Goal: Contribute content: Contribute content

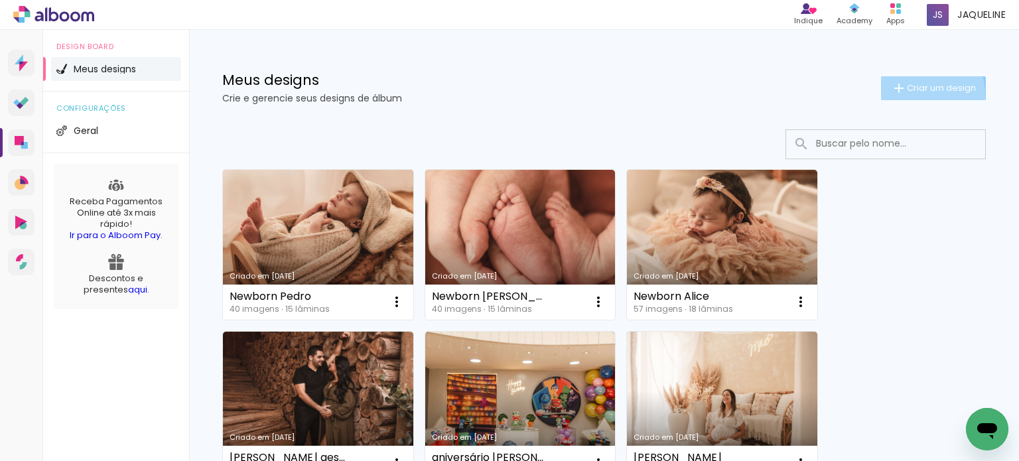
click at [904, 96] on paper-button "Criar um design" at bounding box center [933, 88] width 105 height 24
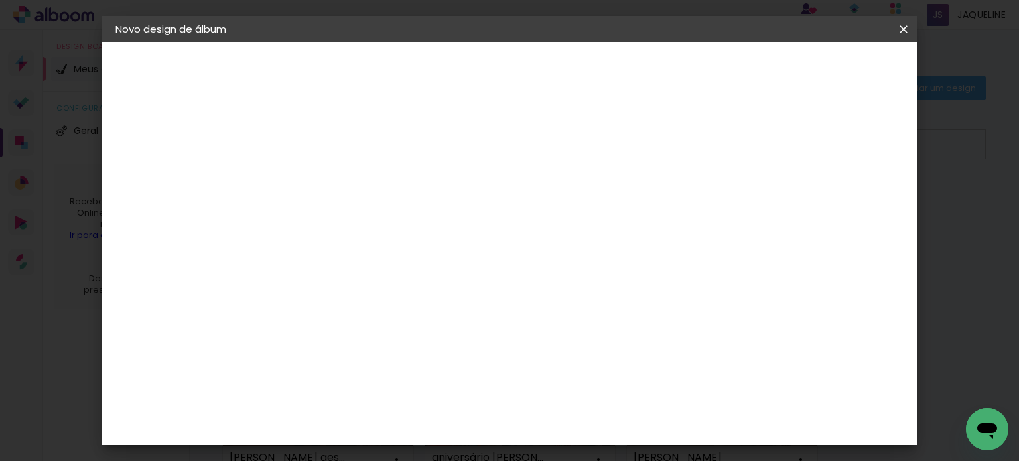
click at [332, 188] on input at bounding box center [332, 178] width 0 height 21
type input "Newborn [PERSON_NAME]"
type paper-input "Newborn [PERSON_NAME]"
click at [0, 0] on slot "Avançar" at bounding box center [0, 0] width 0 height 0
click at [581, 208] on paper-item "Tamanho Livre" at bounding box center [516, 201] width 127 height 29
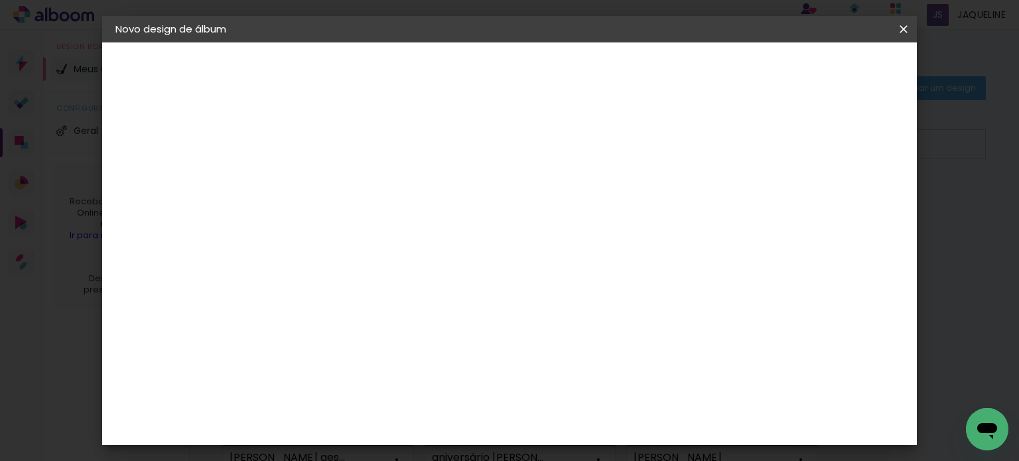
click at [581, 76] on paper-button "Avançar" at bounding box center [548, 70] width 65 height 23
click at [300, 364] on input "30" at bounding box center [290, 365] width 35 height 20
type input "20"
type paper-input "20"
type input "1"
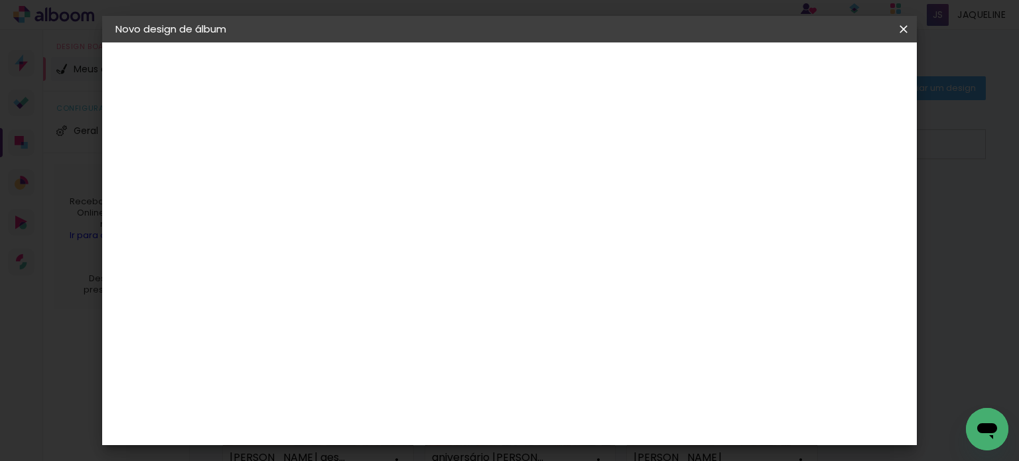
type paper-input "1"
click at [342, 153] on input "1" at bounding box center [324, 152] width 46 height 17
click at [588, 330] on input "60" at bounding box center [583, 327] width 35 height 20
type input "40"
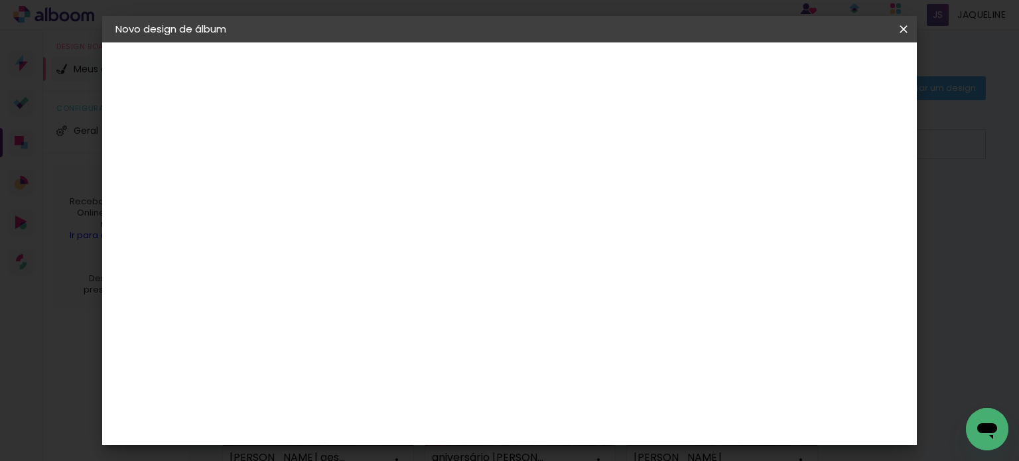
type paper-input "40"
click at [821, 67] on span "Iniciar design" at bounding box center [791, 70] width 60 height 9
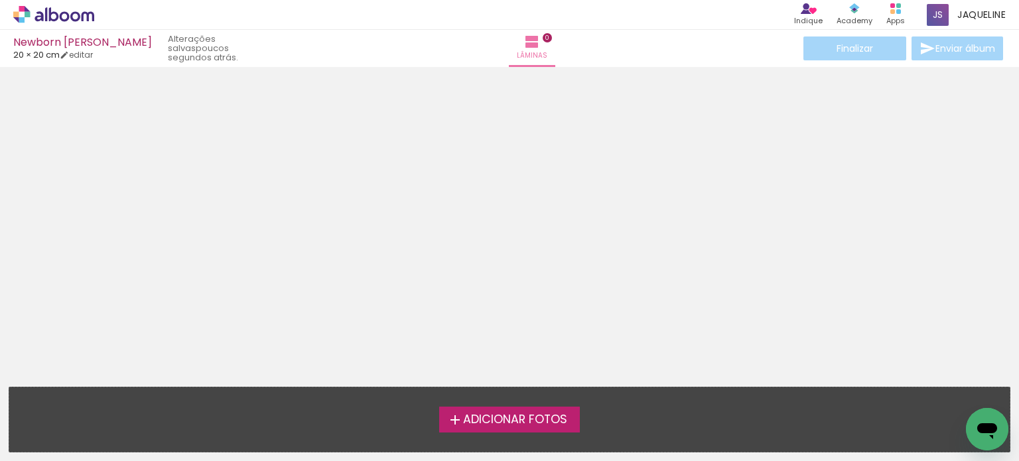
click at [537, 424] on span "Adicionar Fotos" at bounding box center [515, 420] width 104 height 12
click at [0, 0] on input "file" at bounding box center [0, 0] width 0 height 0
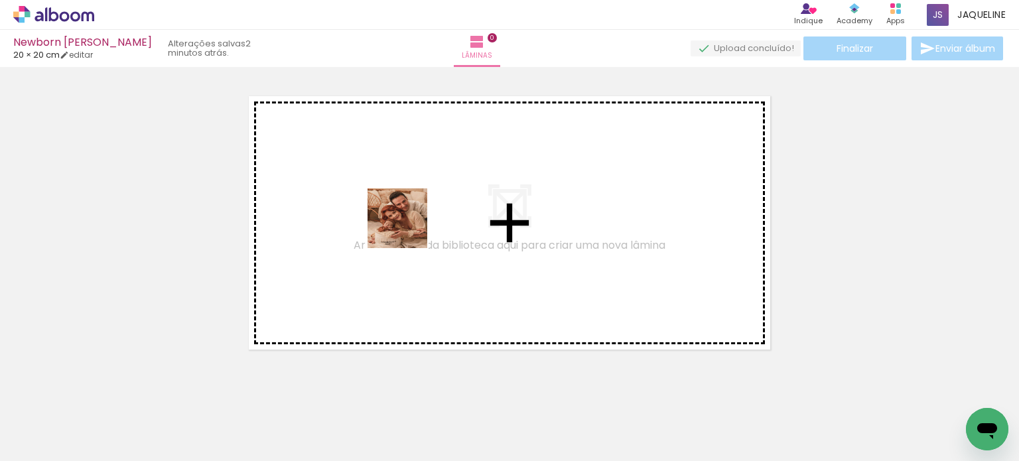
drag, startPoint x: 580, startPoint y: 434, endPoint x: 407, endPoint y: 228, distance: 268.5
click at [407, 228] on quentale-workspace at bounding box center [509, 230] width 1019 height 461
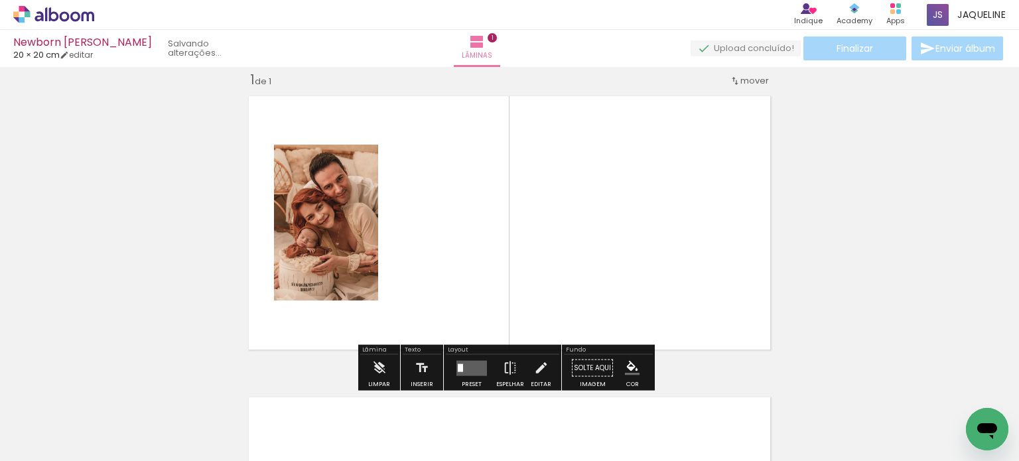
scroll to position [17, 0]
click at [471, 366] on quentale-layouter at bounding box center [472, 367] width 31 height 15
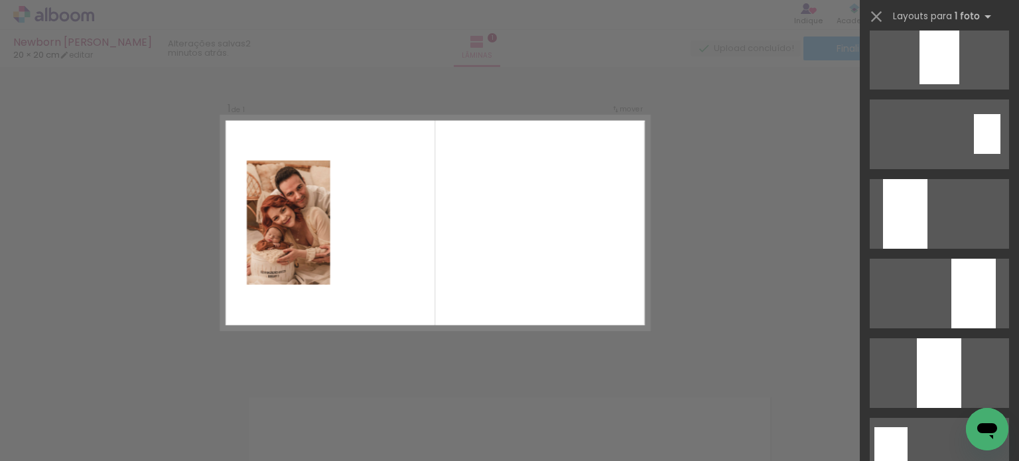
scroll to position [406, 0]
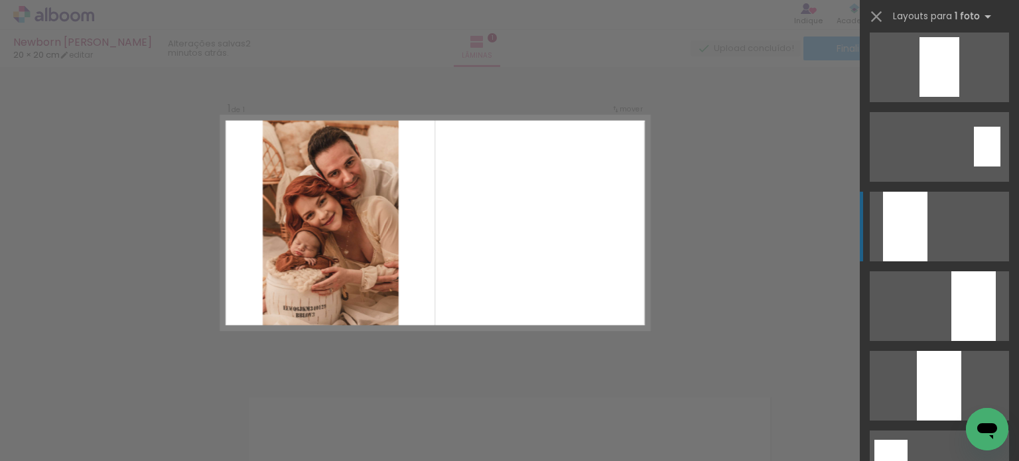
click at [901, 221] on div at bounding box center [905, 227] width 44 height 70
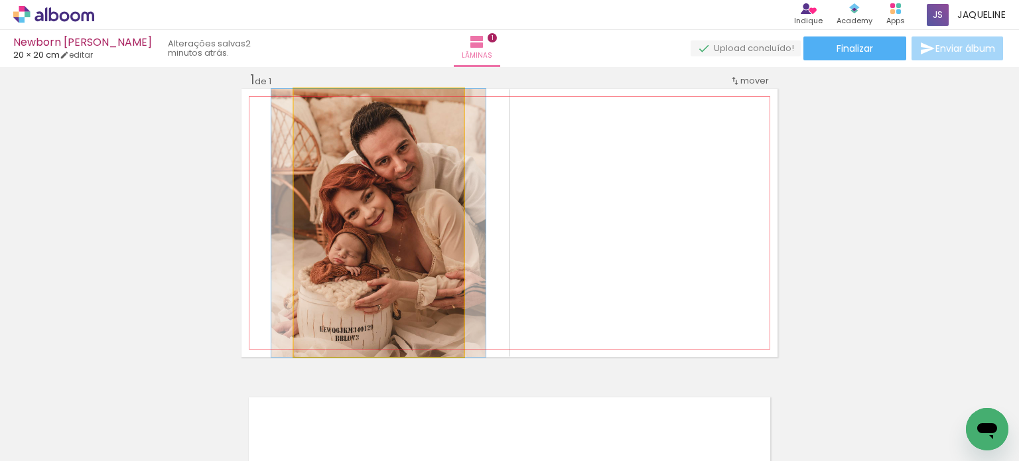
click at [331, 233] on quentale-photo at bounding box center [379, 223] width 170 height 268
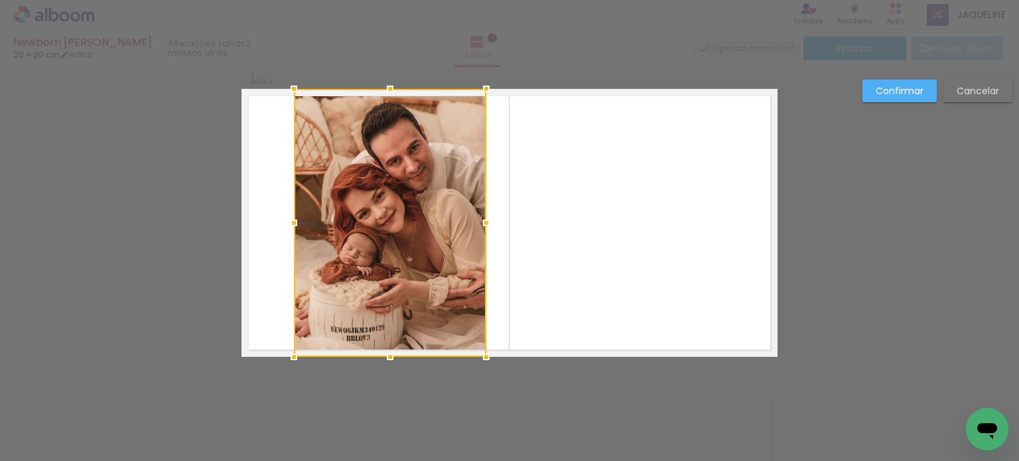
drag, startPoint x: 464, startPoint y: 222, endPoint x: 486, endPoint y: 225, distance: 22.1
click at [486, 225] on div at bounding box center [486, 223] width 27 height 27
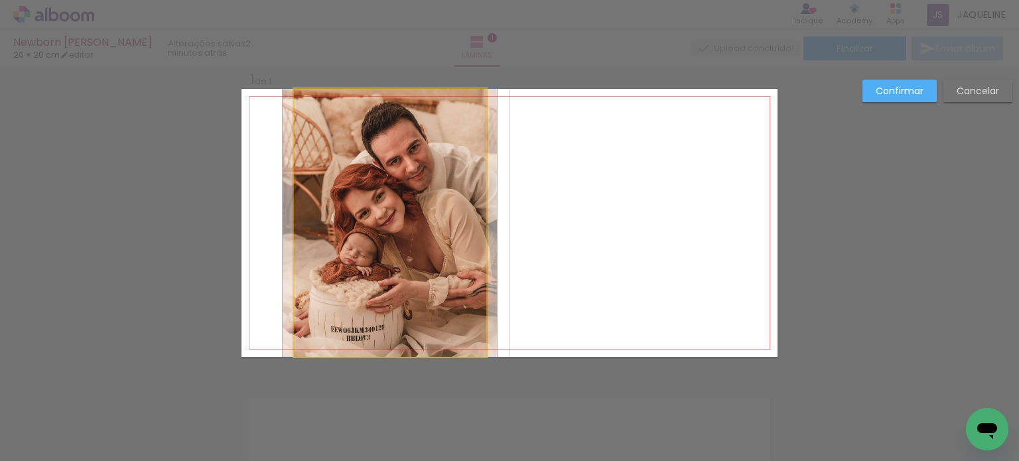
click at [294, 218] on quentale-photo at bounding box center [390, 223] width 192 height 268
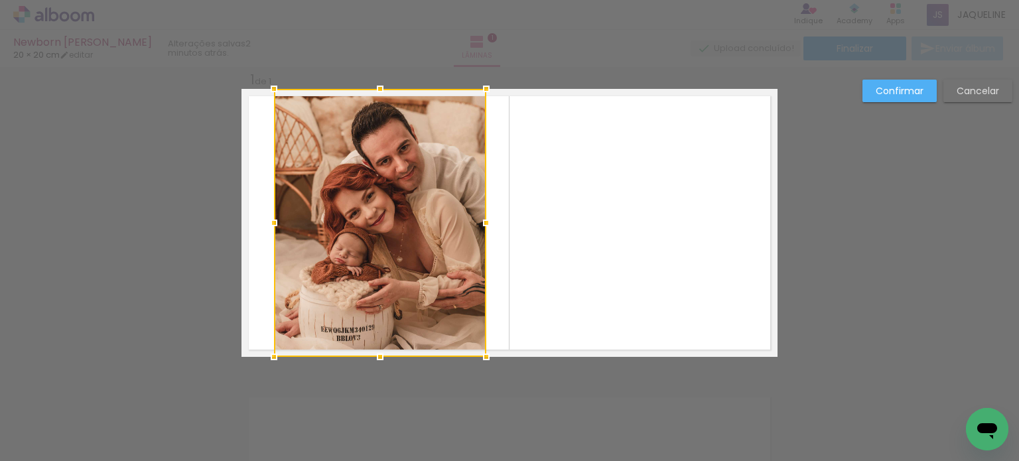
drag, startPoint x: 285, startPoint y: 219, endPoint x: 265, endPoint y: 222, distance: 20.1
click at [265, 222] on div at bounding box center [274, 223] width 27 height 27
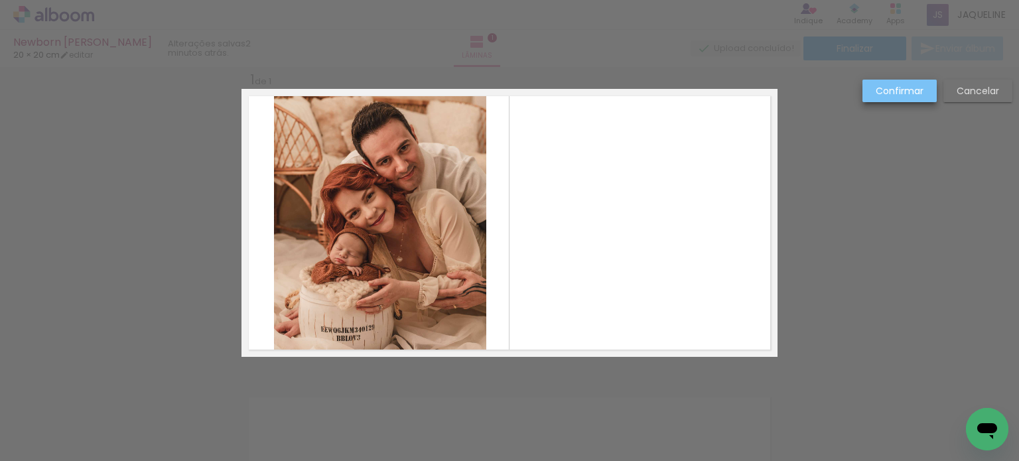
click at [0, 0] on slot "Confirmar" at bounding box center [0, 0] width 0 height 0
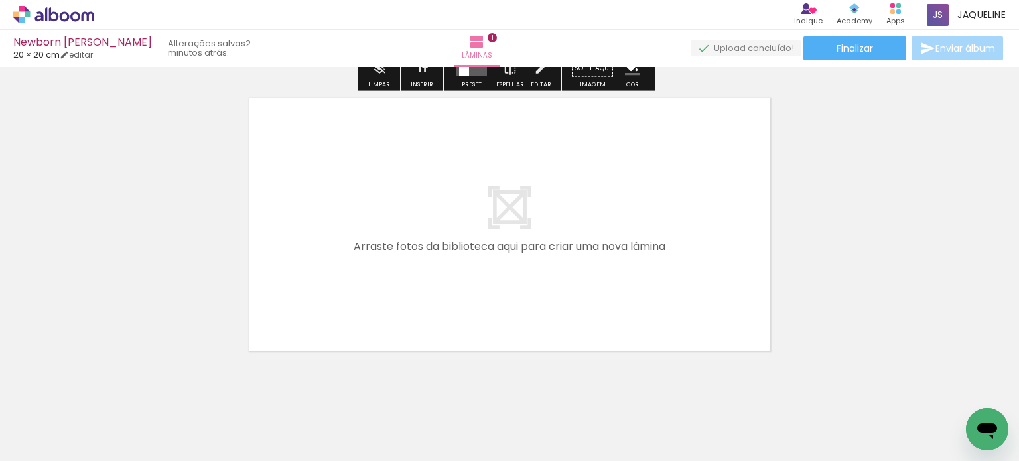
scroll to position [339, 0]
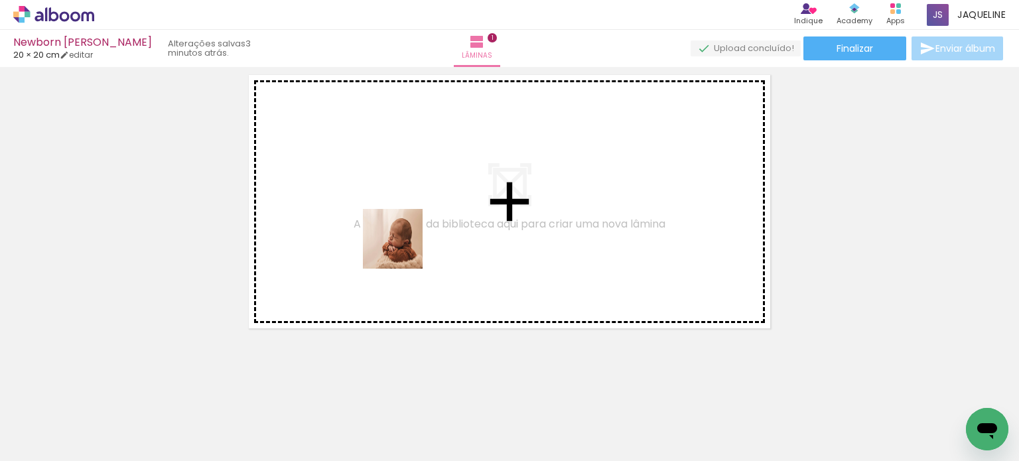
drag, startPoint x: 154, startPoint y: 436, endPoint x: 405, endPoint y: 248, distance: 313.8
click at [405, 248] on quentale-workspace at bounding box center [509, 230] width 1019 height 461
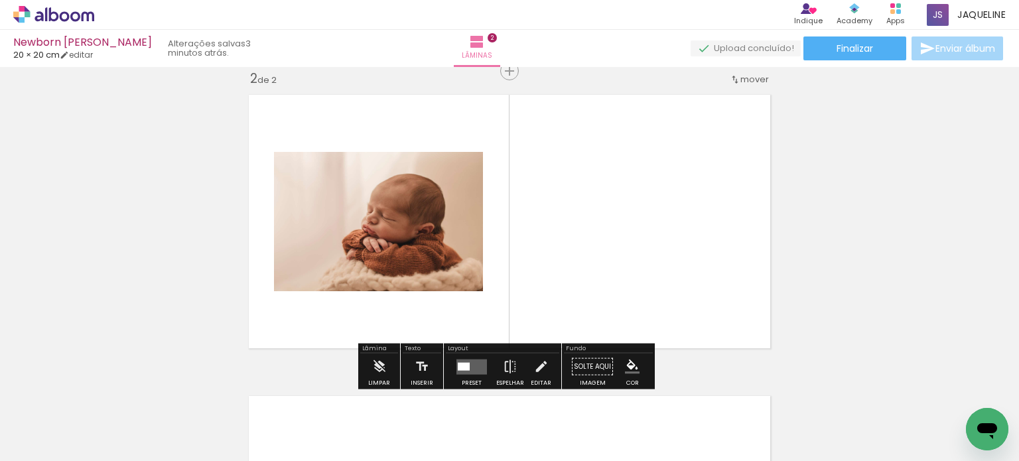
scroll to position [318, 0]
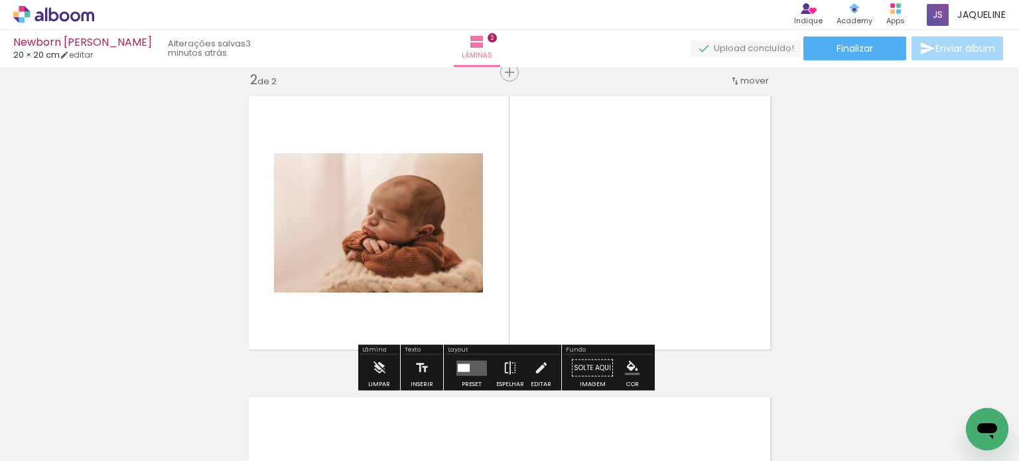
drag, startPoint x: 215, startPoint y: 425, endPoint x: 564, endPoint y: 244, distance: 393.0
click at [564, 244] on quentale-workspace at bounding box center [509, 230] width 1019 height 461
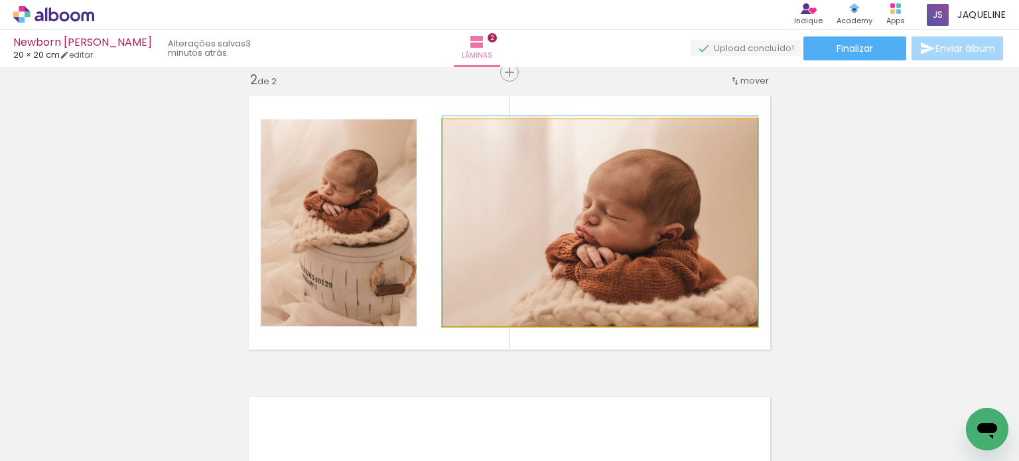
drag, startPoint x: 587, startPoint y: 295, endPoint x: 618, endPoint y: 230, distance: 71.5
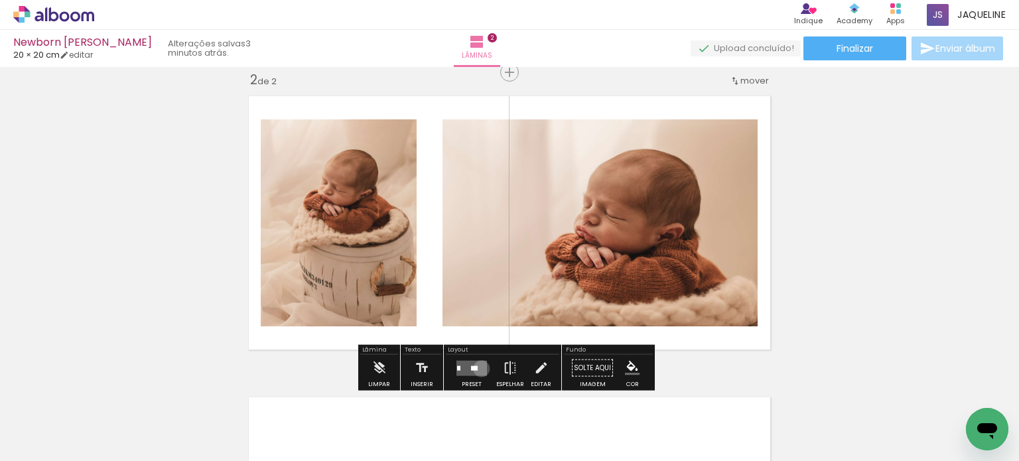
click at [478, 368] on quentale-layouter at bounding box center [472, 367] width 31 height 15
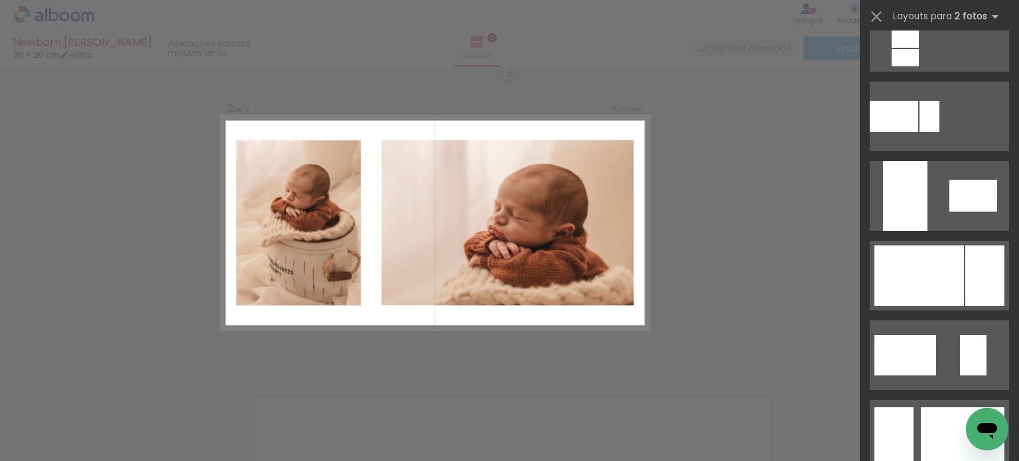
scroll to position [606, 0]
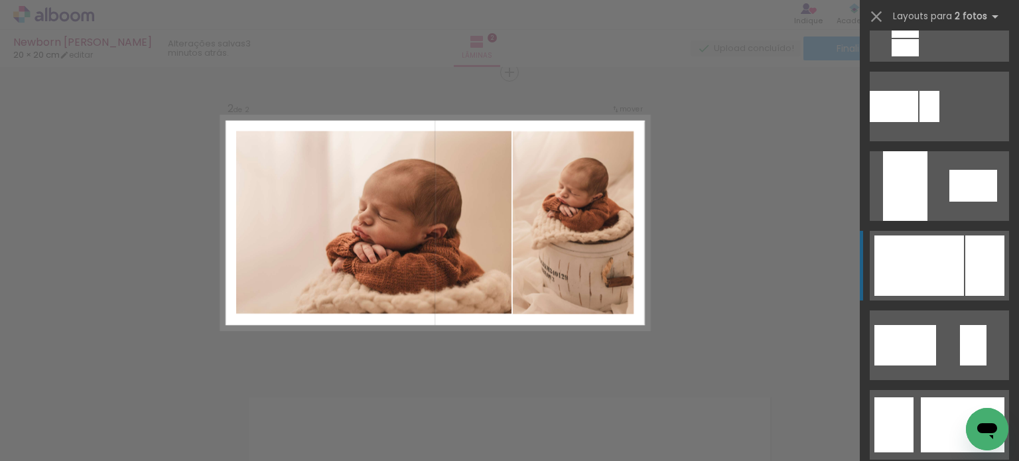
click at [966, 267] on div at bounding box center [985, 266] width 39 height 60
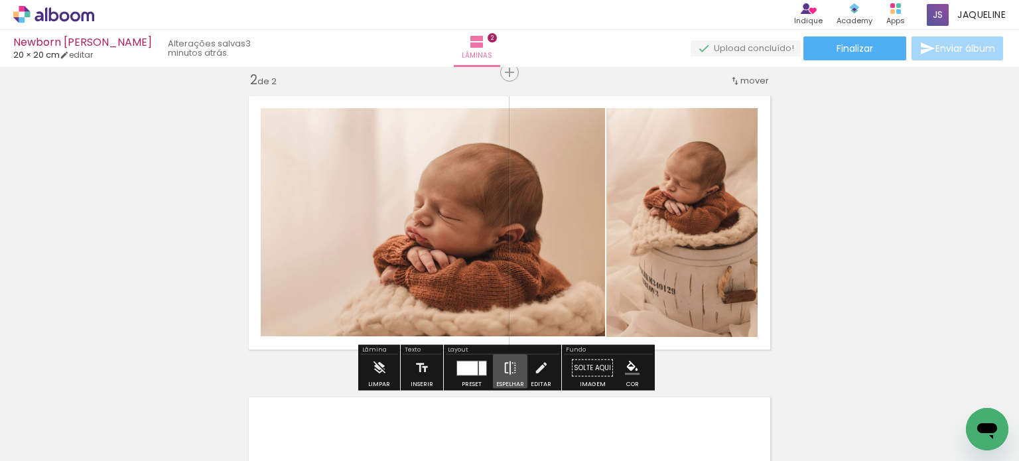
click at [507, 371] on iron-icon at bounding box center [510, 368] width 15 height 27
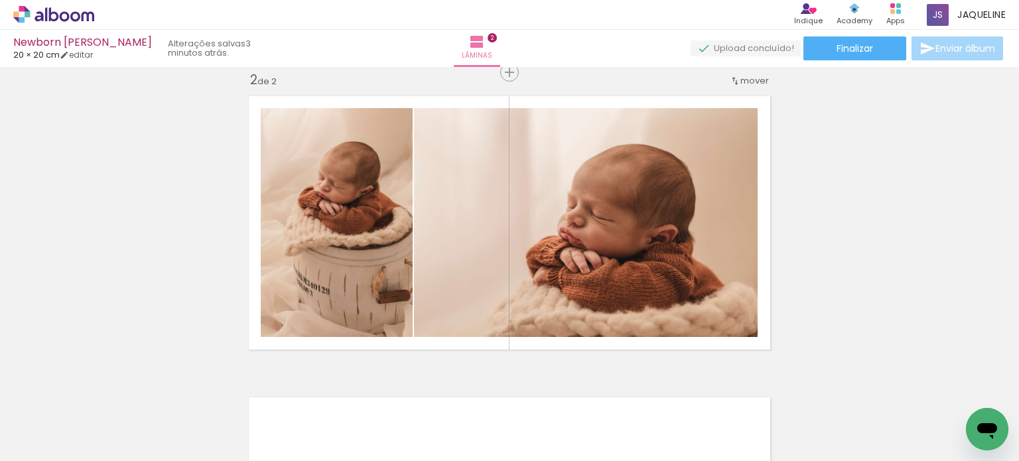
drag, startPoint x: 1008, startPoint y: 269, endPoint x: 1014, endPoint y: 236, distance: 34.4
click at [1014, 236] on div "Inserir lâmina 1 de 2 Inserir lâmina 2 de 2 Confirmar Cancelar" at bounding box center [509, 264] width 1019 height 394
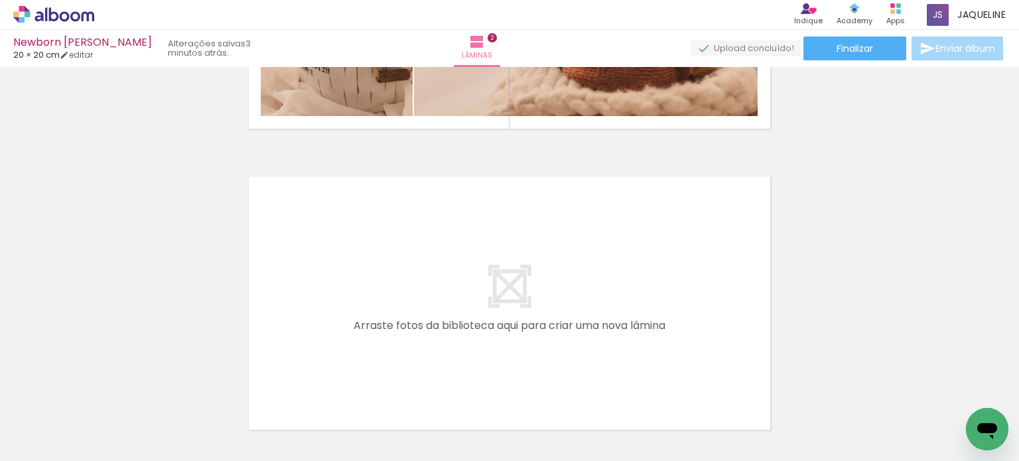
scroll to position [608, 0]
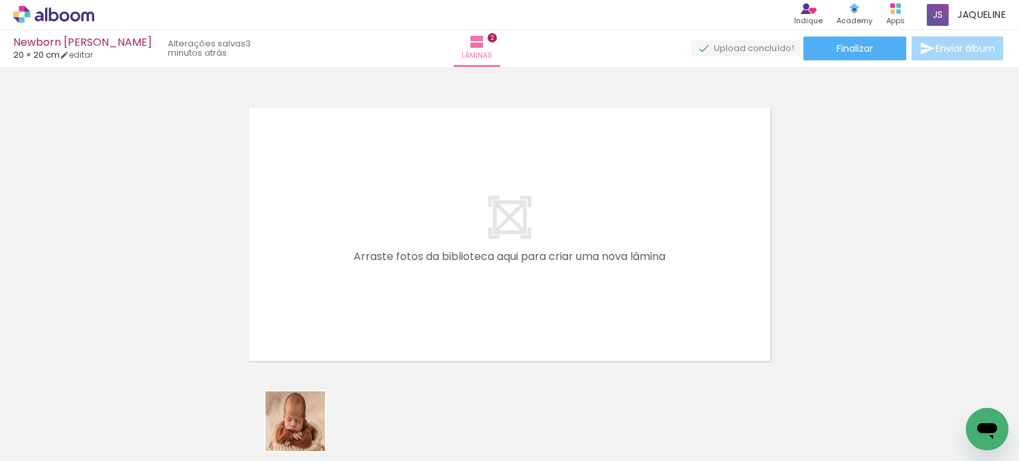
drag, startPoint x: 300, startPoint y: 437, endPoint x: 451, endPoint y: 320, distance: 191.5
click at [451, 320] on quentale-workspace at bounding box center [509, 230] width 1019 height 461
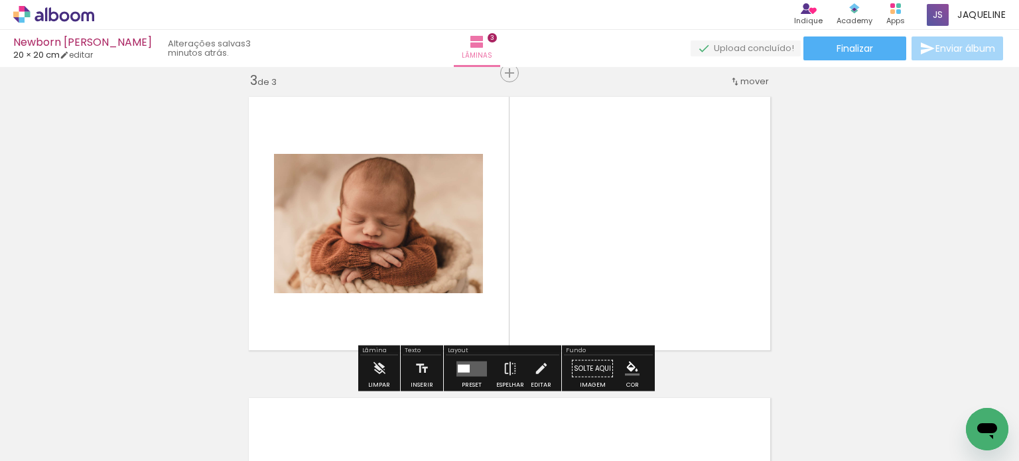
scroll to position [619, 0]
drag, startPoint x: 361, startPoint y: 423, endPoint x: 553, endPoint y: 277, distance: 241.4
click at [553, 277] on quentale-workspace at bounding box center [509, 230] width 1019 height 461
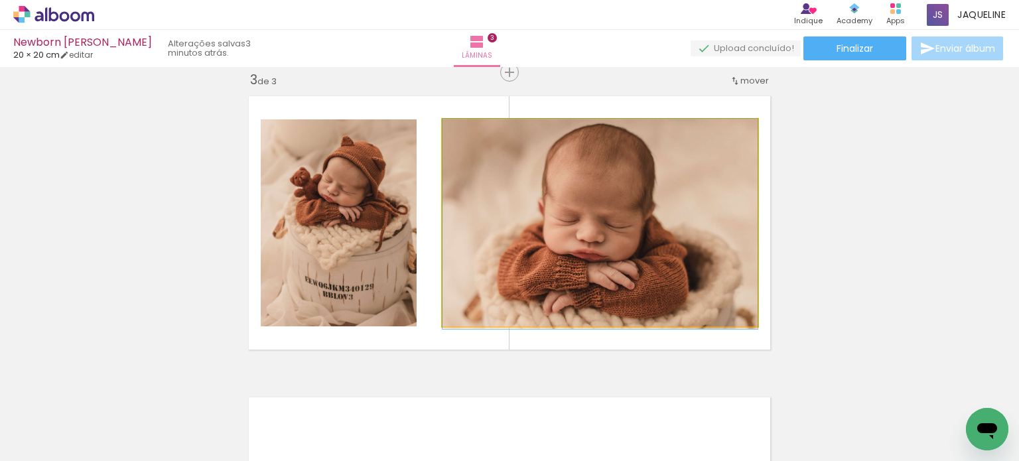
drag, startPoint x: 557, startPoint y: 220, endPoint x: 545, endPoint y: 220, distance: 11.9
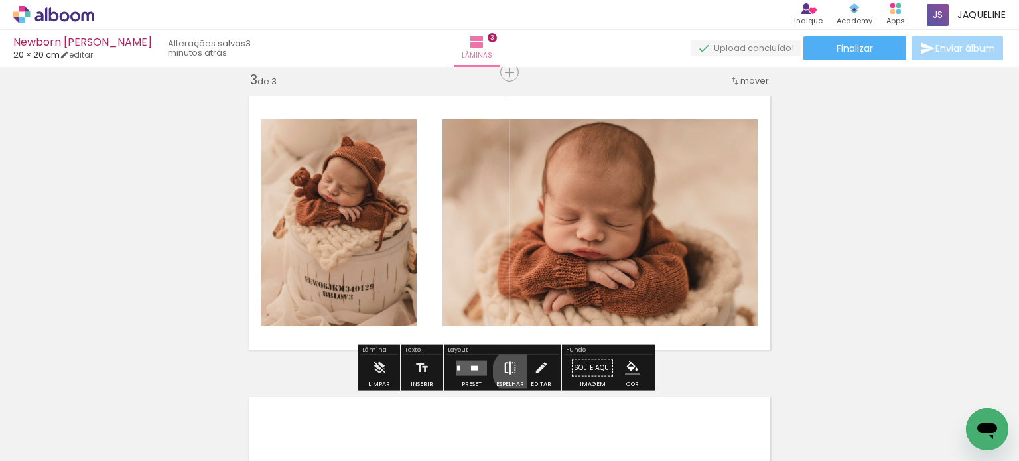
click at [514, 371] on iron-icon at bounding box center [510, 368] width 15 height 27
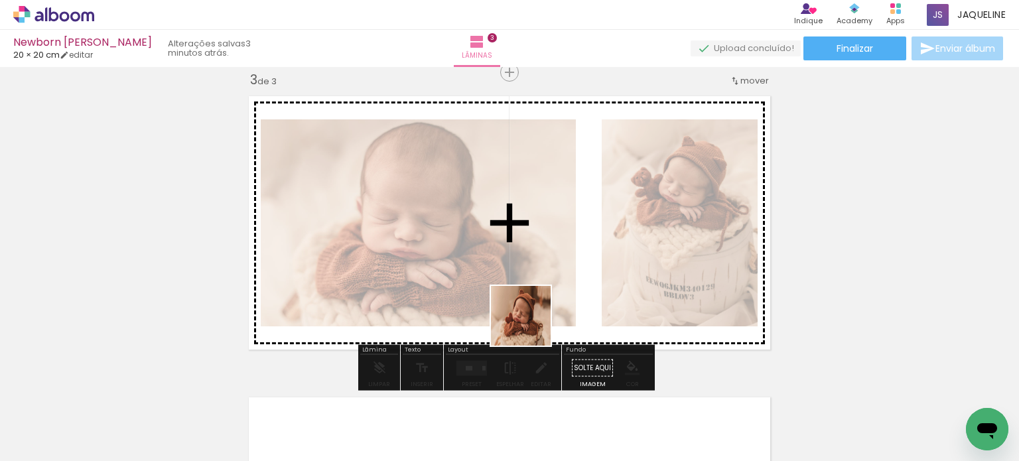
drag, startPoint x: 445, startPoint y: 420, endPoint x: 553, endPoint y: 302, distance: 160.2
click at [553, 302] on quentale-workspace at bounding box center [509, 230] width 1019 height 461
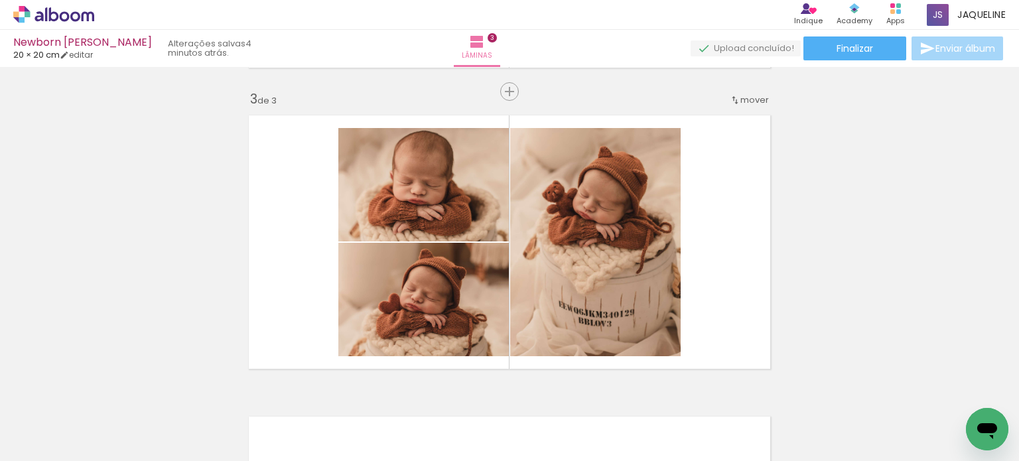
scroll to position [608, 0]
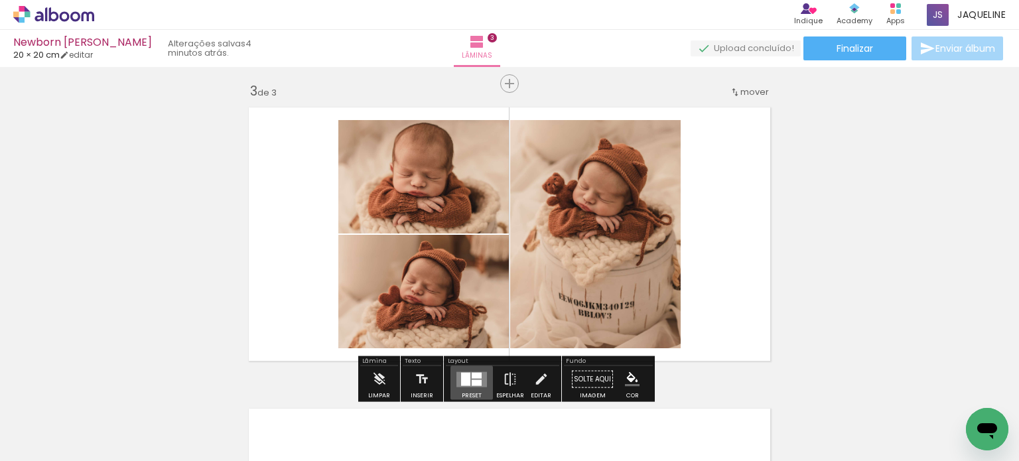
click at [472, 373] on div at bounding box center [477, 375] width 10 height 6
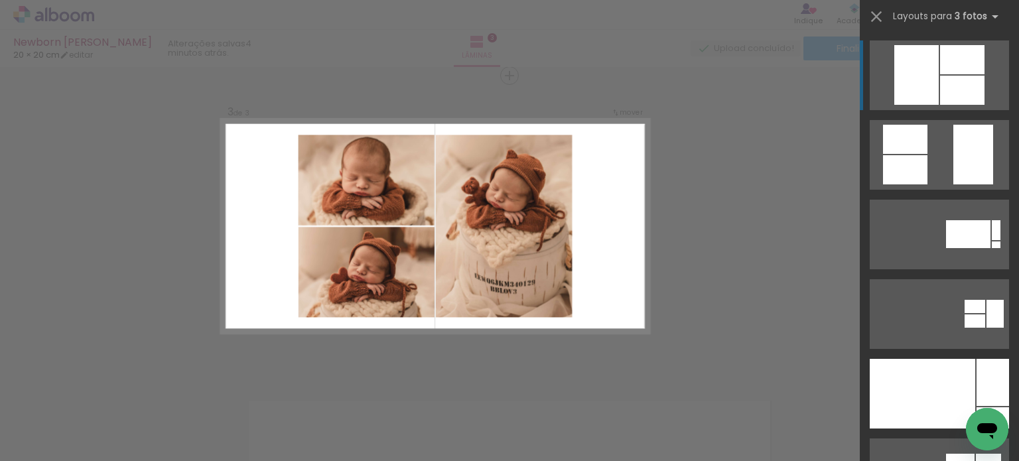
scroll to position [619, 0]
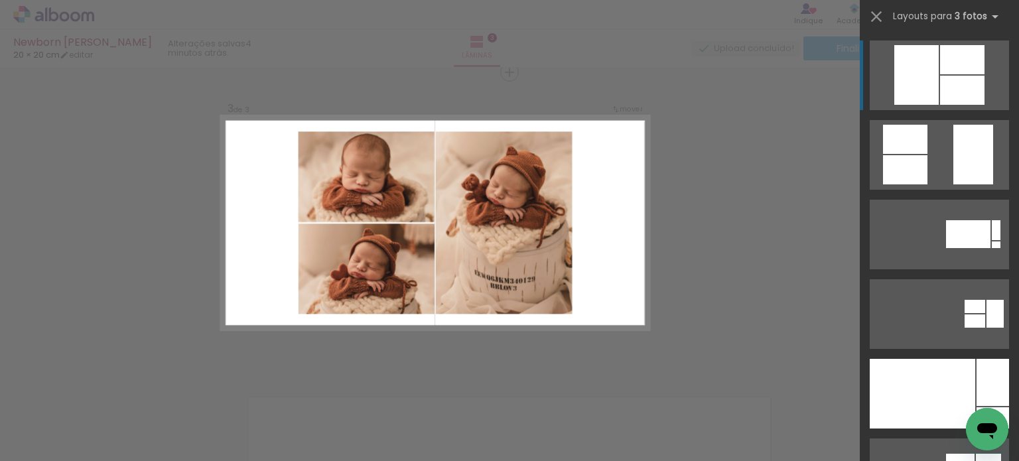
click at [725, 233] on div "Confirmar Cancelar" at bounding box center [509, 66] width 1019 height 1237
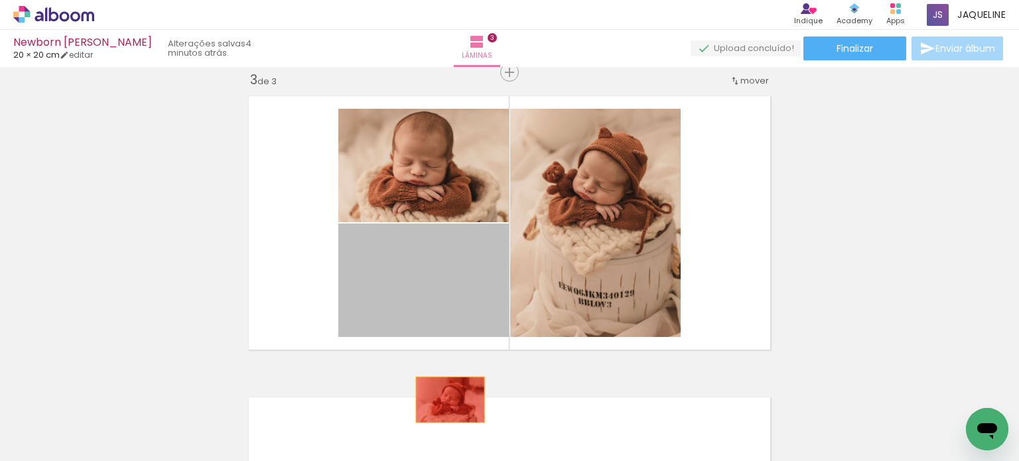
drag, startPoint x: 413, startPoint y: 303, endPoint x: 449, endPoint y: 425, distance: 127.7
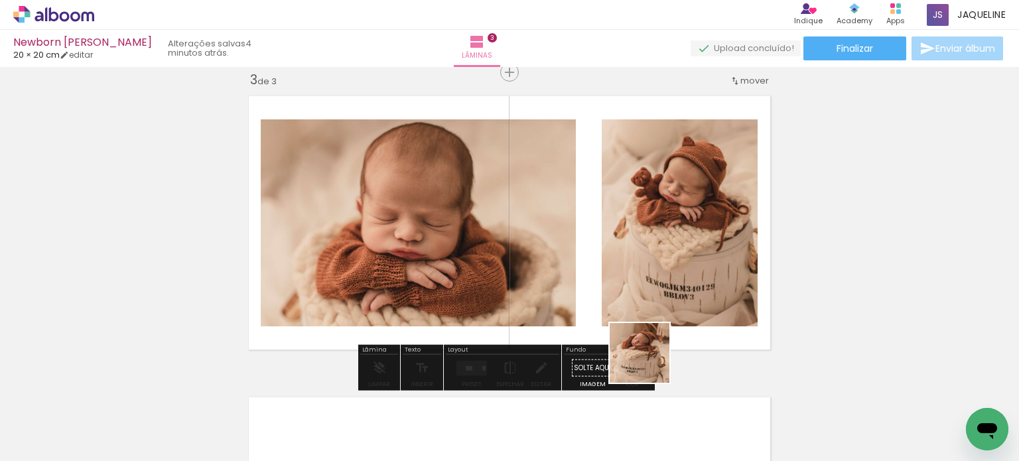
drag, startPoint x: 658, startPoint y: 413, endPoint x: 630, endPoint y: 259, distance: 156.3
click at [630, 259] on quentale-workspace at bounding box center [509, 230] width 1019 height 461
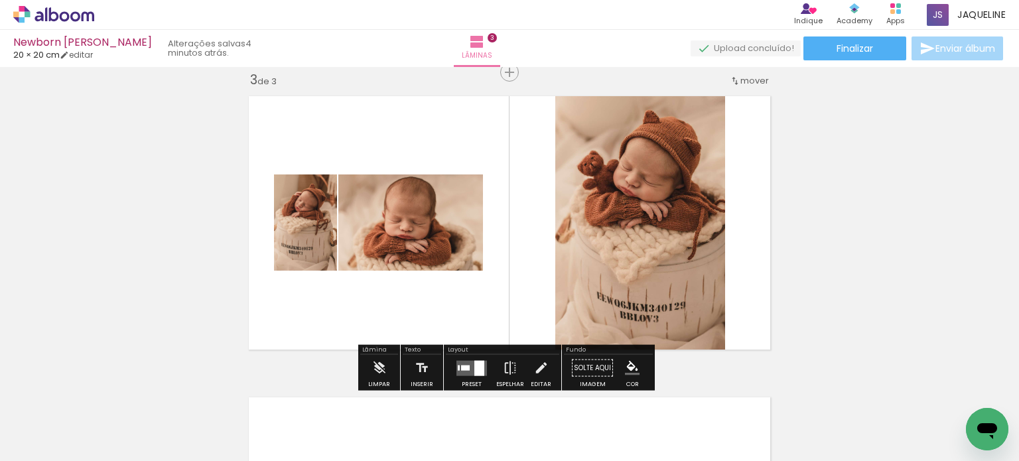
click at [457, 370] on quentale-layouter at bounding box center [472, 367] width 31 height 15
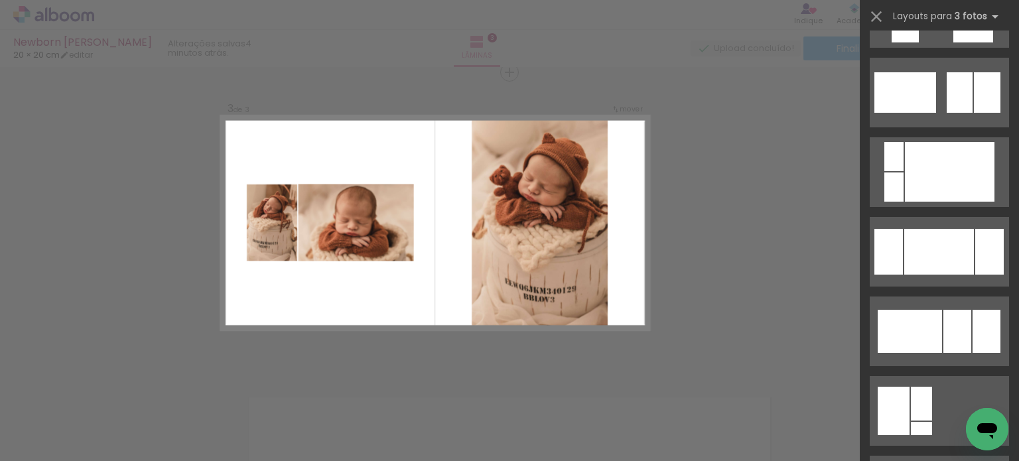
scroll to position [642, 0]
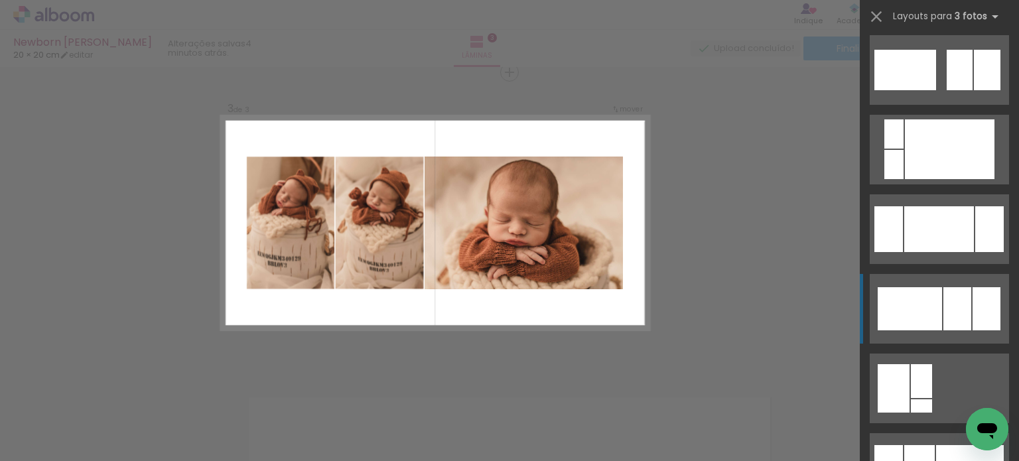
click at [950, 313] on div at bounding box center [958, 308] width 28 height 43
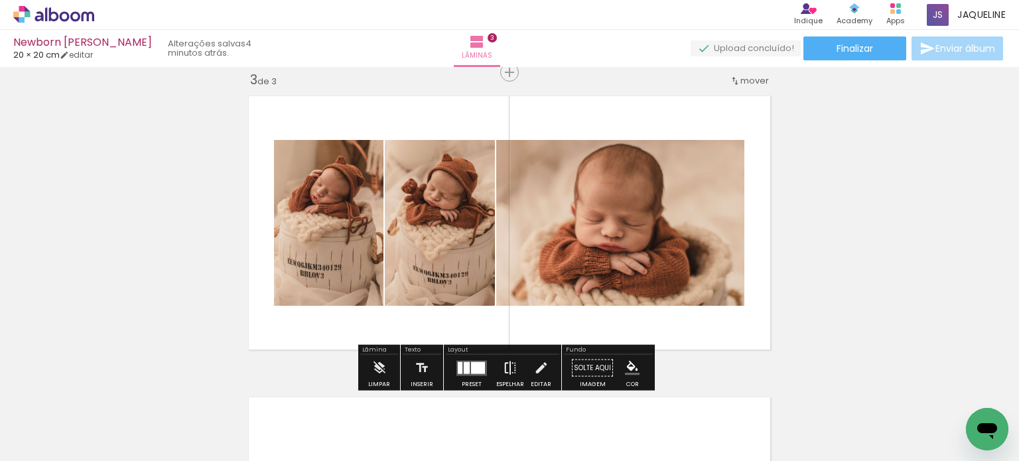
click at [507, 363] on iron-icon at bounding box center [510, 368] width 15 height 27
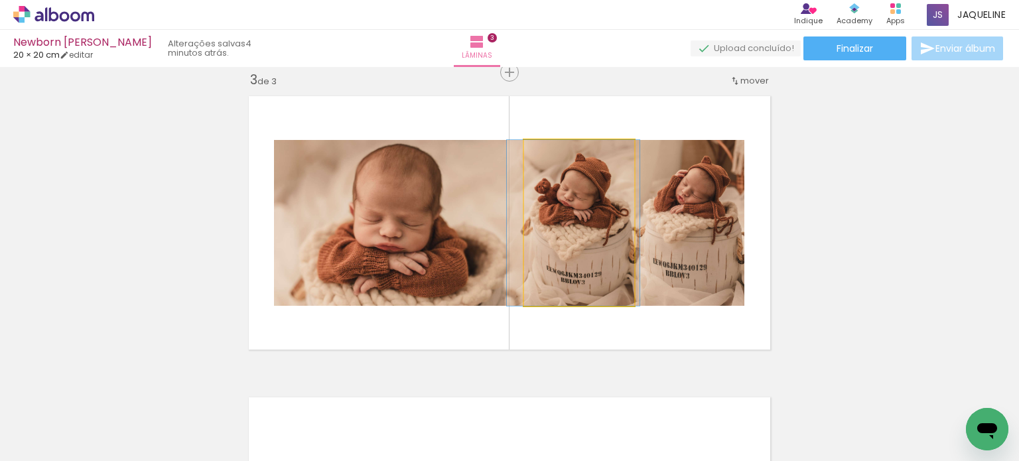
drag, startPoint x: 581, startPoint y: 265, endPoint x: 574, endPoint y: 265, distance: 6.7
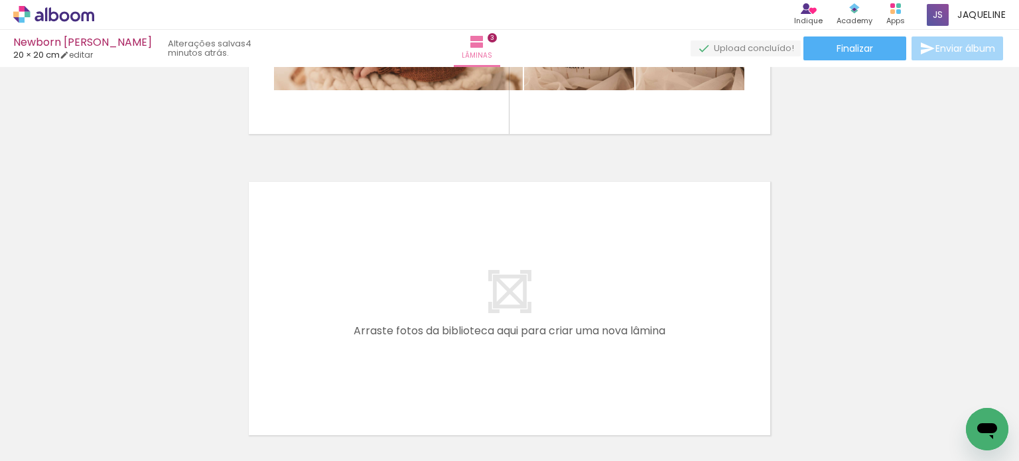
scroll to position [903, 0]
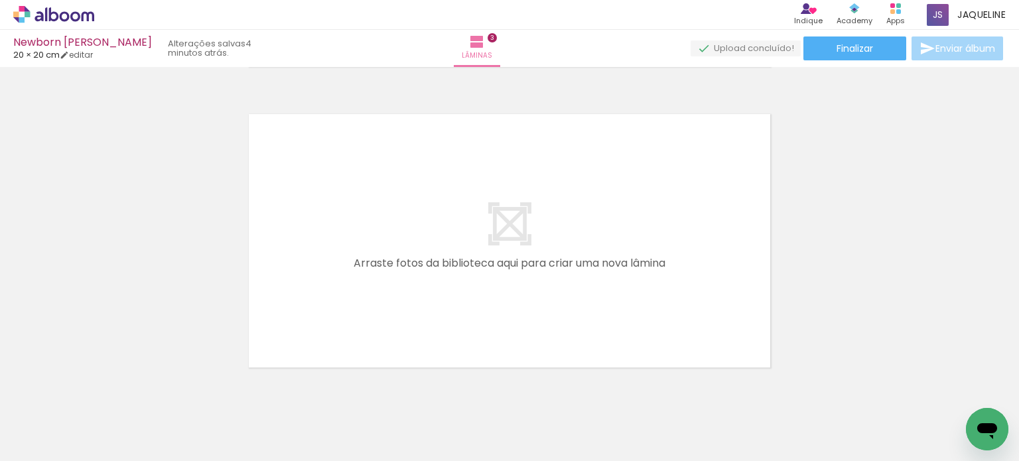
drag, startPoint x: 426, startPoint y: 424, endPoint x: 510, endPoint y: 271, distance: 174.6
click at [510, 271] on quentale-workspace at bounding box center [509, 230] width 1019 height 461
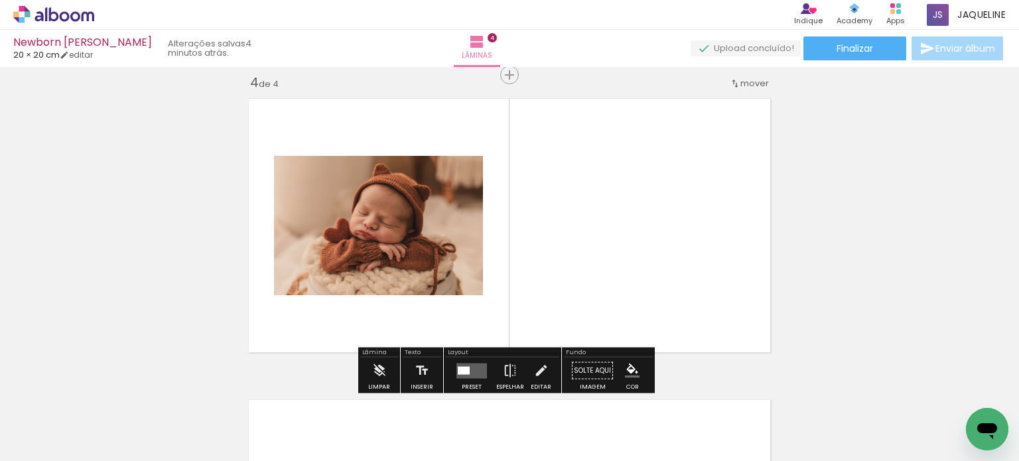
scroll to position [920, 0]
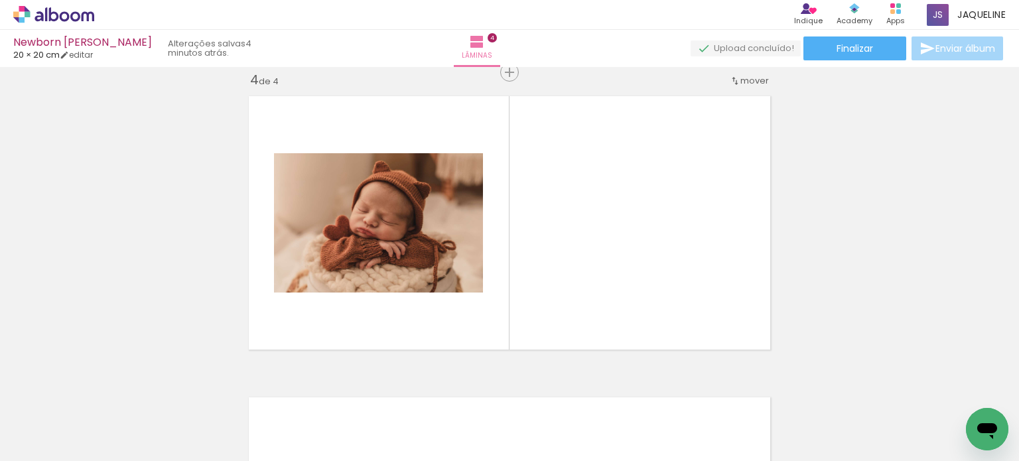
drag, startPoint x: 523, startPoint y: 433, endPoint x: 573, endPoint y: 261, distance: 179.8
click at [573, 261] on quentale-workspace at bounding box center [509, 230] width 1019 height 461
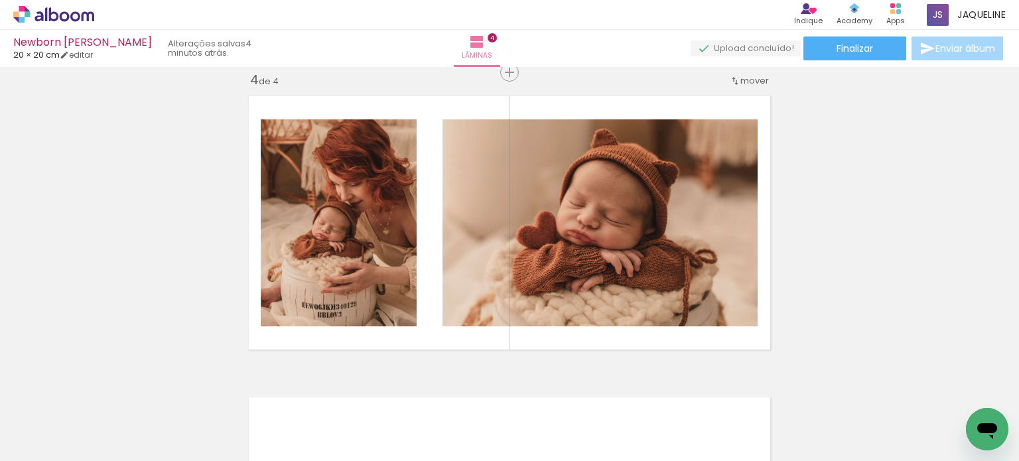
scroll to position [0, 0]
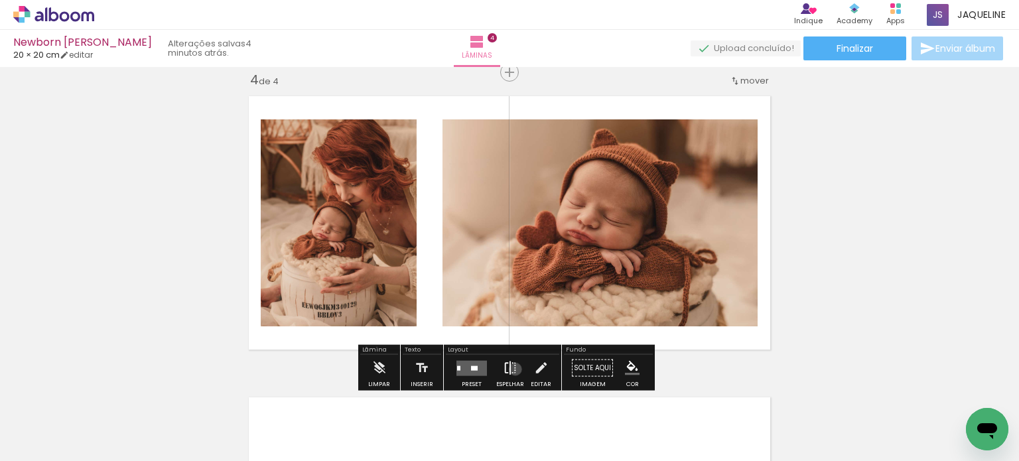
click at [512, 369] on iron-icon at bounding box center [510, 368] width 15 height 27
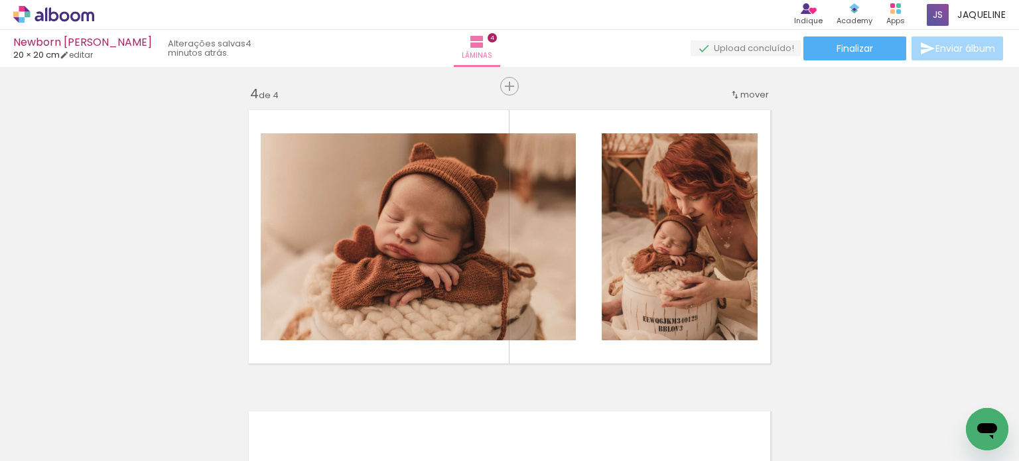
scroll to position [914, 0]
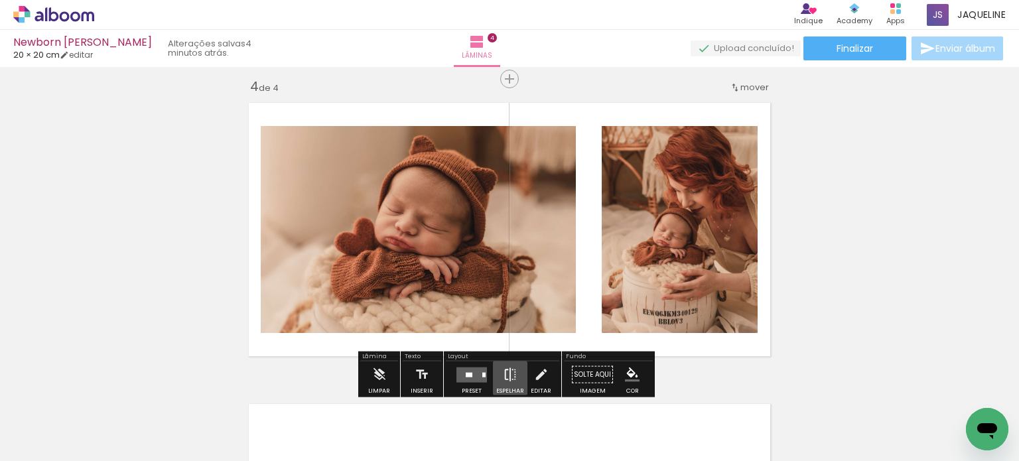
click at [510, 374] on iron-icon at bounding box center [510, 375] width 15 height 27
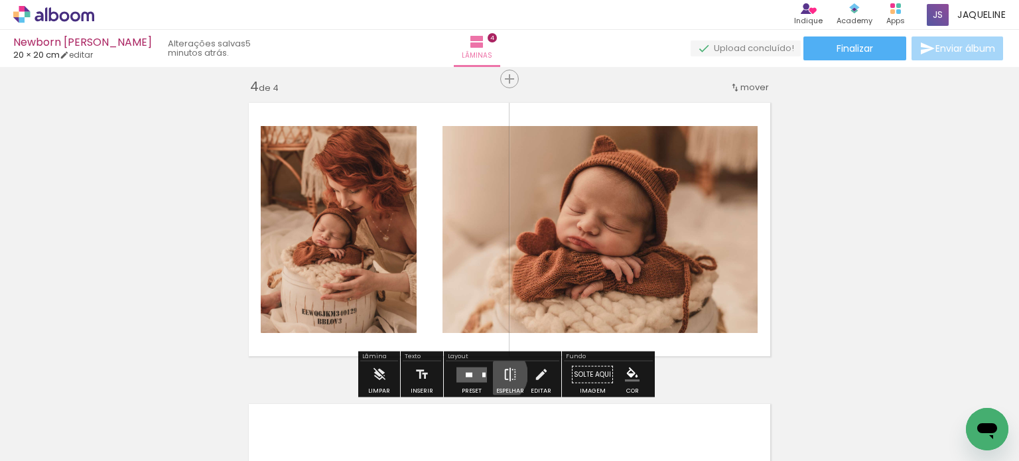
click at [496, 374] on paper-button "Espelhar" at bounding box center [510, 379] width 35 height 34
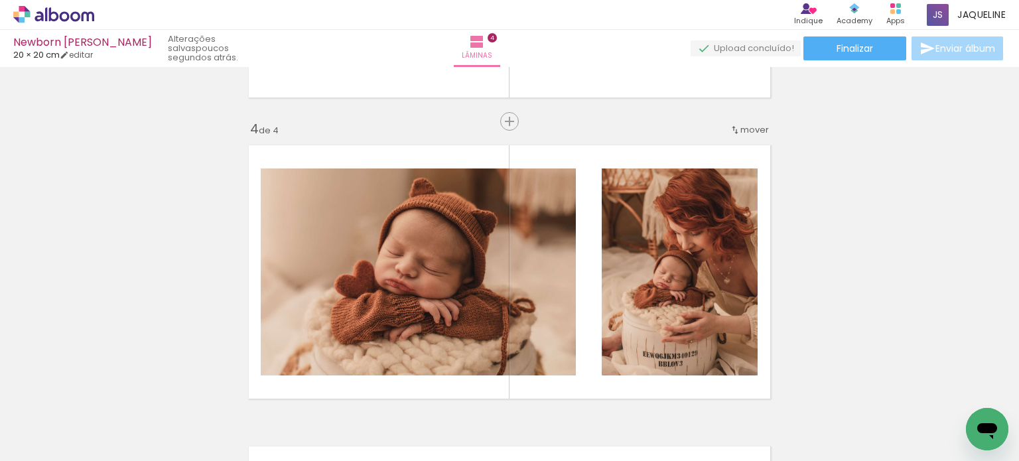
scroll to position [969, 0]
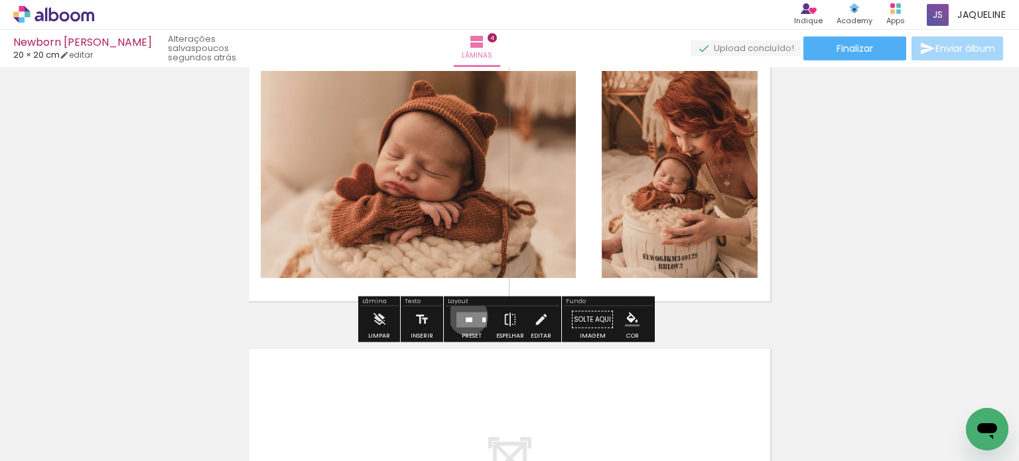
click at [465, 316] on quentale-layouter at bounding box center [472, 319] width 31 height 15
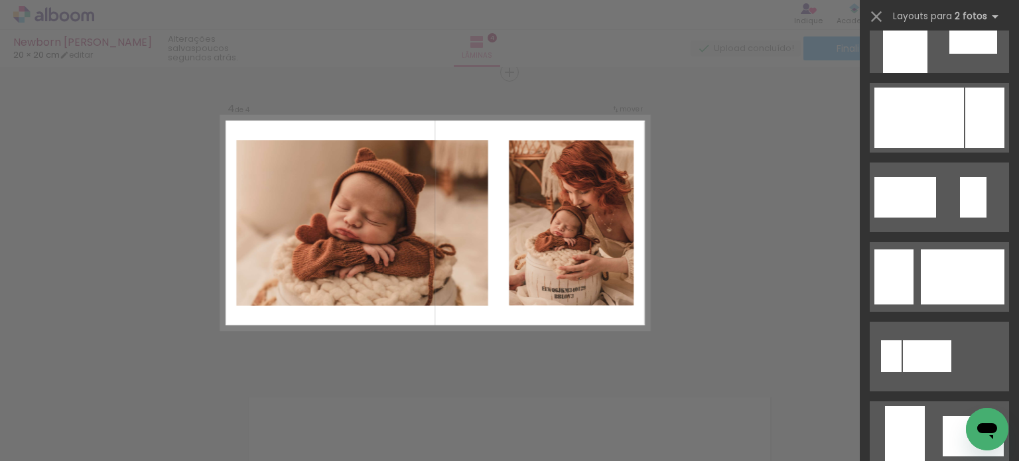
scroll to position [774, 0]
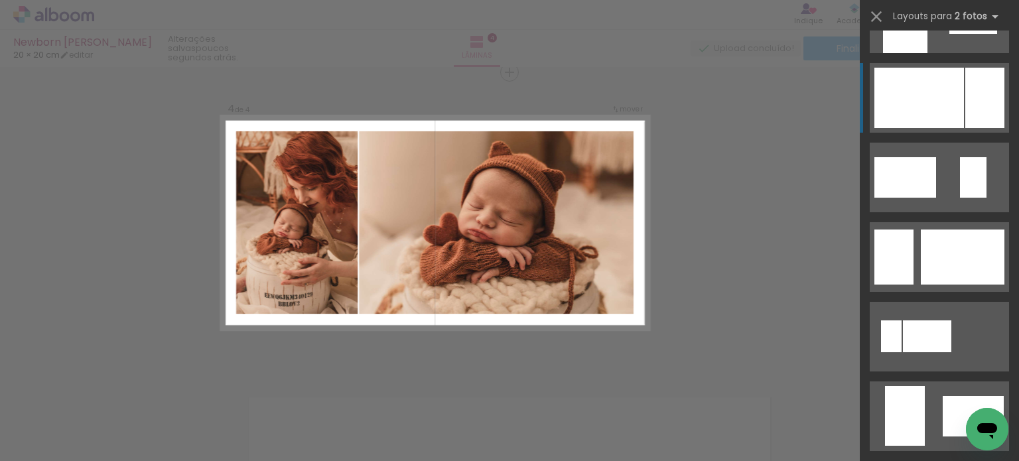
click at [985, 92] on div at bounding box center [985, 98] width 39 height 60
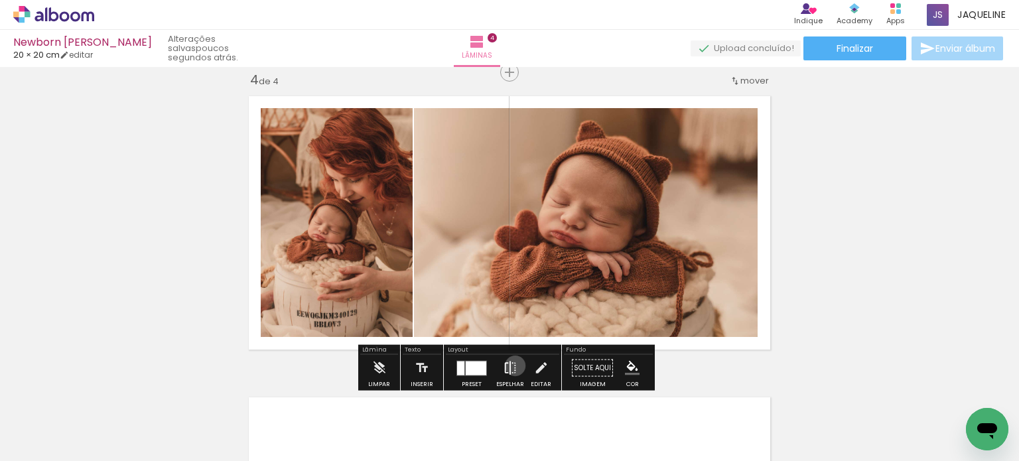
click at [512, 366] on iron-icon at bounding box center [510, 368] width 15 height 27
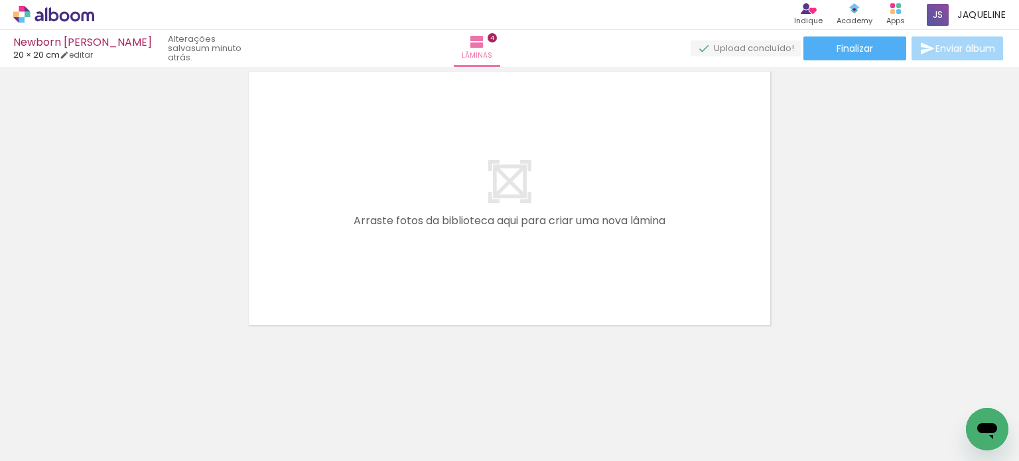
scroll to position [0, 445]
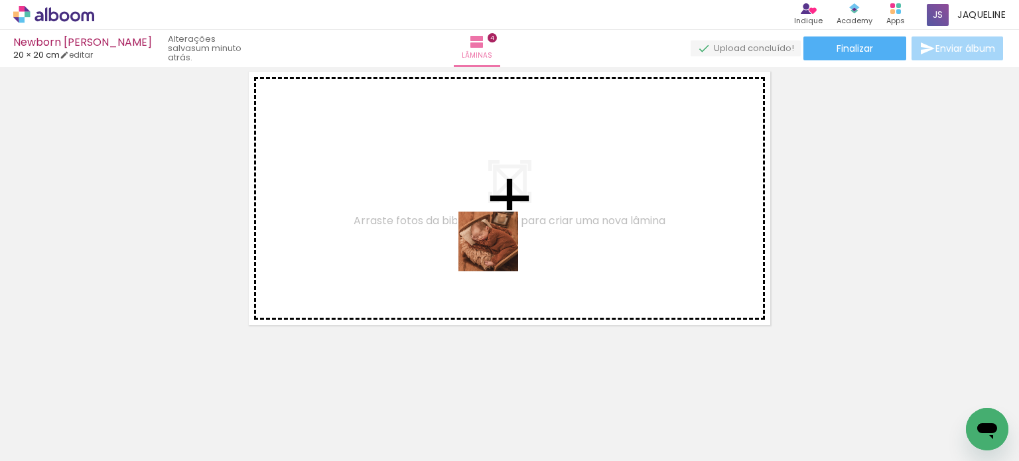
drag, startPoint x: 441, startPoint y: 431, endPoint x: 503, endPoint y: 234, distance: 206.7
click at [503, 234] on quentale-workspace at bounding box center [509, 230] width 1019 height 461
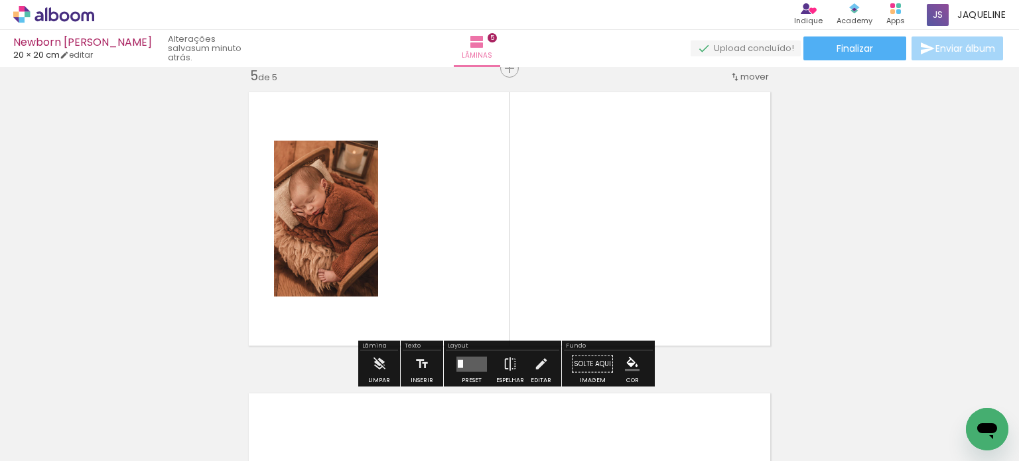
scroll to position [1222, 0]
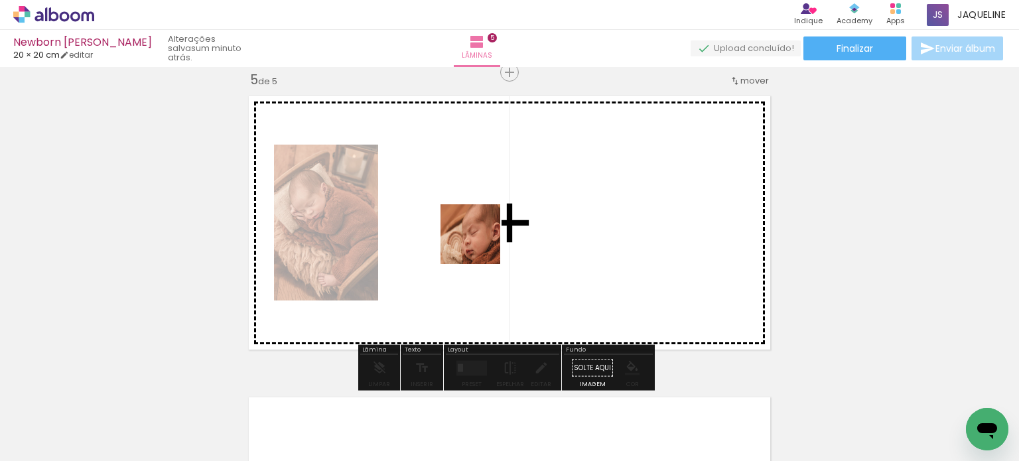
drag, startPoint x: 504, startPoint y: 420, endPoint x: 480, endPoint y: 244, distance: 178.1
click at [480, 244] on quentale-workspace at bounding box center [509, 230] width 1019 height 461
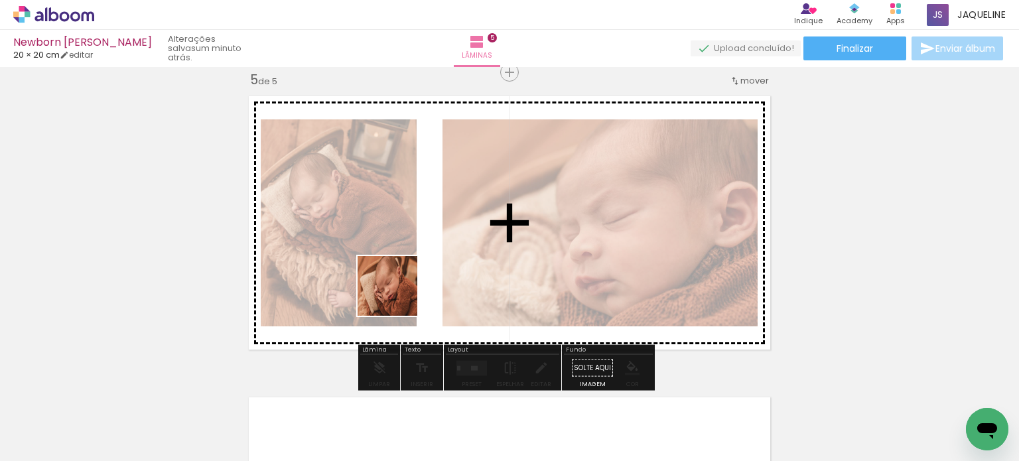
drag, startPoint x: 370, startPoint y: 419, endPoint x: 398, endPoint y: 291, distance: 131.2
click at [398, 291] on quentale-workspace at bounding box center [509, 230] width 1019 height 461
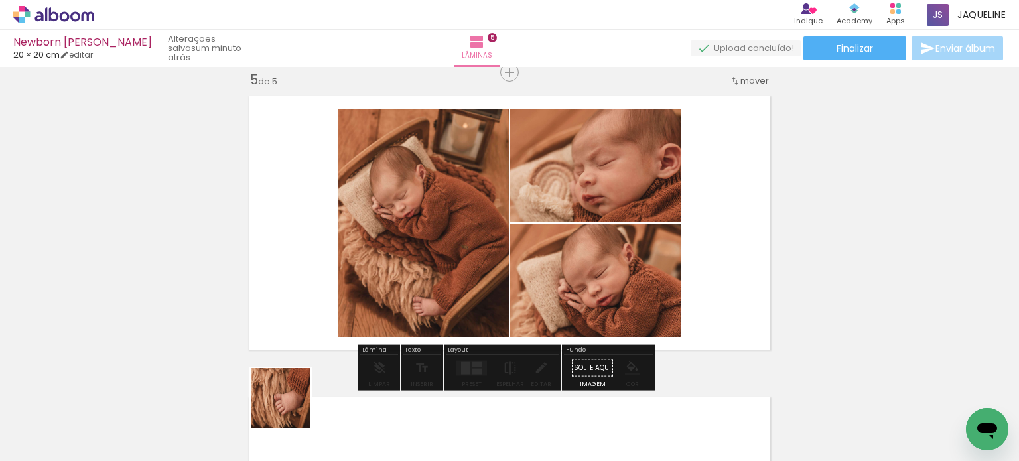
drag, startPoint x: 287, startPoint y: 419, endPoint x: 345, endPoint y: 281, distance: 149.6
click at [345, 281] on quentale-workspace at bounding box center [509, 230] width 1019 height 461
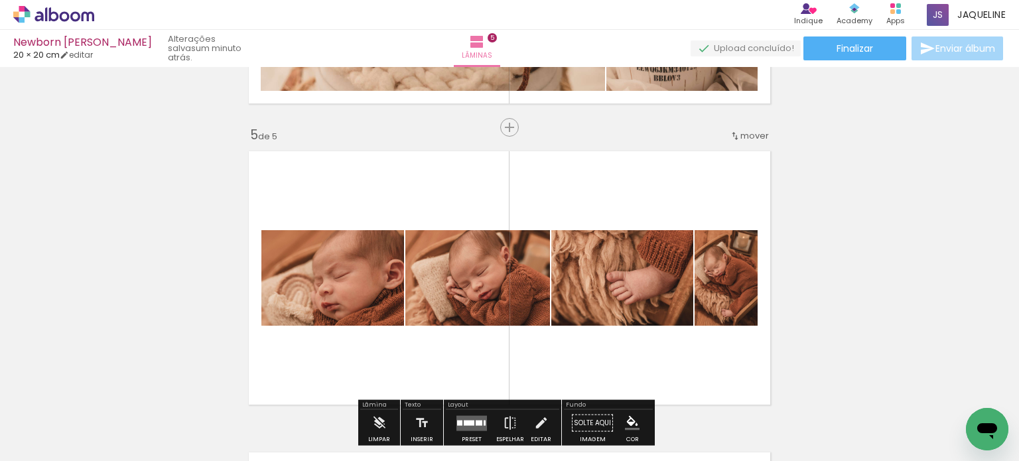
scroll to position [1242, 0]
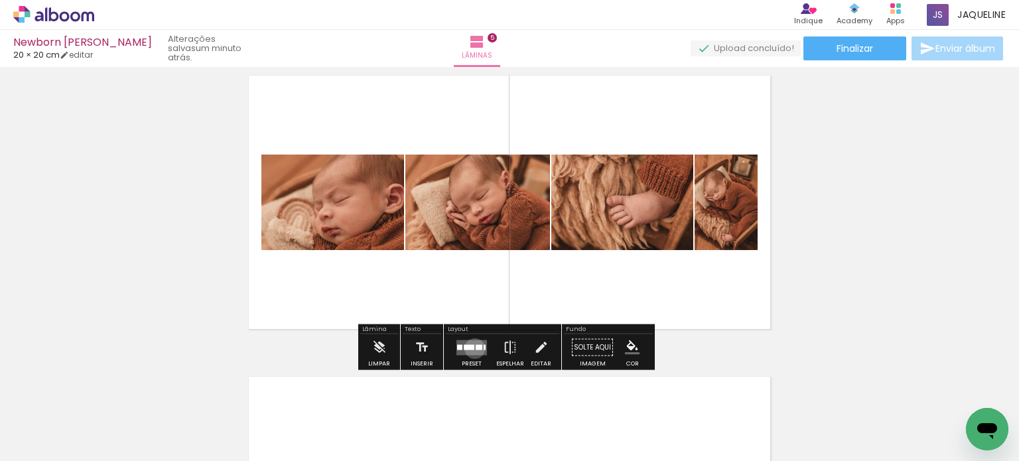
click at [472, 348] on quentale-layouter at bounding box center [472, 347] width 31 height 15
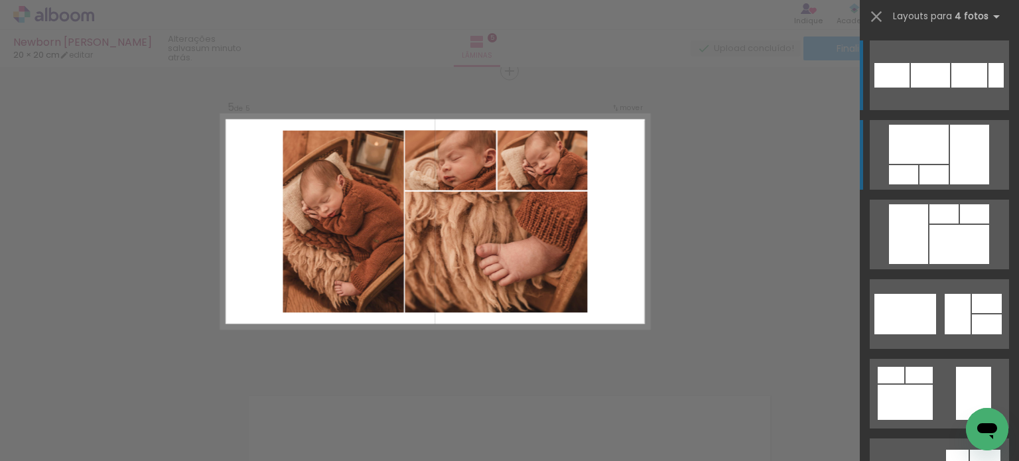
scroll to position [1222, 0]
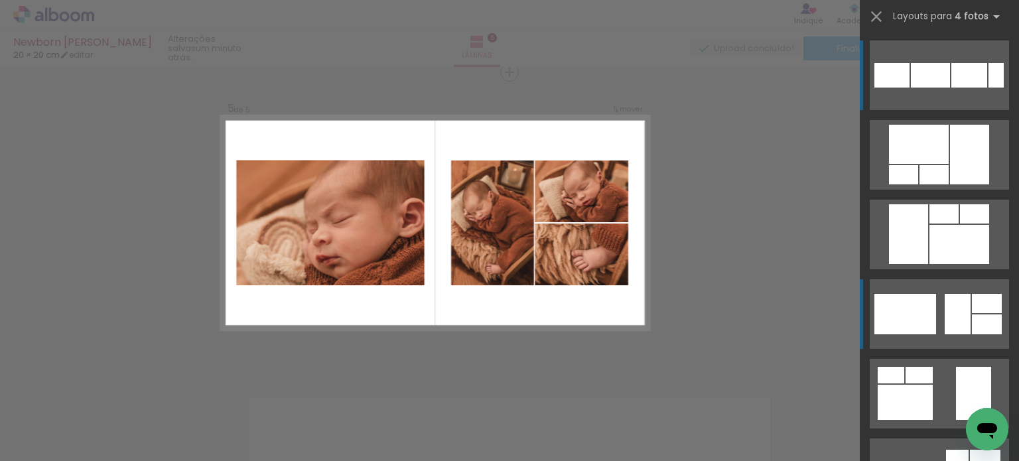
click at [945, 324] on div at bounding box center [958, 314] width 26 height 40
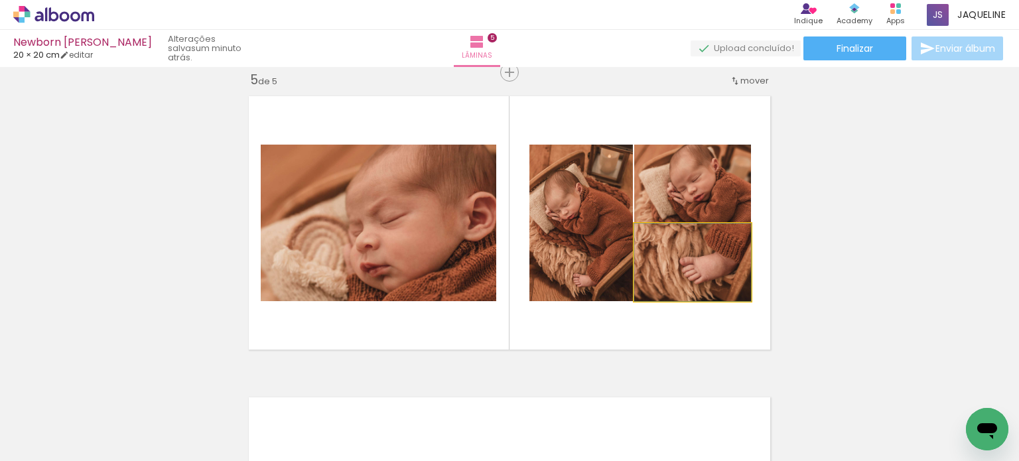
drag, startPoint x: 724, startPoint y: 278, endPoint x: 719, endPoint y: 201, distance: 77.1
click at [0, 0] on slot at bounding box center [0, 0] width 0 height 0
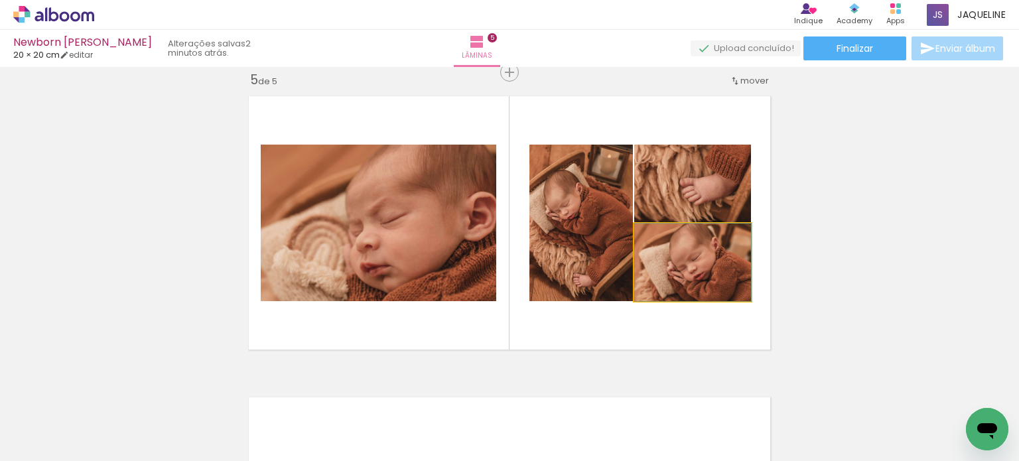
drag, startPoint x: 727, startPoint y: 293, endPoint x: 726, endPoint y: 218, distance: 75.7
click at [0, 0] on slot at bounding box center [0, 0] width 0 height 0
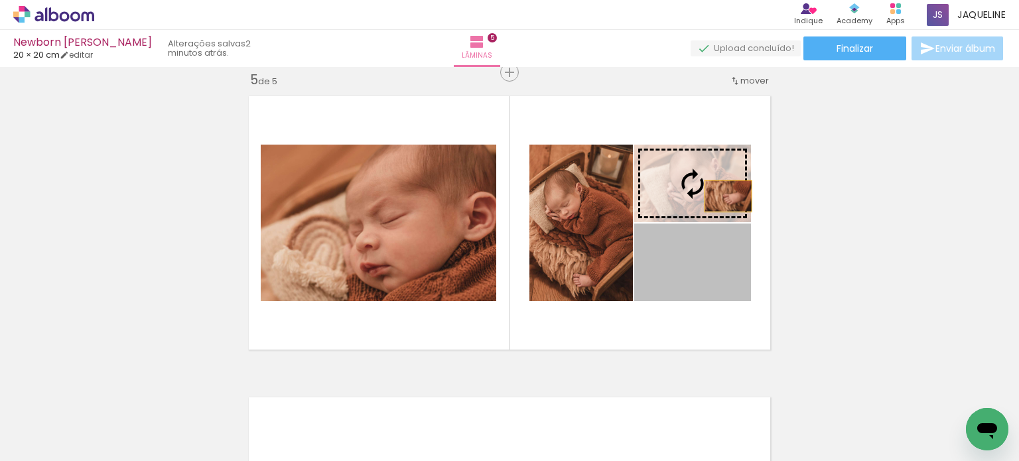
drag, startPoint x: 721, startPoint y: 269, endPoint x: 723, endPoint y: 196, distance: 73.7
click at [0, 0] on slot at bounding box center [0, 0] width 0 height 0
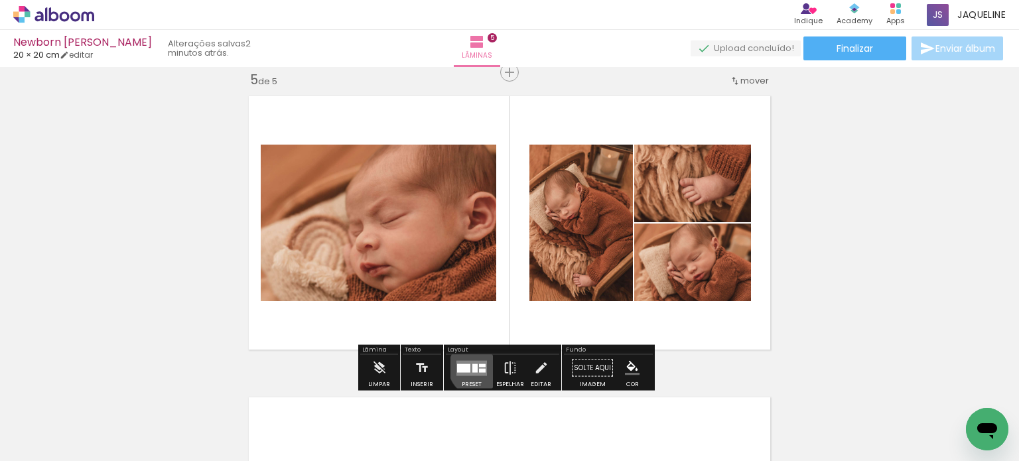
click at [474, 367] on quentale-layouter at bounding box center [472, 367] width 31 height 15
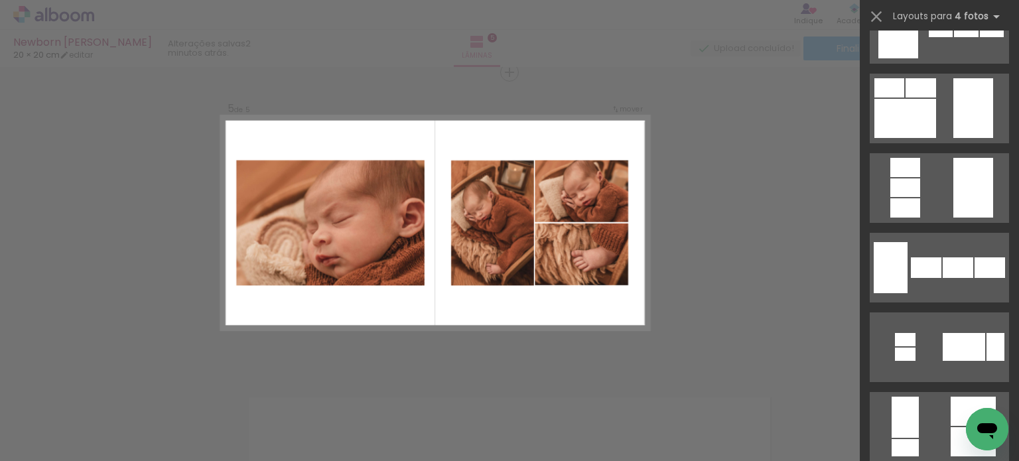
scroll to position [563, 0]
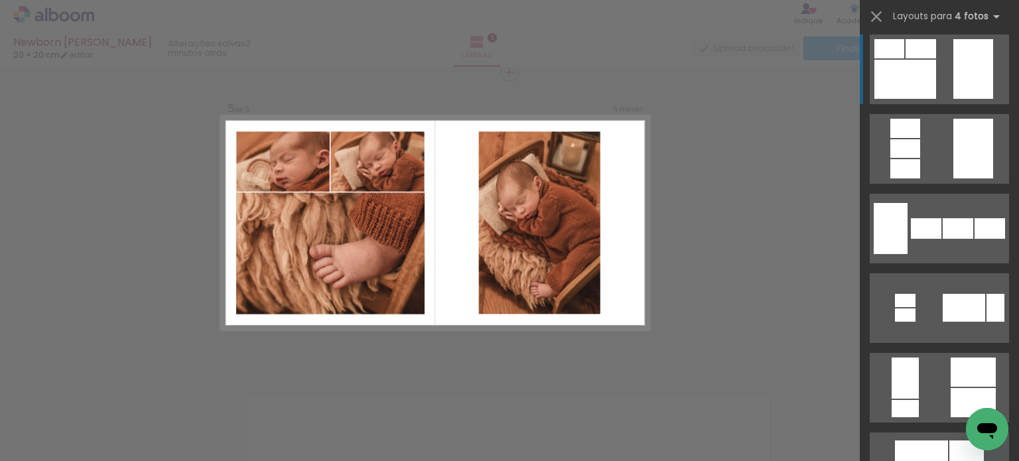
click at [958, 84] on div at bounding box center [974, 69] width 40 height 60
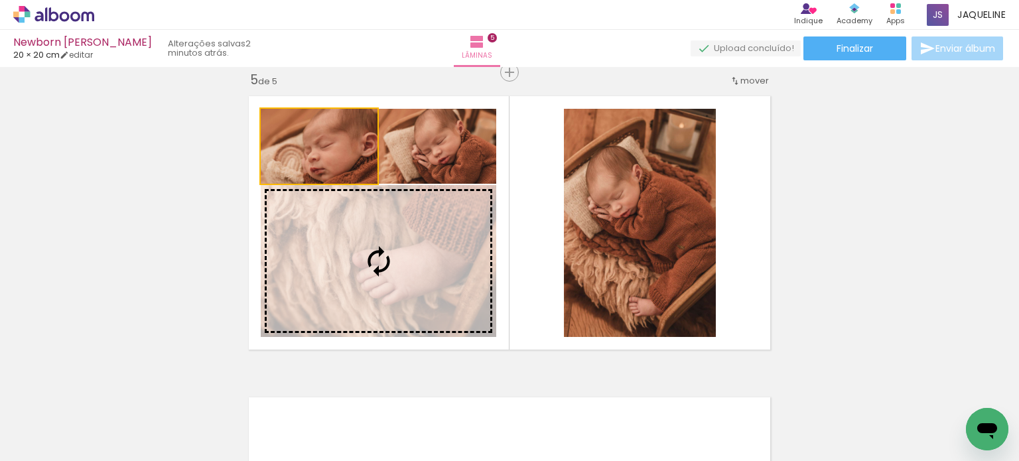
drag, startPoint x: 332, startPoint y: 168, endPoint x: 372, endPoint y: 255, distance: 96.2
click at [0, 0] on slot at bounding box center [0, 0] width 0 height 0
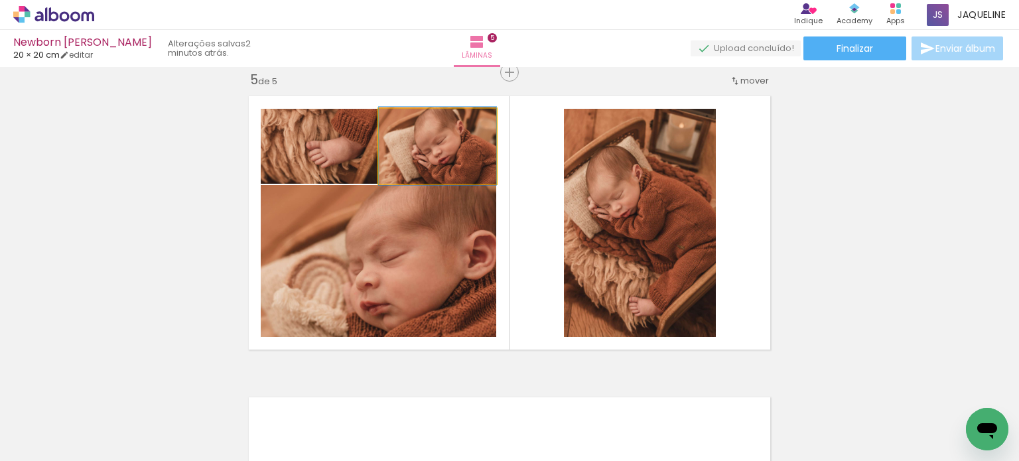
drag, startPoint x: 460, startPoint y: 165, endPoint x: 297, endPoint y: 153, distance: 163.7
click at [0, 0] on slot at bounding box center [0, 0] width 0 height 0
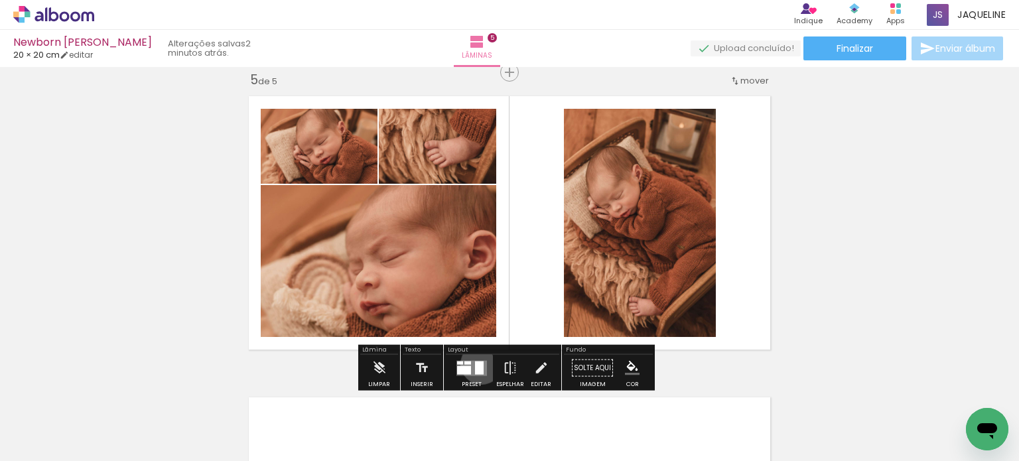
click at [478, 363] on div at bounding box center [479, 367] width 9 height 13
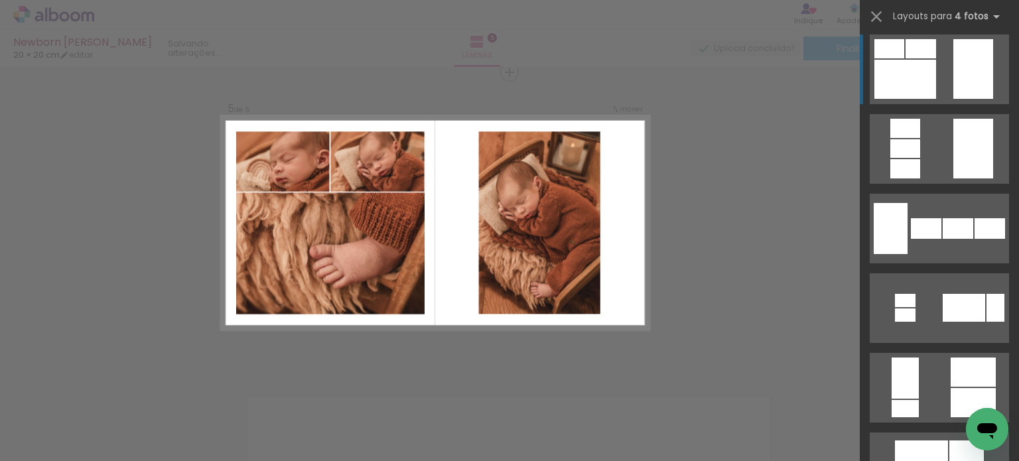
scroll to position [557, 0]
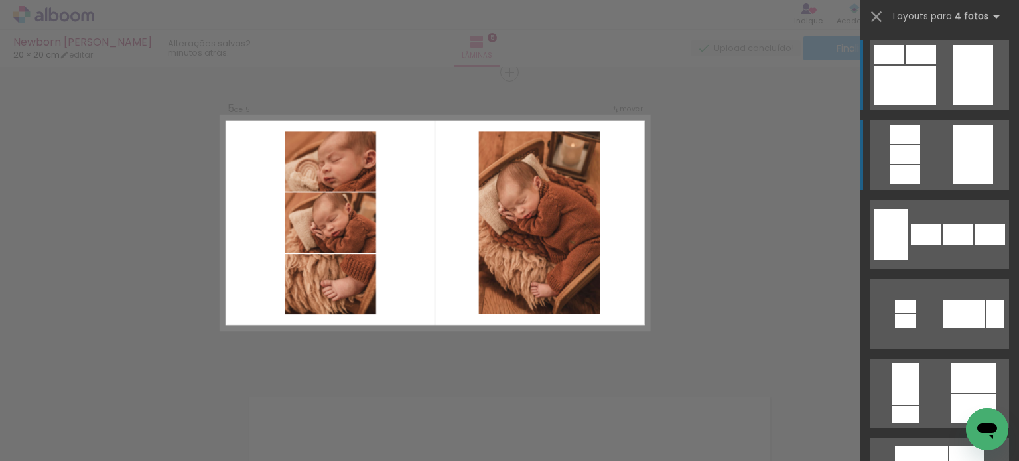
click at [954, 167] on div at bounding box center [974, 155] width 40 height 60
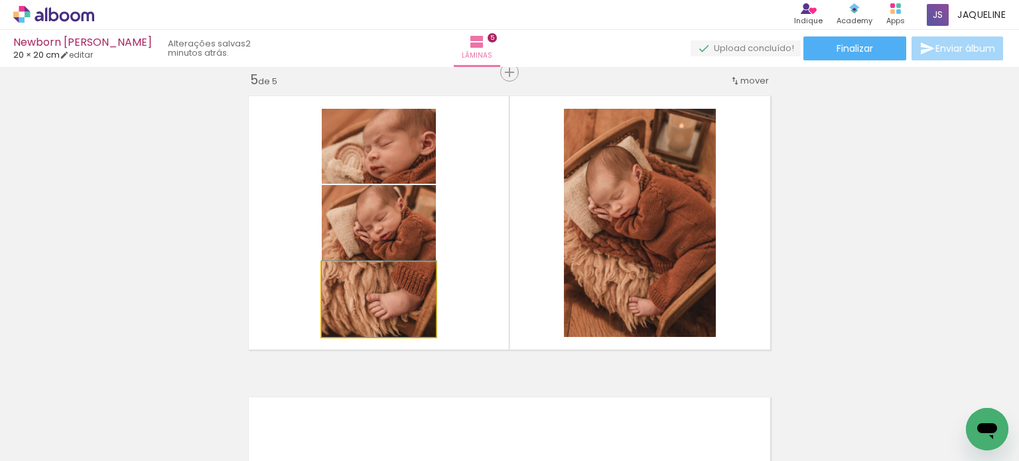
drag, startPoint x: 416, startPoint y: 313, endPoint x: 415, endPoint y: 233, distance: 79.6
click at [0, 0] on slot at bounding box center [0, 0] width 0 height 0
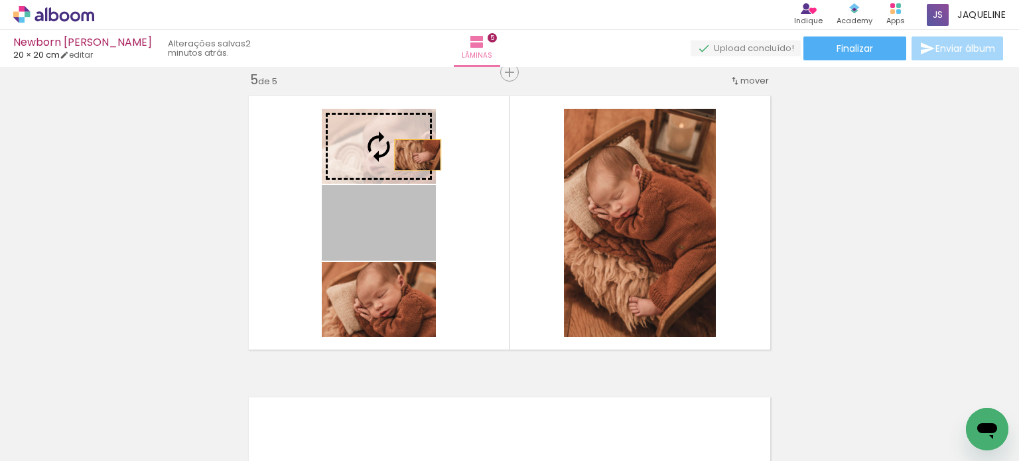
drag, startPoint x: 416, startPoint y: 222, endPoint x: 411, endPoint y: 153, distance: 68.5
click at [0, 0] on slot at bounding box center [0, 0] width 0 height 0
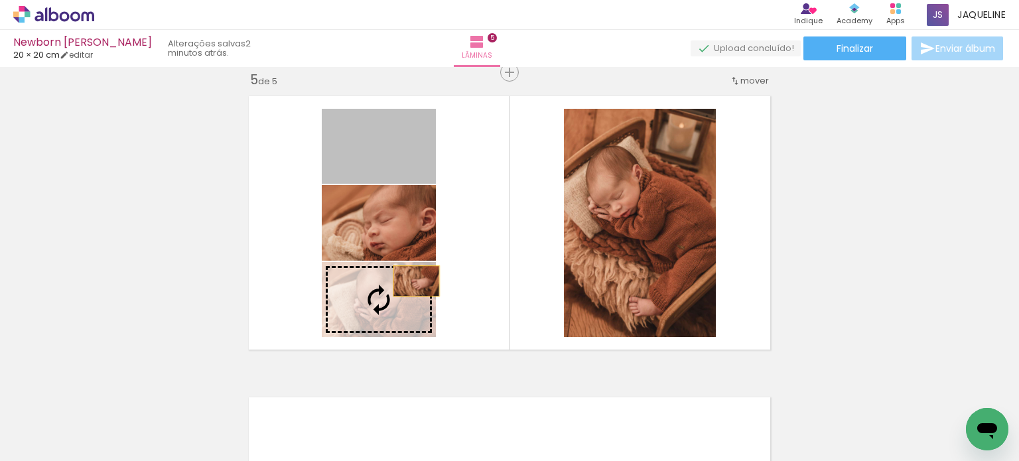
drag, startPoint x: 406, startPoint y: 141, endPoint x: 409, endPoint y: 319, distance: 177.2
click at [0, 0] on slot at bounding box center [0, 0] width 0 height 0
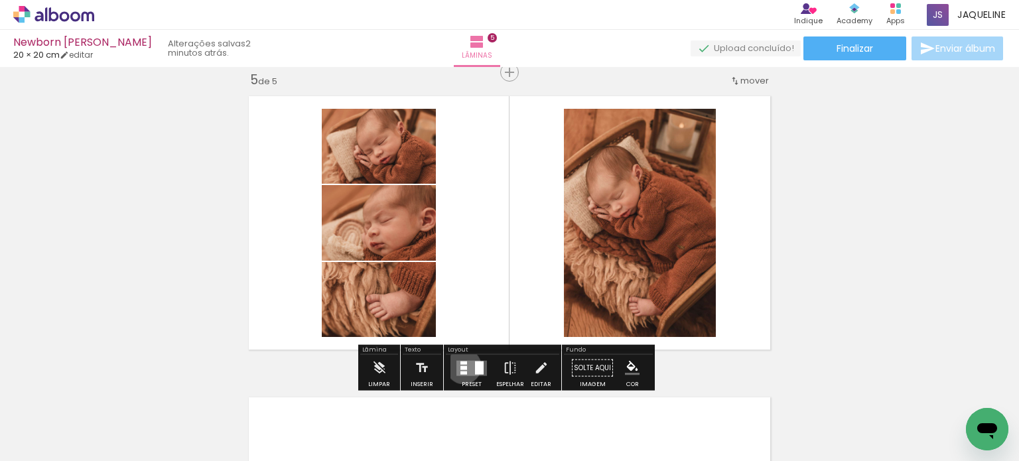
click at [461, 366] on div at bounding box center [464, 368] width 7 height 4
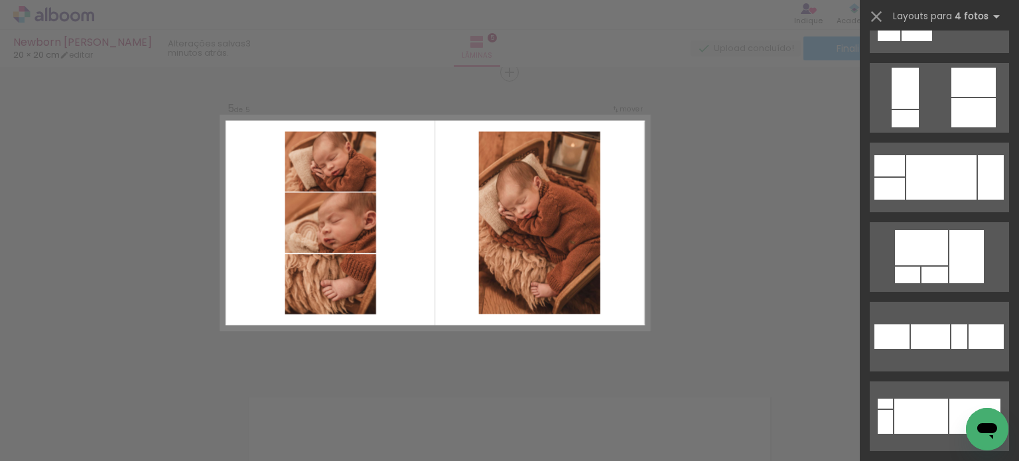
scroll to position [1689, 0]
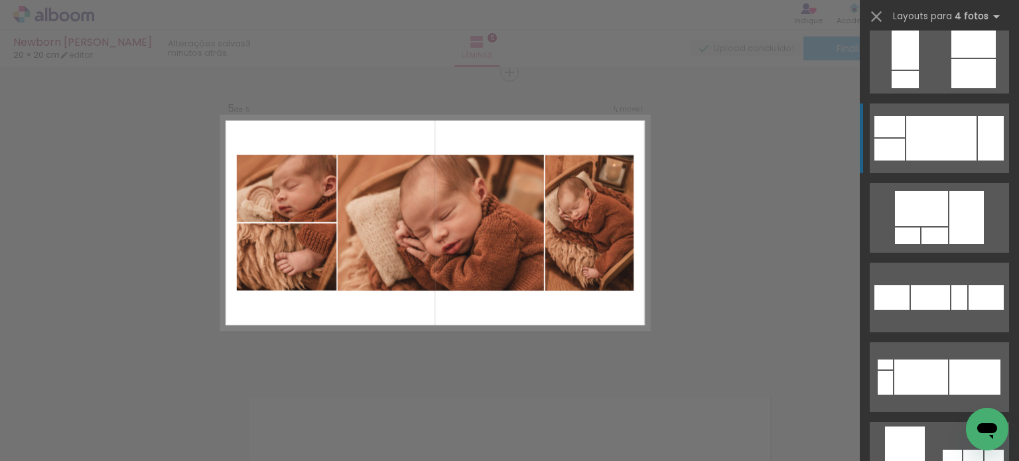
click at [971, 159] on div at bounding box center [942, 138] width 70 height 44
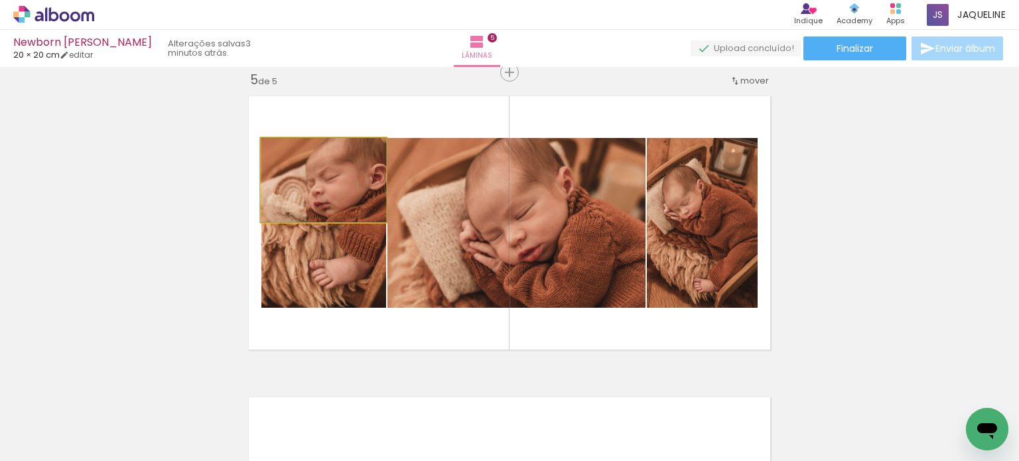
drag, startPoint x: 321, startPoint y: 181, endPoint x: 552, endPoint y: 190, distance: 231.8
click at [0, 0] on slot at bounding box center [0, 0] width 0 height 0
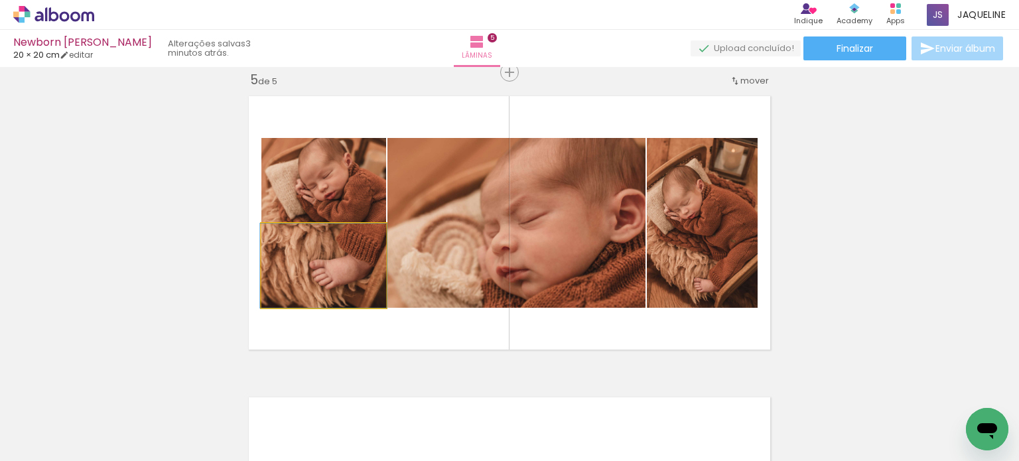
drag, startPoint x: 319, startPoint y: 283, endPoint x: 323, endPoint y: 192, distance: 91.0
click at [0, 0] on slot at bounding box center [0, 0] width 0 height 0
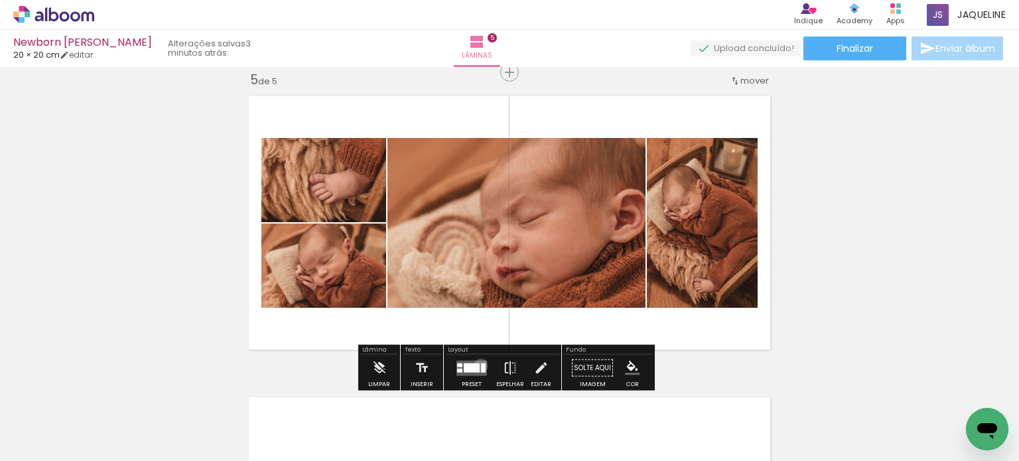
click at [481, 365] on div at bounding box center [483, 367] width 5 height 9
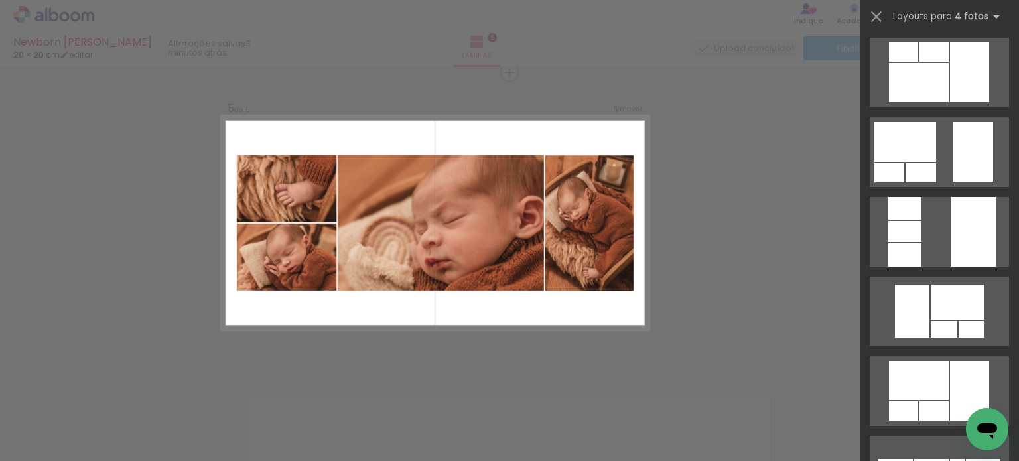
scroll to position [2352, 0]
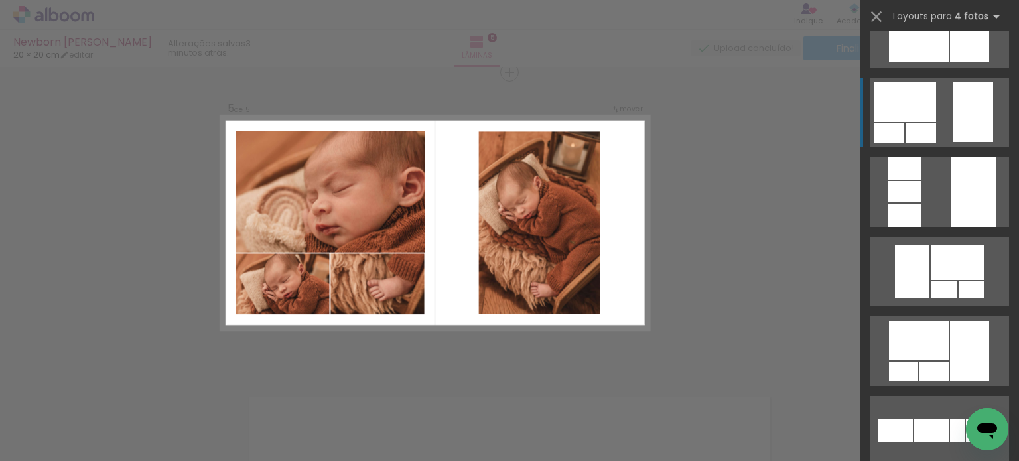
click at [982, 121] on div at bounding box center [974, 112] width 40 height 60
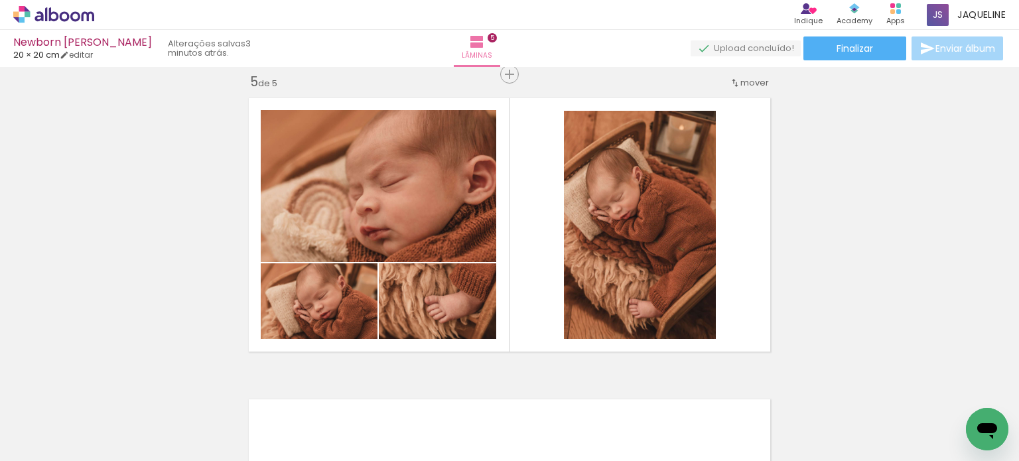
scroll to position [1212, 0]
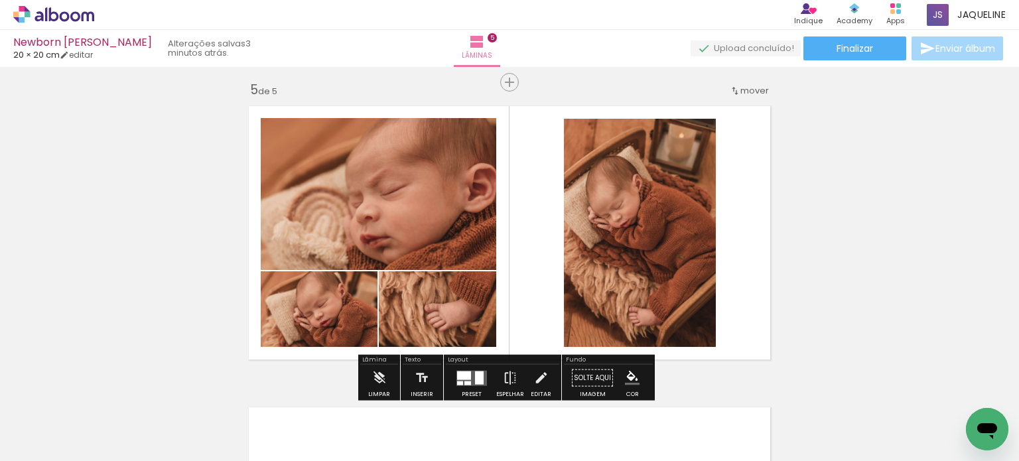
click at [666, 301] on quentale-photo at bounding box center [640, 233] width 152 height 228
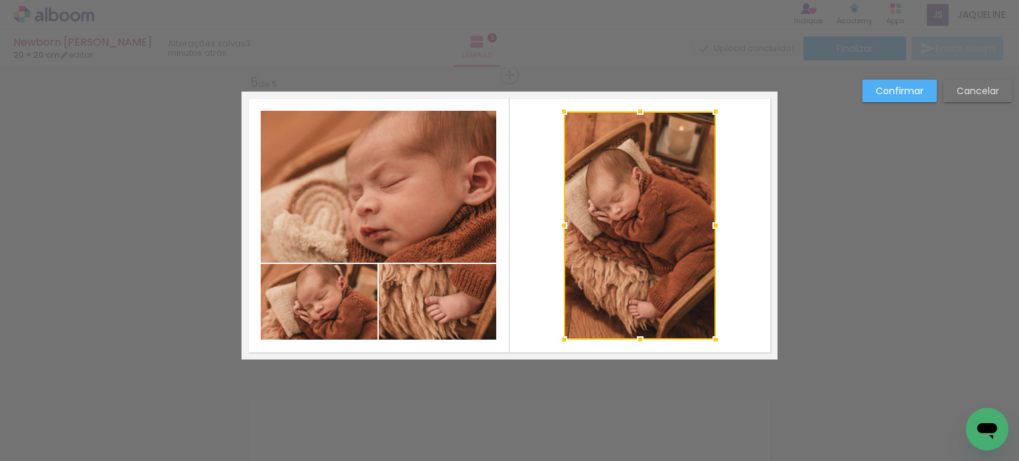
scroll to position [1222, 0]
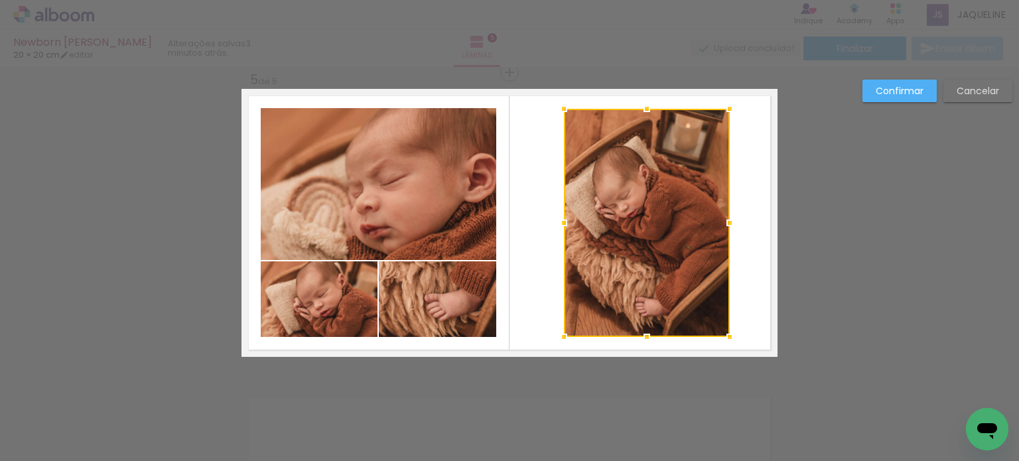
drag, startPoint x: 715, startPoint y: 217, endPoint x: 729, endPoint y: 217, distance: 13.9
click at [729, 217] on div at bounding box center [730, 223] width 27 height 27
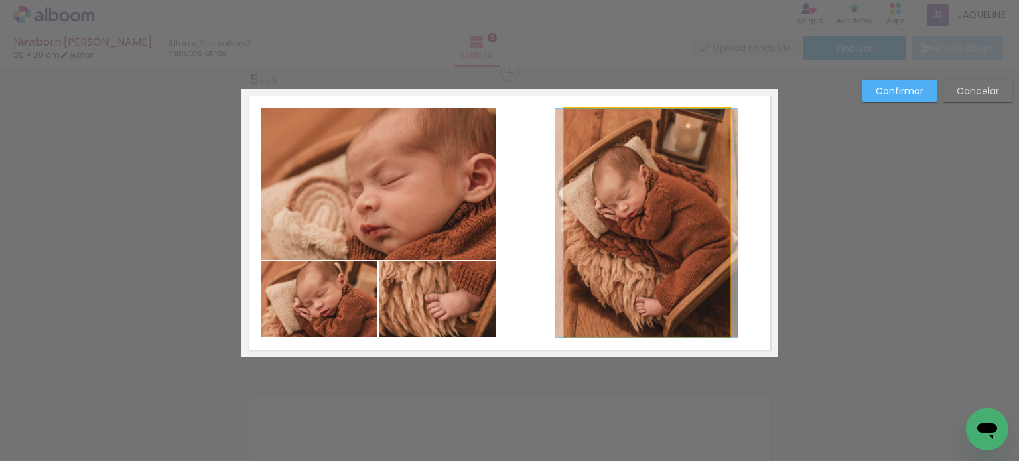
click at [611, 258] on quentale-photo at bounding box center [647, 223] width 166 height 228
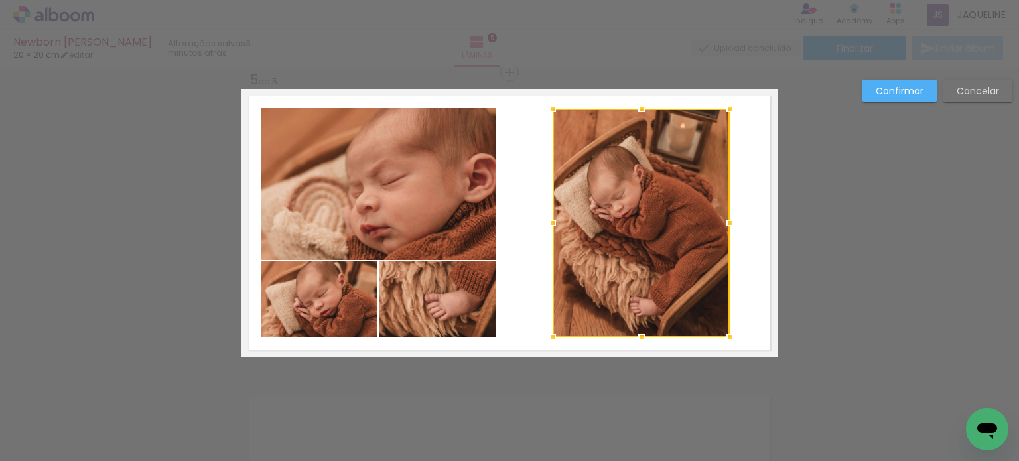
drag, startPoint x: 555, startPoint y: 220, endPoint x: 544, endPoint y: 223, distance: 10.9
click at [544, 223] on div at bounding box center [553, 223] width 27 height 27
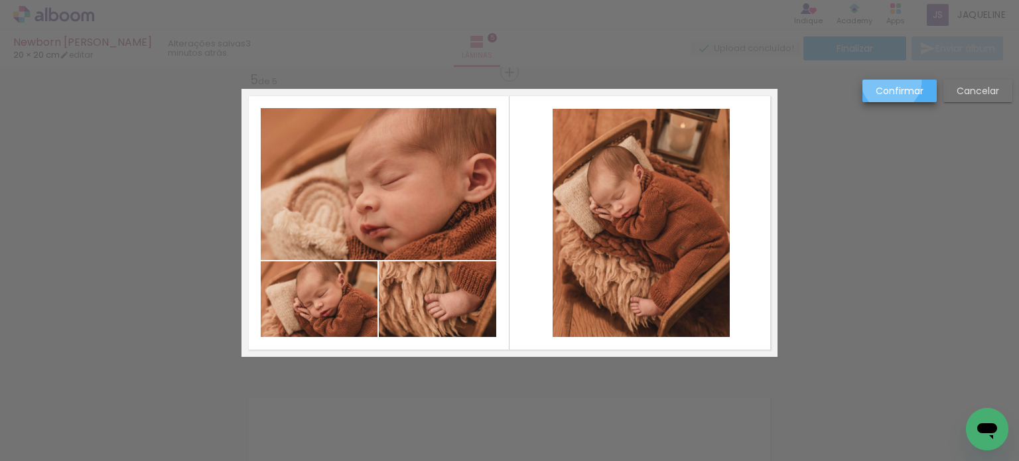
click at [892, 82] on paper-button "Confirmar" at bounding box center [900, 91] width 74 height 23
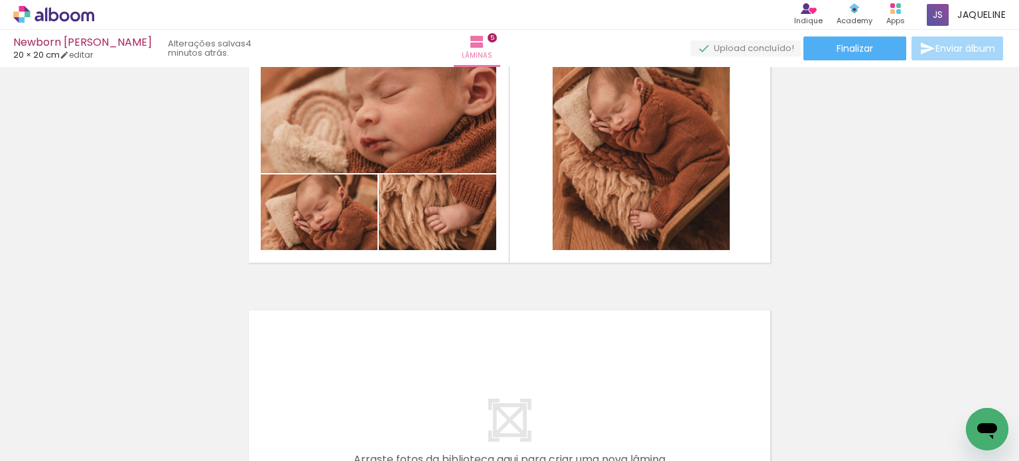
scroll to position [1298, 0]
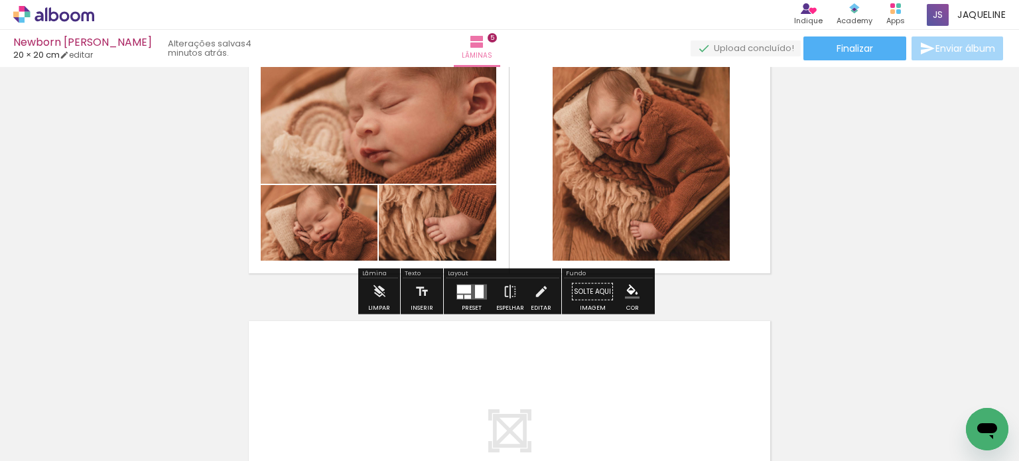
click at [674, 175] on quentale-photo at bounding box center [641, 147] width 177 height 228
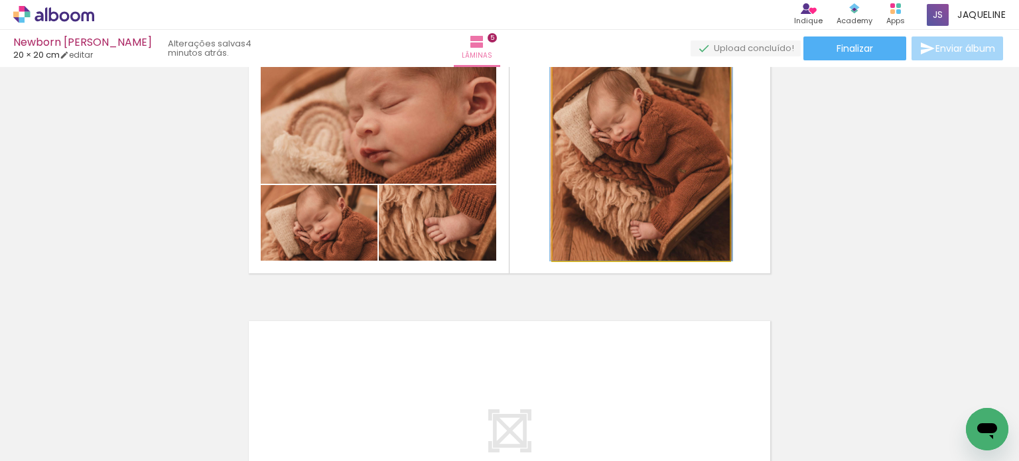
click at [674, 175] on quentale-photo at bounding box center [641, 147] width 177 height 228
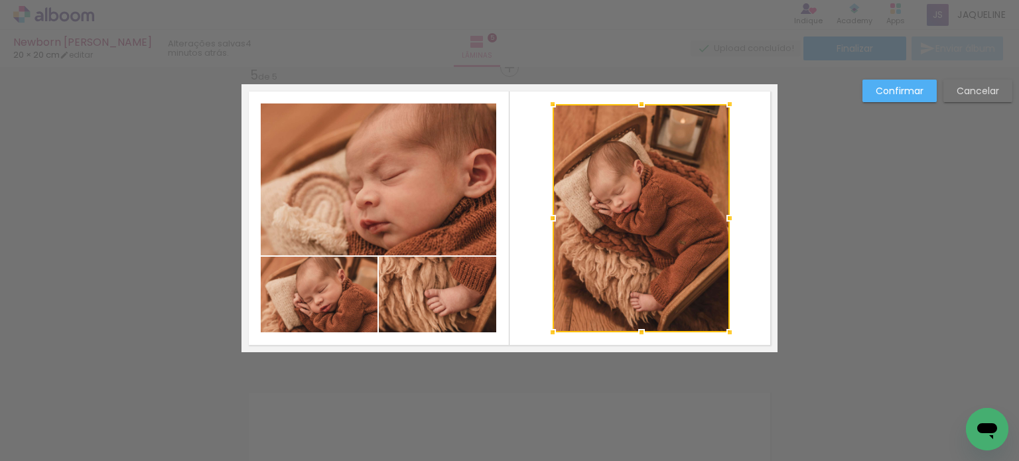
scroll to position [1222, 0]
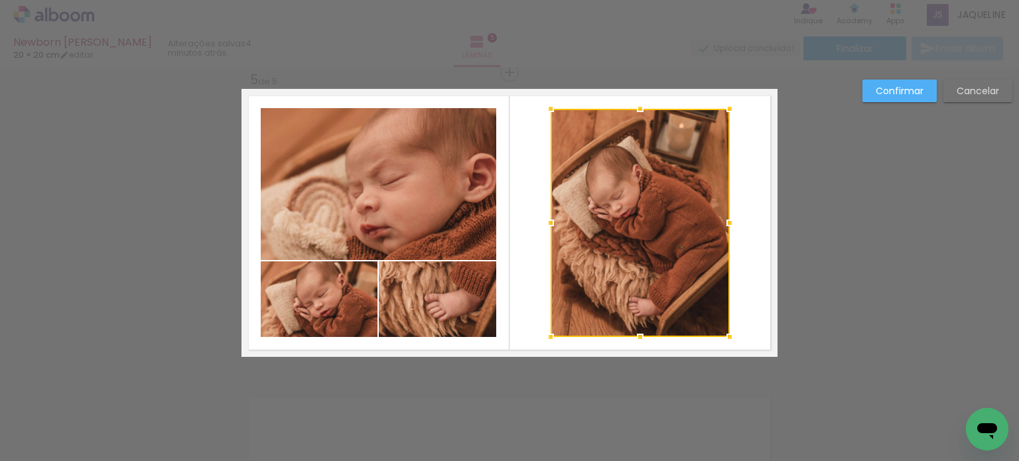
click at [542, 223] on div at bounding box center [551, 223] width 27 height 27
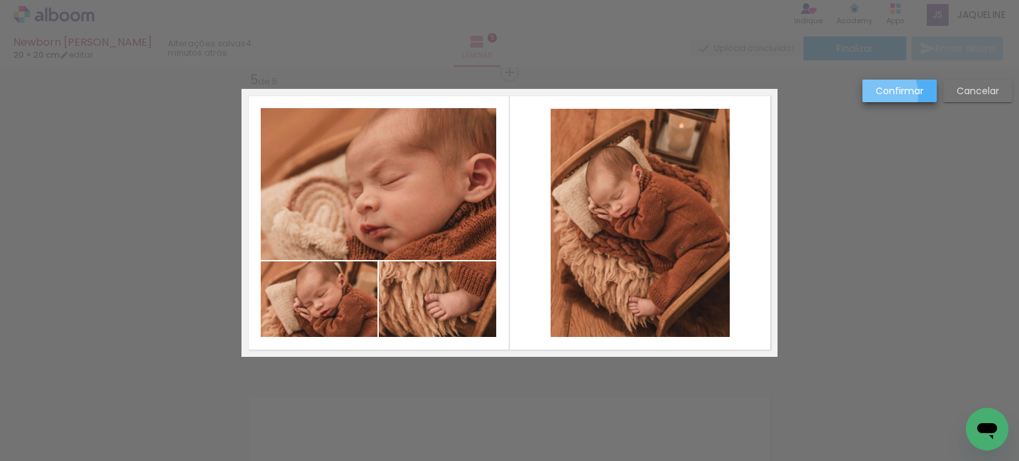
click at [871, 95] on paper-button "Confirmar" at bounding box center [900, 91] width 74 height 23
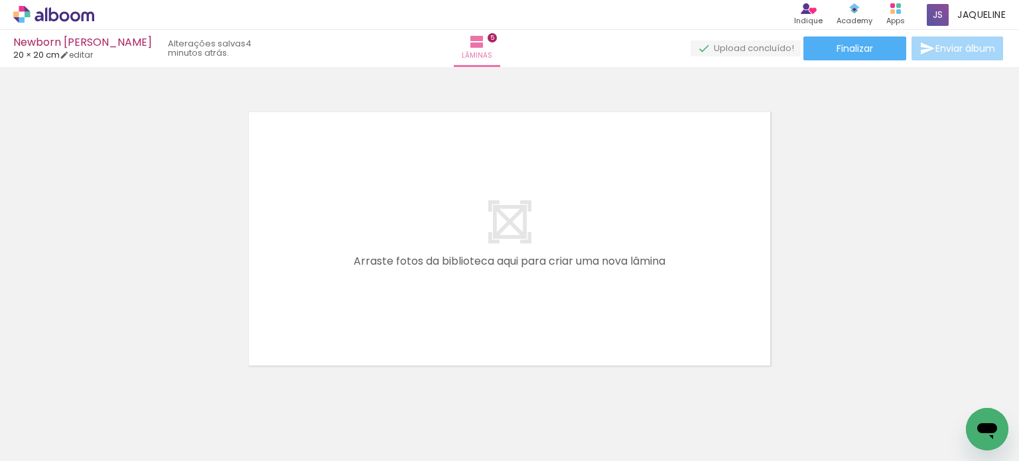
scroll to position [1548, 0]
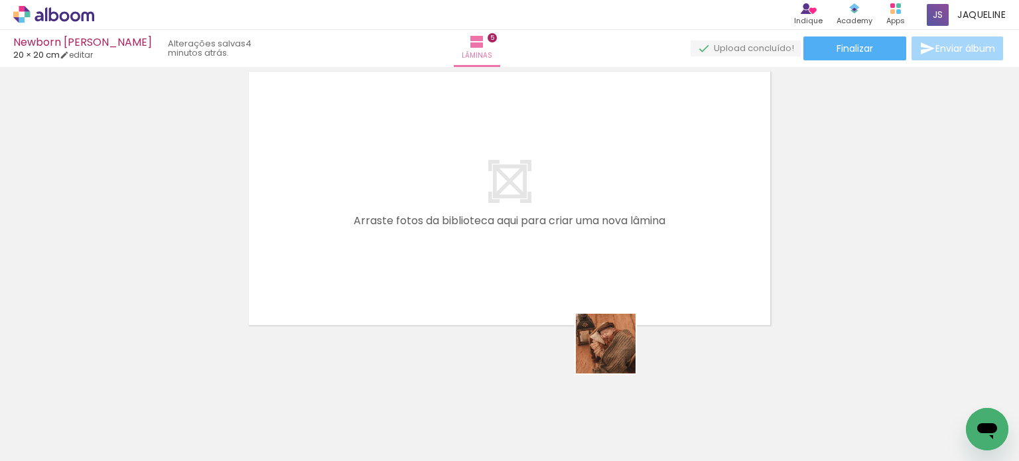
drag, startPoint x: 603, startPoint y: 439, endPoint x: 628, endPoint y: 304, distance: 136.9
click at [628, 304] on quentale-workspace at bounding box center [509, 230] width 1019 height 461
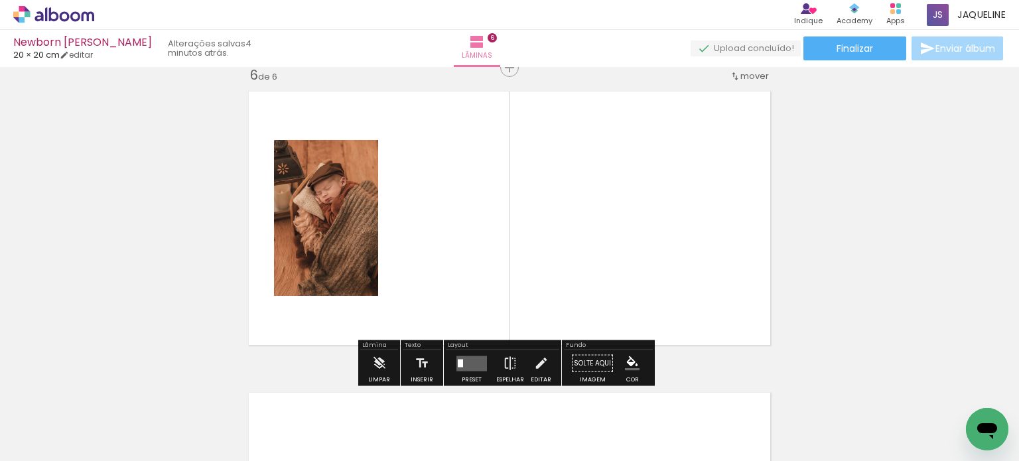
scroll to position [1523, 0]
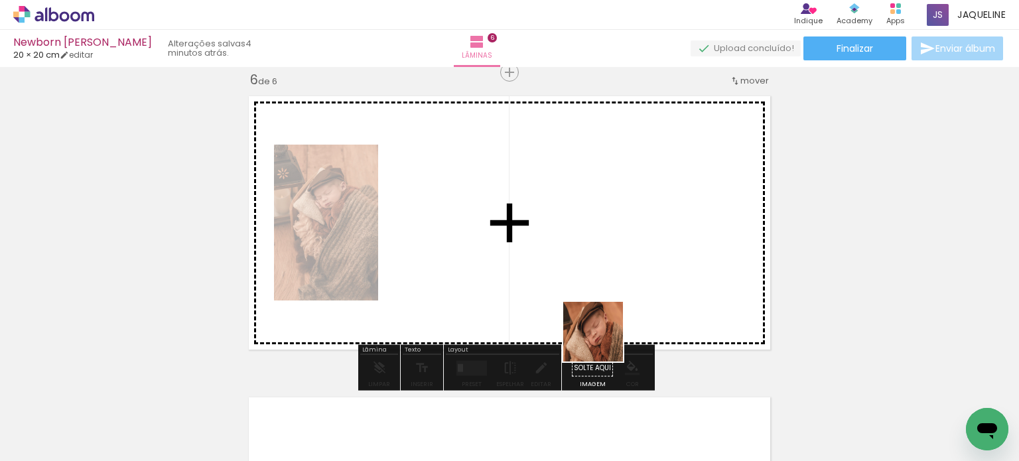
drag, startPoint x: 658, startPoint y: 413, endPoint x: 569, endPoint y: 275, distance: 164.2
click at [569, 275] on quentale-workspace at bounding box center [509, 230] width 1019 height 461
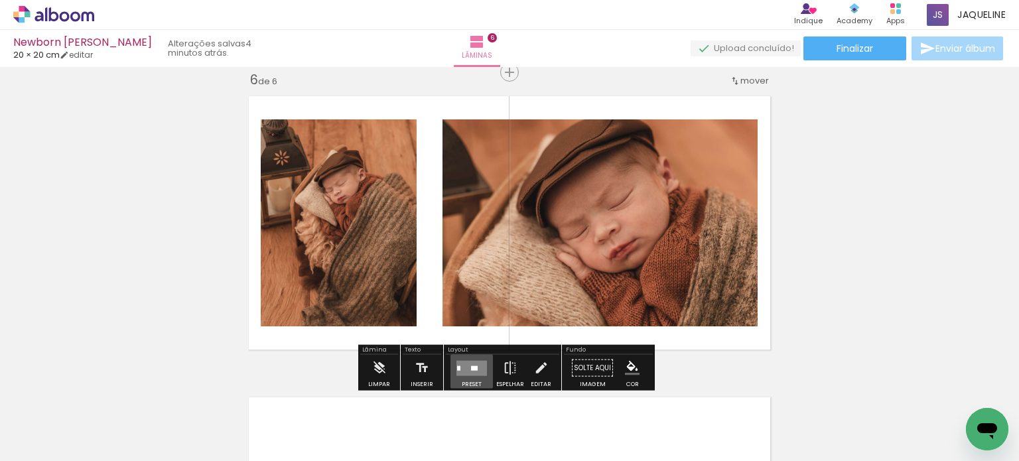
click at [471, 368] on div at bounding box center [474, 368] width 7 height 5
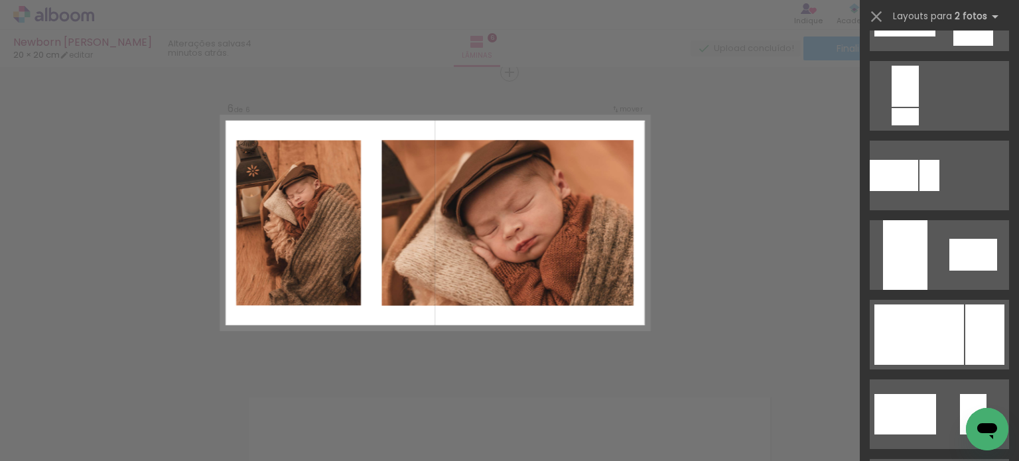
scroll to position [695, 0]
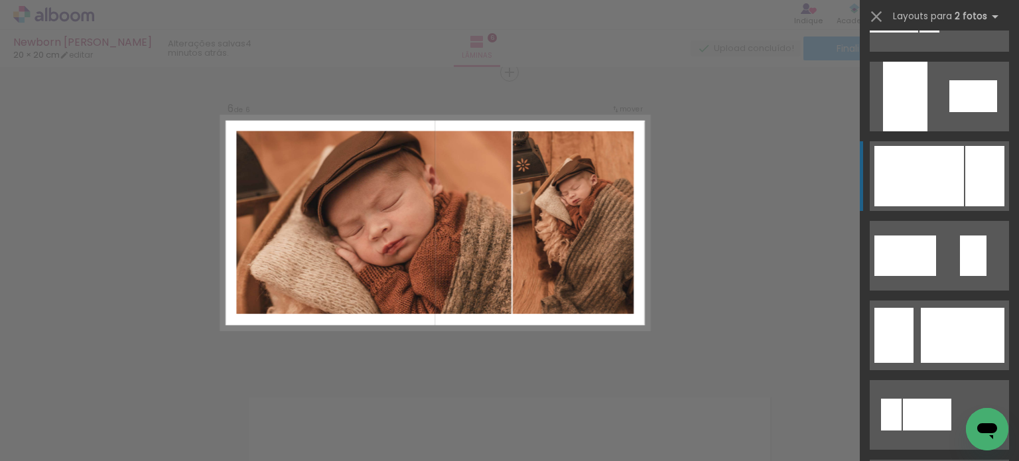
click at [971, 174] on div at bounding box center [985, 176] width 39 height 60
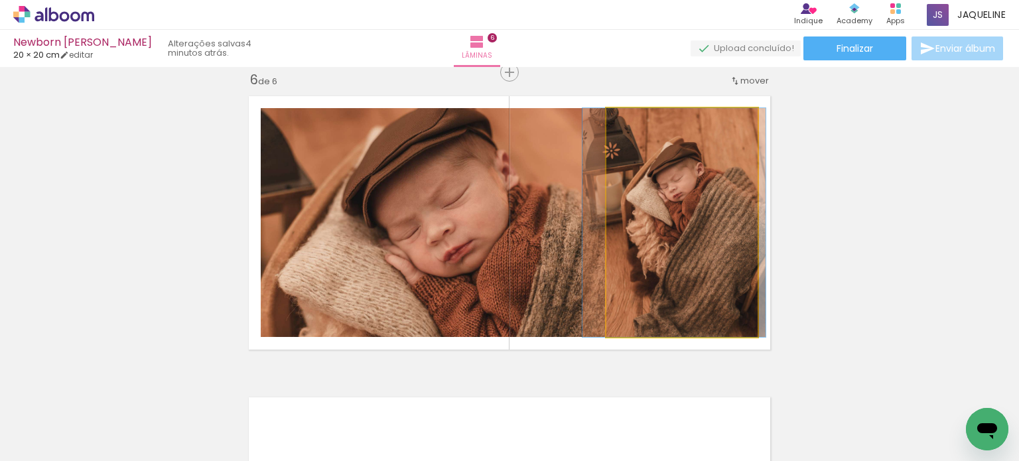
drag, startPoint x: 695, startPoint y: 225, endPoint x: 686, endPoint y: 225, distance: 8.6
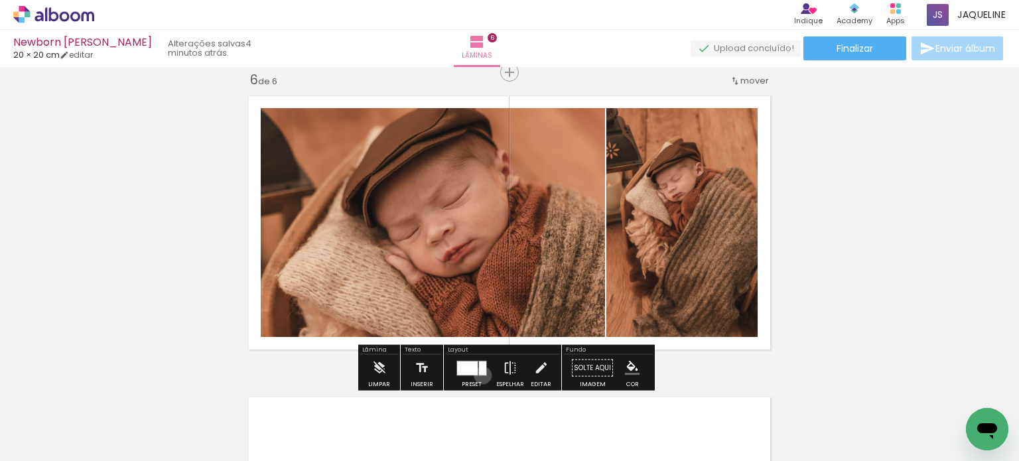
click at [480, 375] on quentale-layouter at bounding box center [472, 367] width 31 height 15
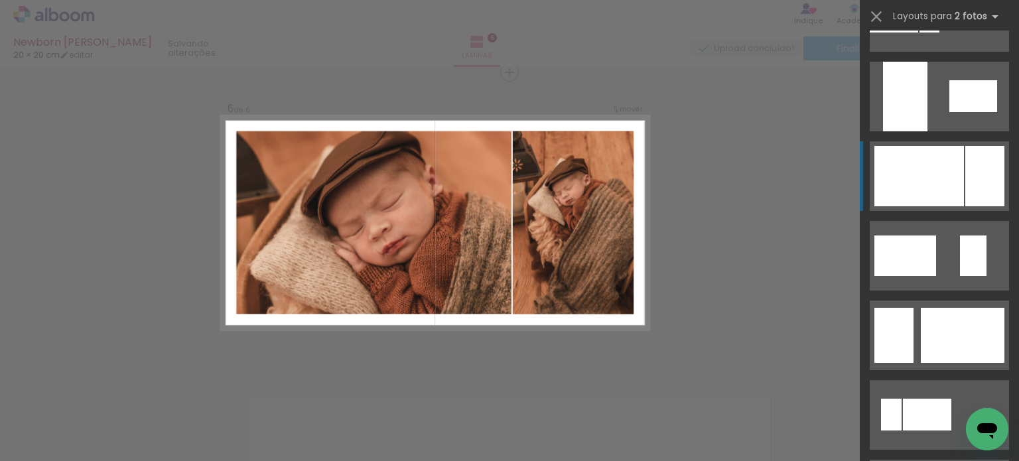
scroll to position [796, 0]
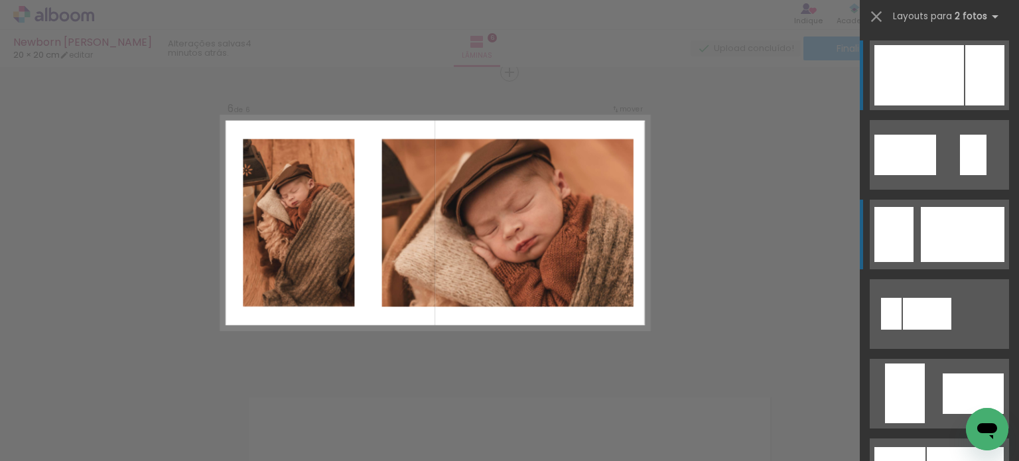
click at [963, 226] on div at bounding box center [963, 234] width 84 height 55
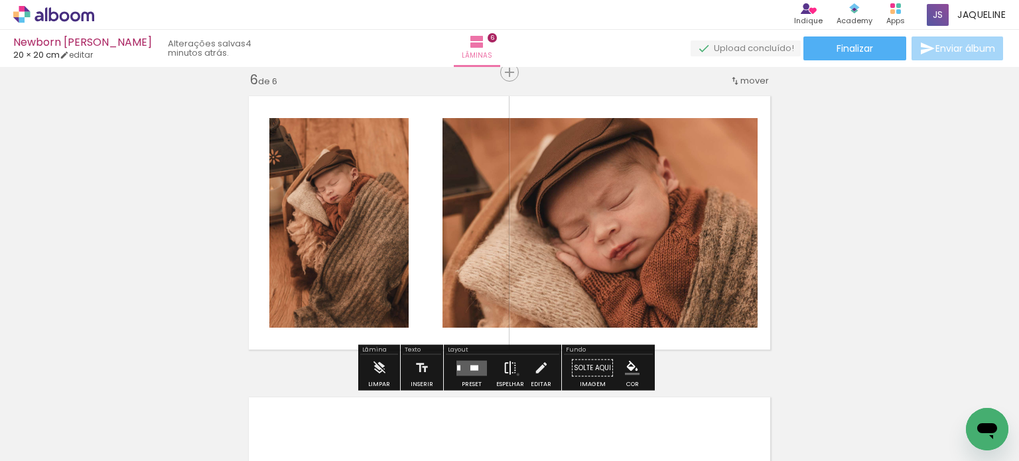
click at [515, 374] on paper-button "Espelhar" at bounding box center [510, 372] width 35 height 34
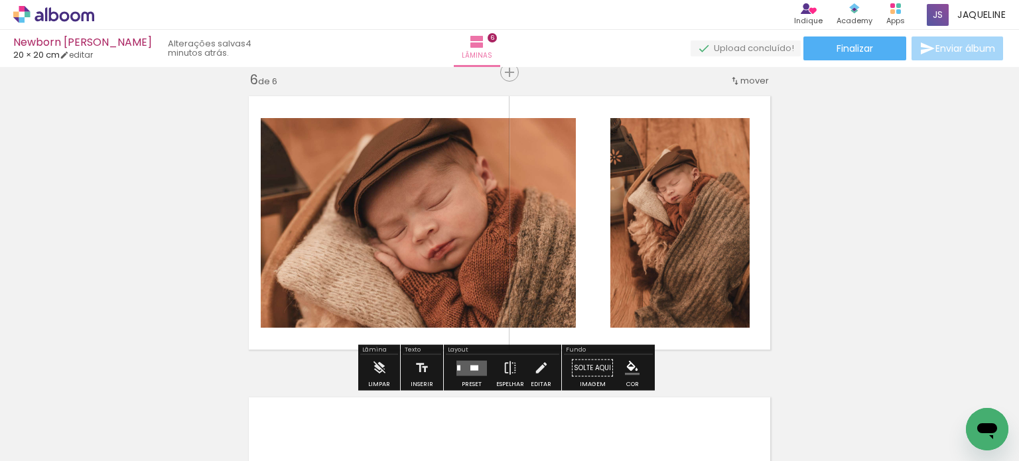
click at [645, 263] on quentale-photo at bounding box center [680, 223] width 139 height 210
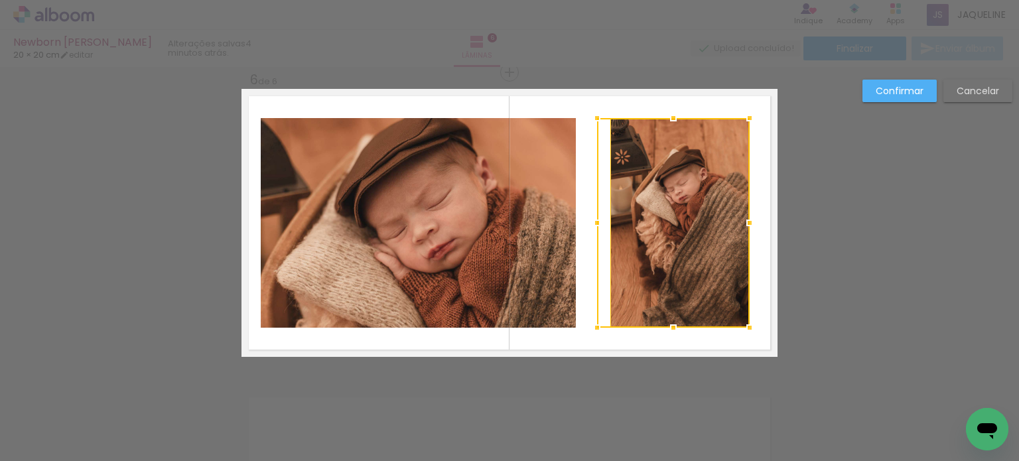
drag, startPoint x: 607, startPoint y: 221, endPoint x: 561, endPoint y: 220, distance: 45.1
click at [561, 220] on album-spread "6 de 6" at bounding box center [510, 223] width 536 height 268
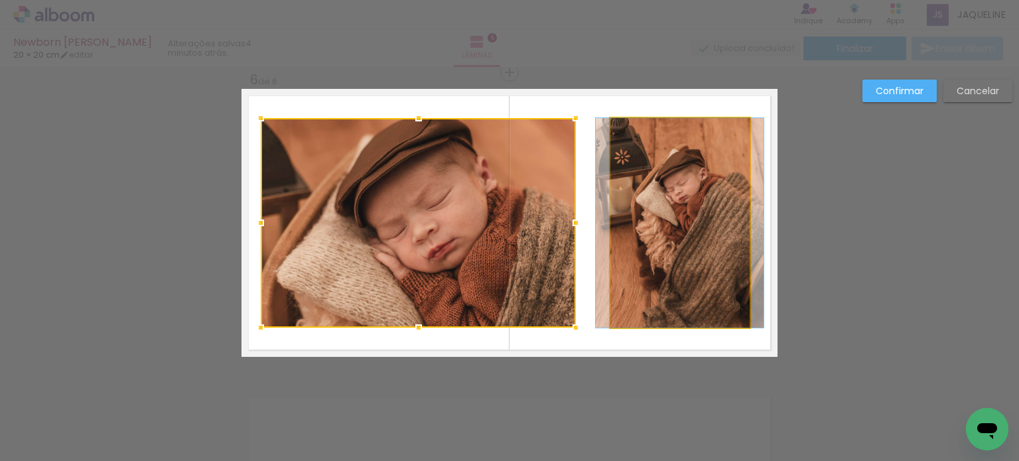
click at [613, 228] on quentale-photo at bounding box center [680, 223] width 139 height 210
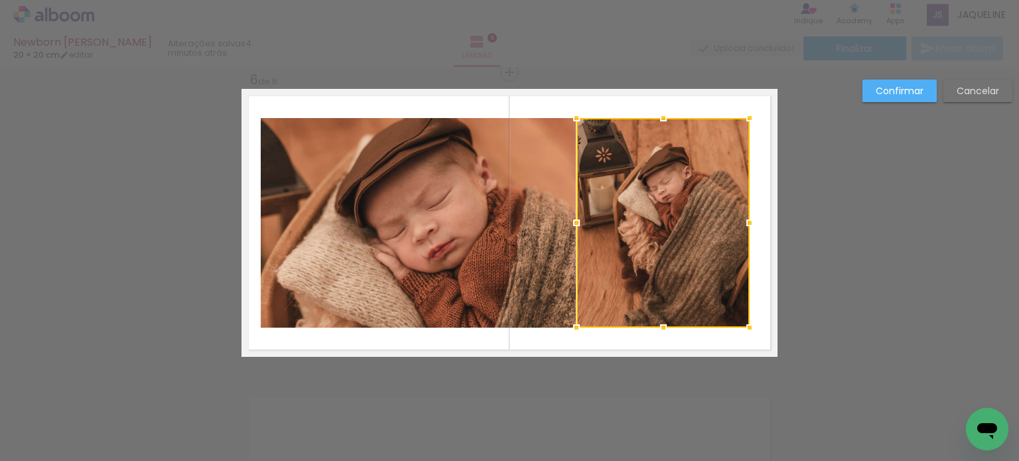
drag, startPoint x: 608, startPoint y: 227, endPoint x: 574, endPoint y: 227, distance: 33.8
click at [574, 227] on div at bounding box center [576, 223] width 27 height 27
click at [623, 332] on quentale-layouter at bounding box center [510, 223] width 536 height 268
click at [0, 0] on slot "Confirmar" at bounding box center [0, 0] width 0 height 0
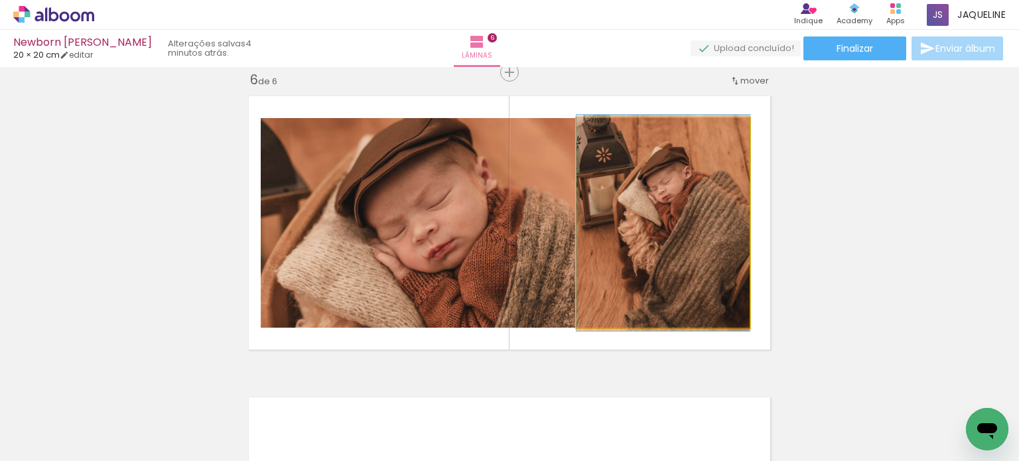
drag, startPoint x: 677, startPoint y: 254, endPoint x: 663, endPoint y: 254, distance: 13.9
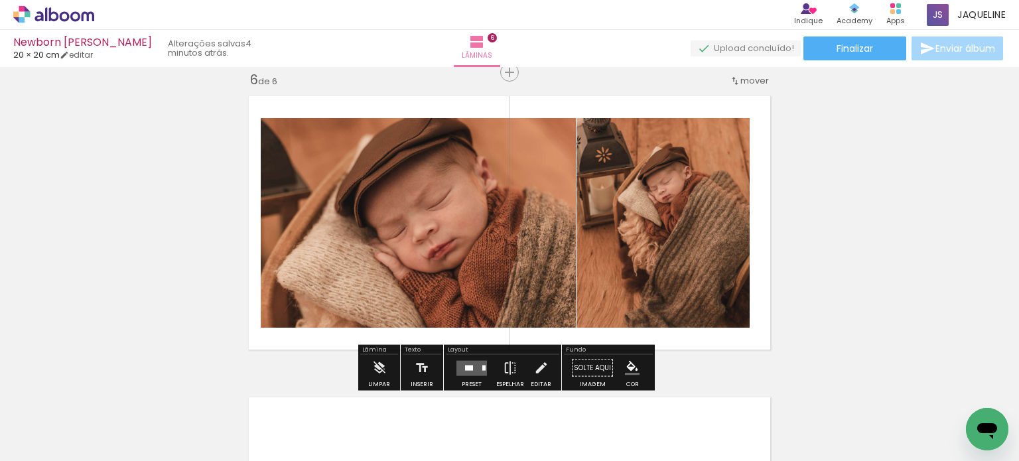
click at [763, 249] on quentale-layouter at bounding box center [510, 223] width 536 height 268
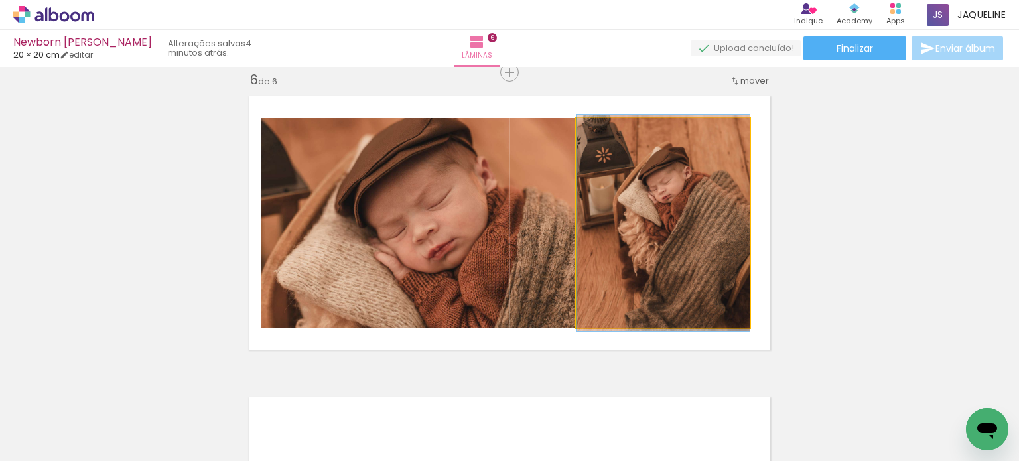
click at [677, 234] on quentale-photo at bounding box center [663, 223] width 173 height 210
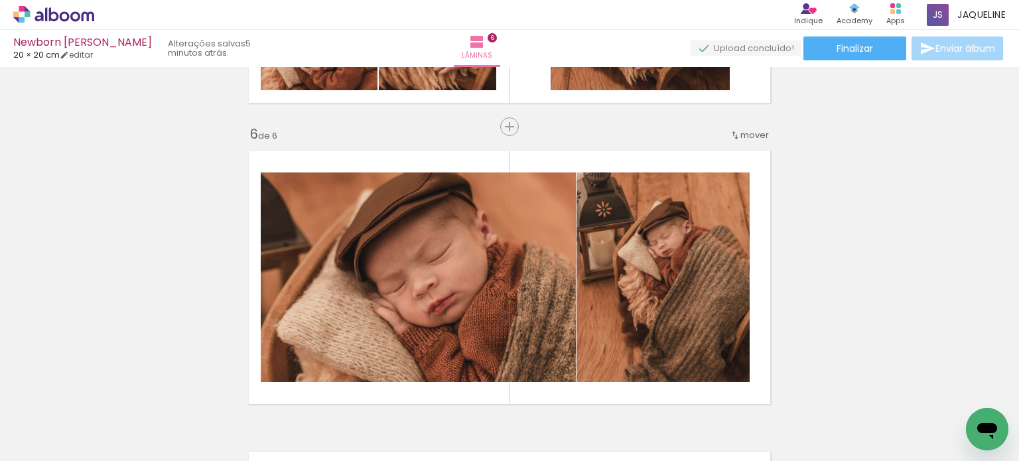
scroll to position [1527, 0]
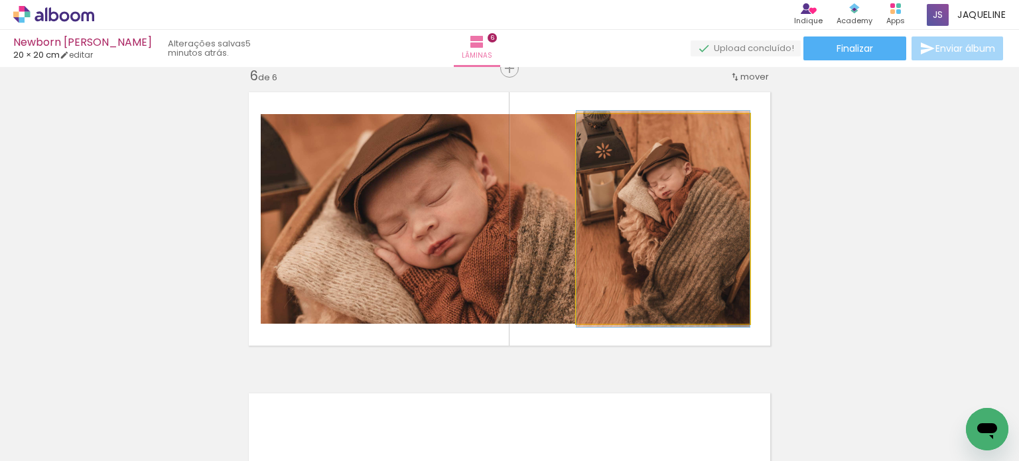
click at [690, 295] on quentale-photo at bounding box center [663, 219] width 173 height 210
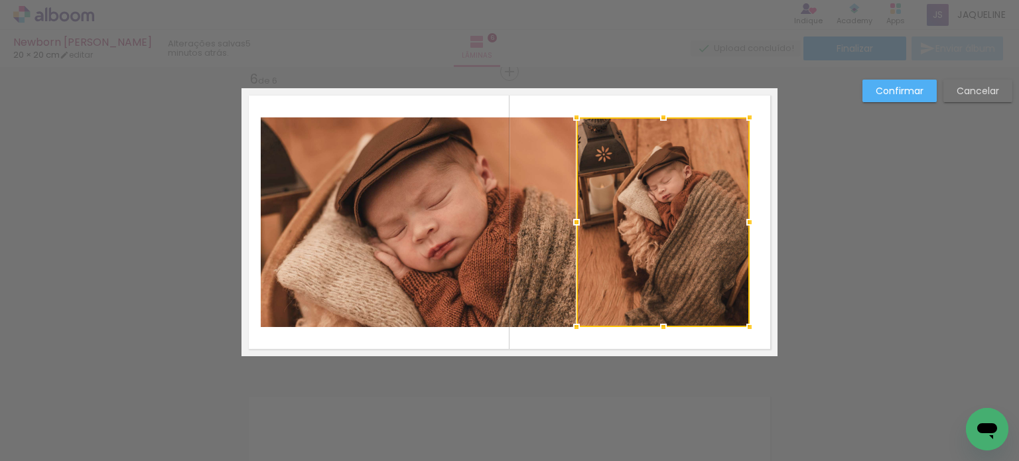
scroll to position [1523, 0]
click at [573, 224] on div at bounding box center [577, 223] width 27 height 27
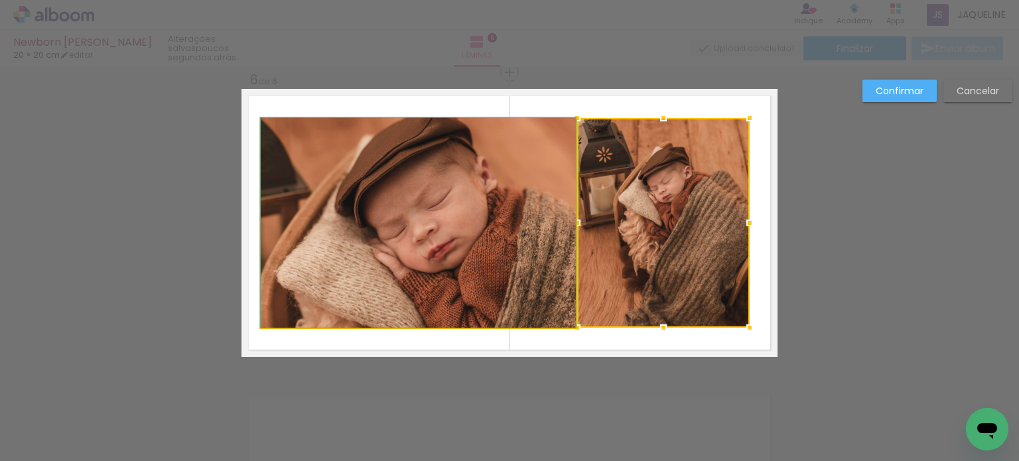
click at [524, 218] on quentale-photo at bounding box center [418, 223] width 315 height 210
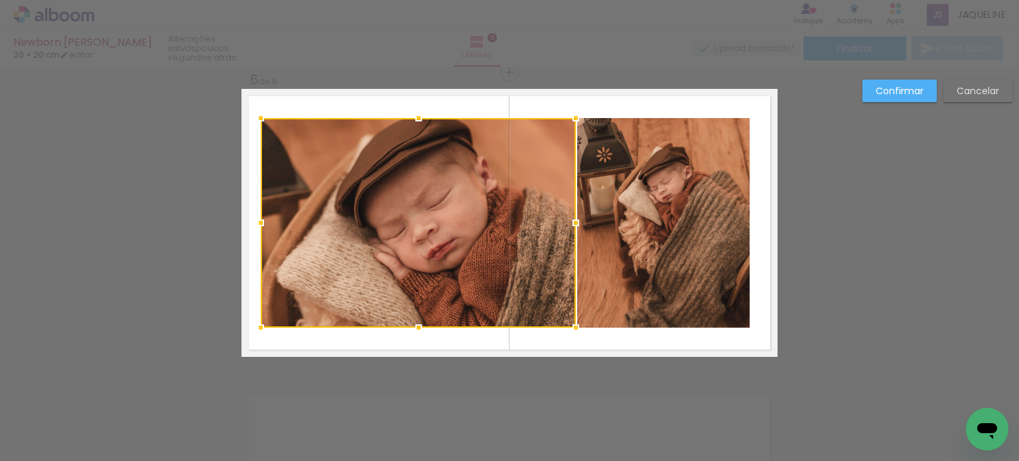
click at [761, 234] on quentale-layouter at bounding box center [510, 223] width 536 height 268
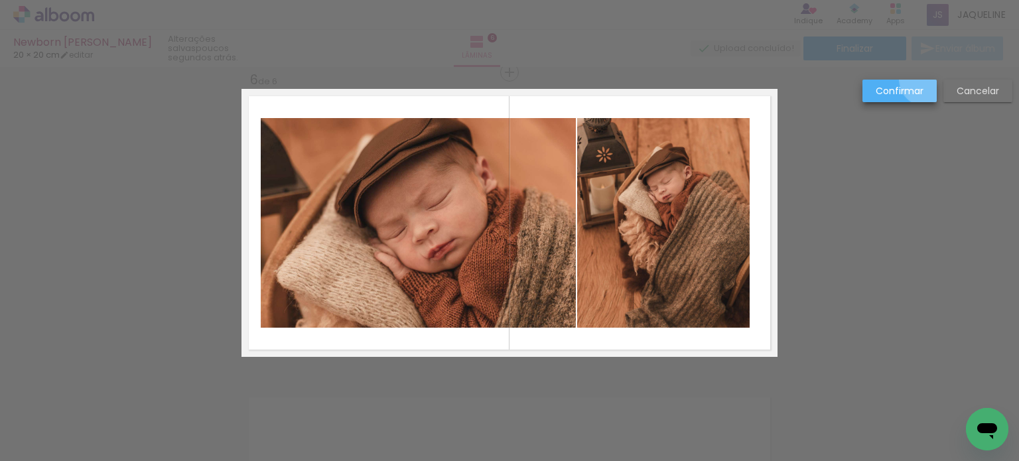
click at [926, 80] on paper-button "Confirmar" at bounding box center [900, 91] width 74 height 23
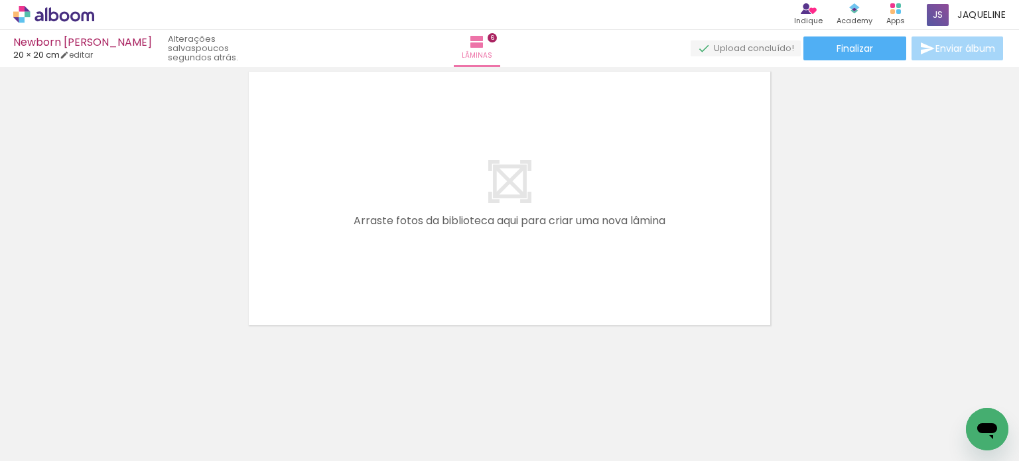
scroll to position [0, 735]
drag, startPoint x: 449, startPoint y: 423, endPoint x: 480, endPoint y: 268, distance: 157.7
click at [480, 268] on quentale-workspace at bounding box center [509, 230] width 1019 height 461
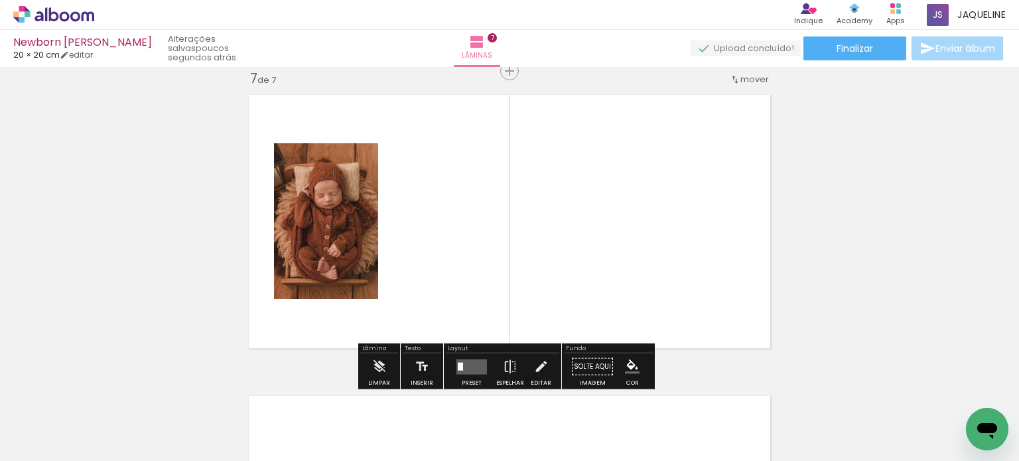
scroll to position [1824, 0]
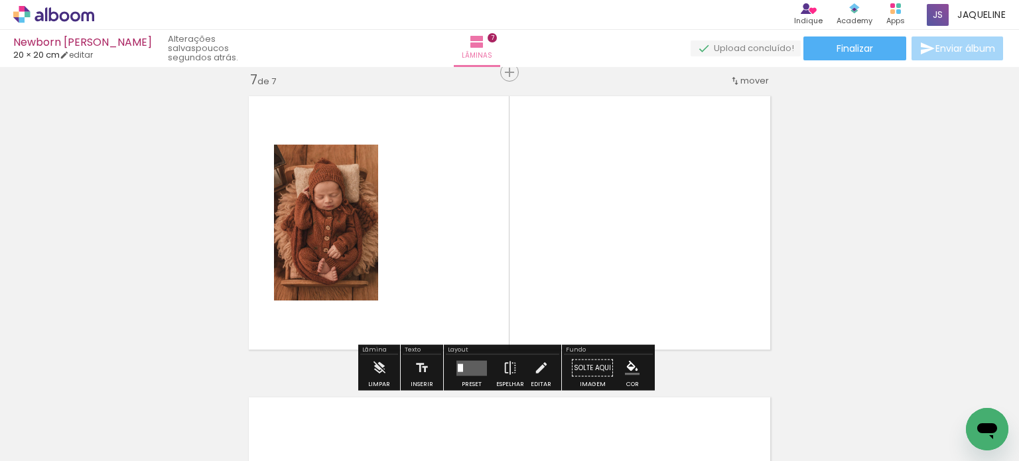
drag, startPoint x: 526, startPoint y: 427, endPoint x: 545, endPoint y: 250, distance: 178.3
click at [545, 250] on quentale-workspace at bounding box center [509, 230] width 1019 height 461
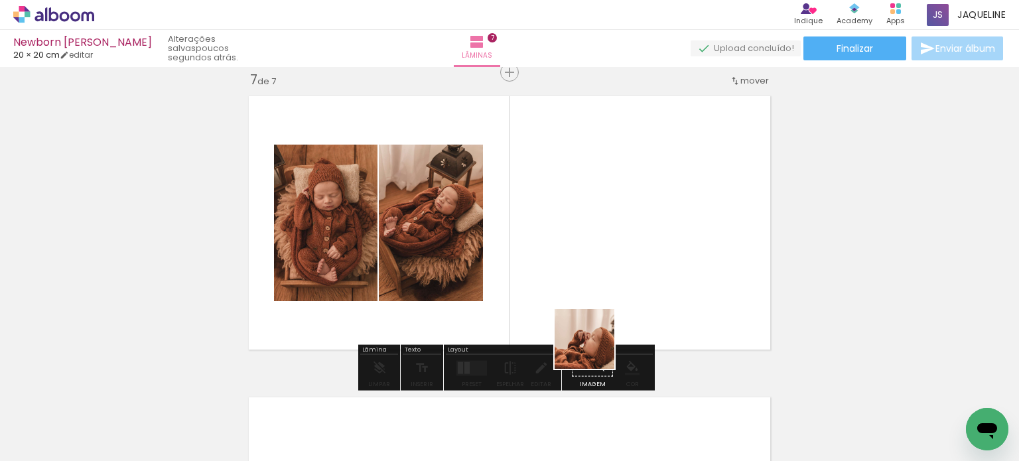
drag, startPoint x: 590, startPoint y: 416, endPoint x: 596, endPoint y: 282, distance: 134.2
click at [596, 282] on quentale-workspace at bounding box center [509, 230] width 1019 height 461
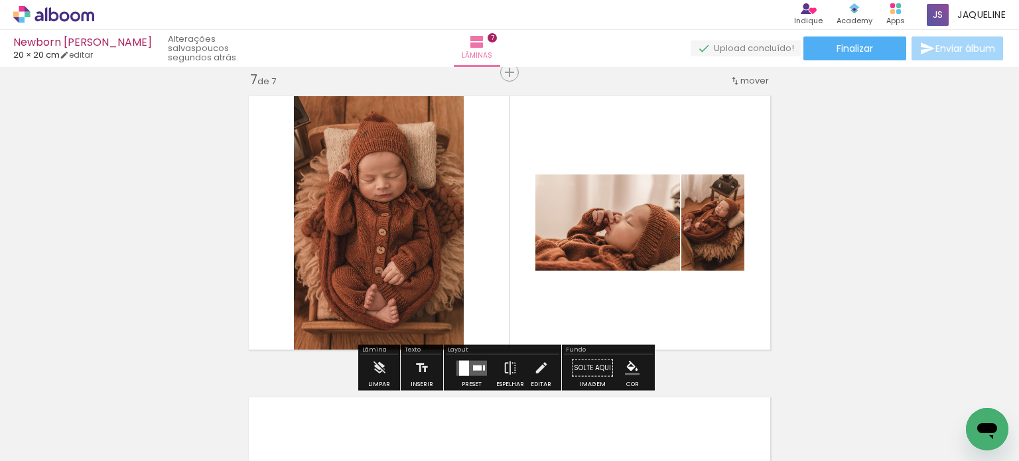
click at [482, 368] on quentale-layouter at bounding box center [472, 367] width 31 height 15
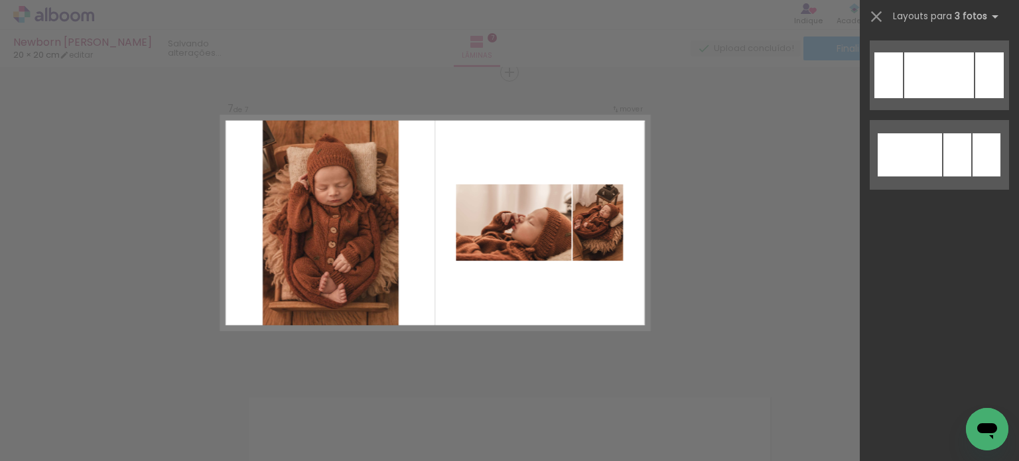
scroll to position [0, 0]
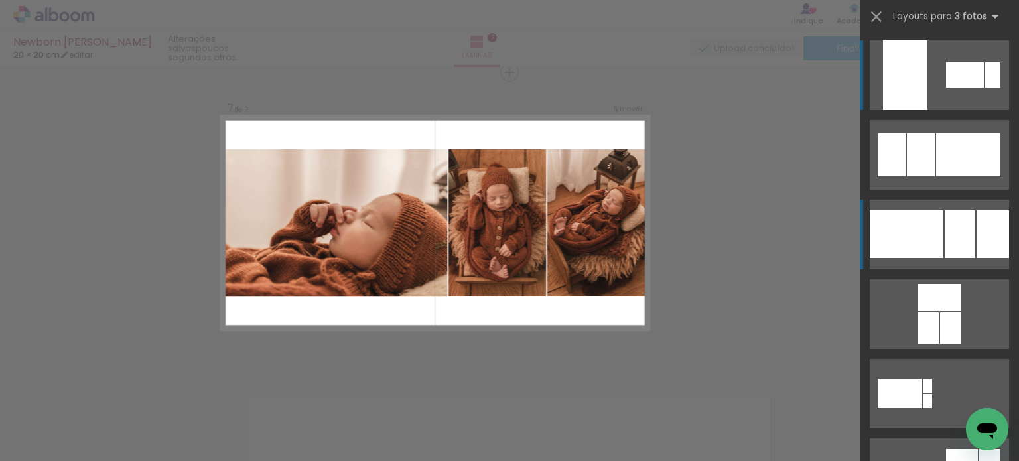
click at [925, 228] on div at bounding box center [907, 234] width 74 height 48
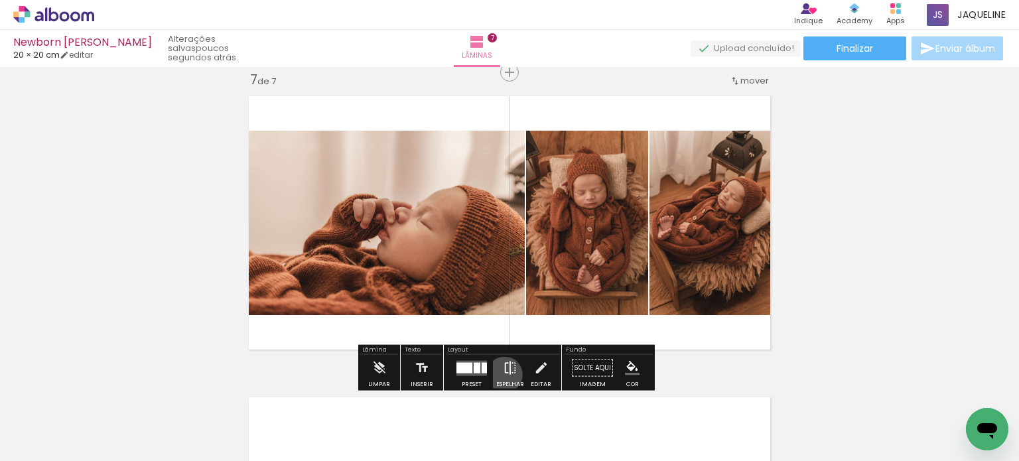
click at [503, 374] on iron-icon at bounding box center [510, 368] width 15 height 27
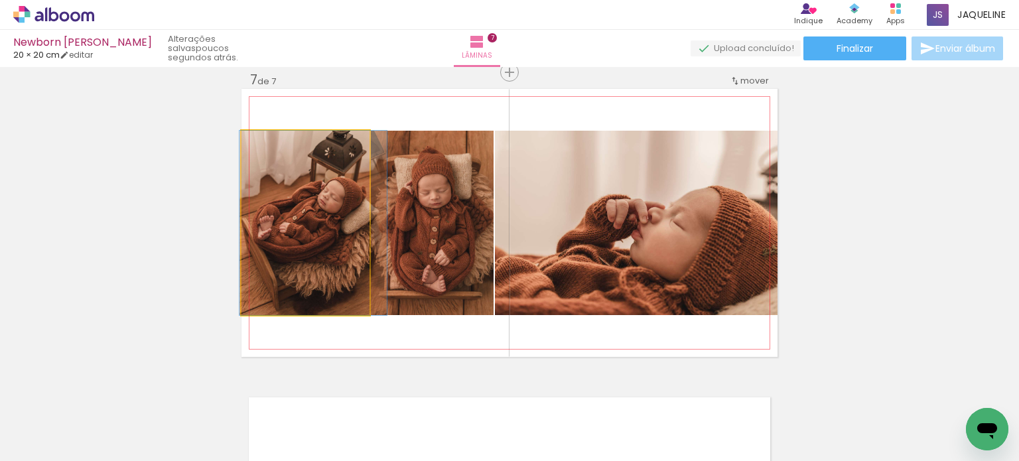
drag, startPoint x: 316, startPoint y: 221, endPoint x: 323, endPoint y: 221, distance: 7.3
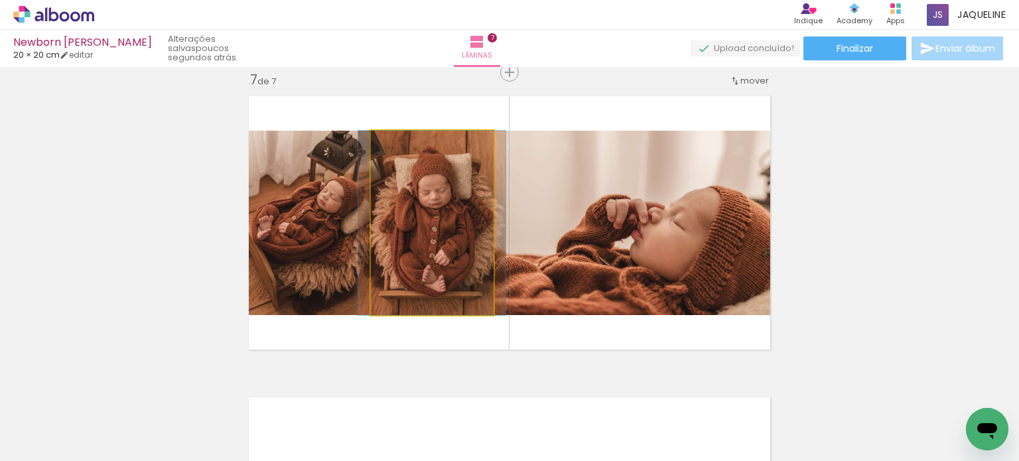
drag, startPoint x: 413, startPoint y: 236, endPoint x: 335, endPoint y: 233, distance: 78.4
click at [0, 0] on slot at bounding box center [0, 0] width 0 height 0
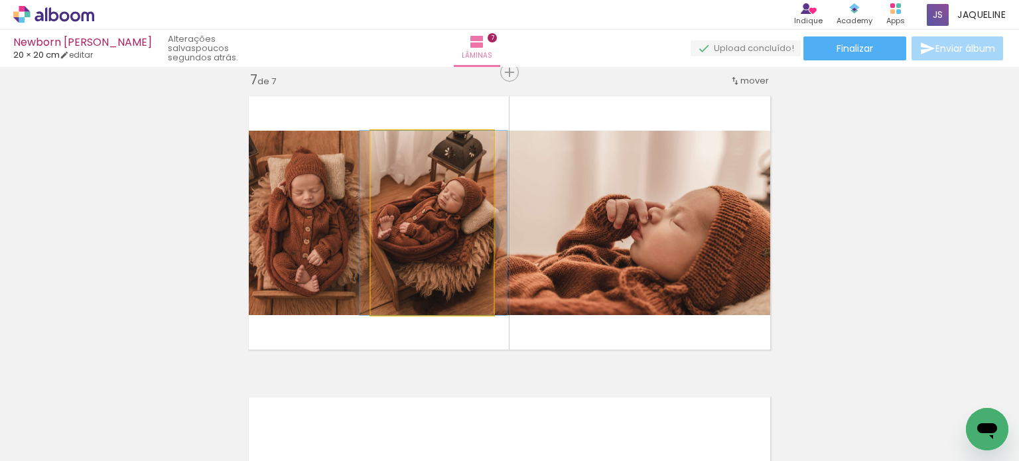
click at [451, 259] on quentale-photo at bounding box center [432, 223] width 123 height 184
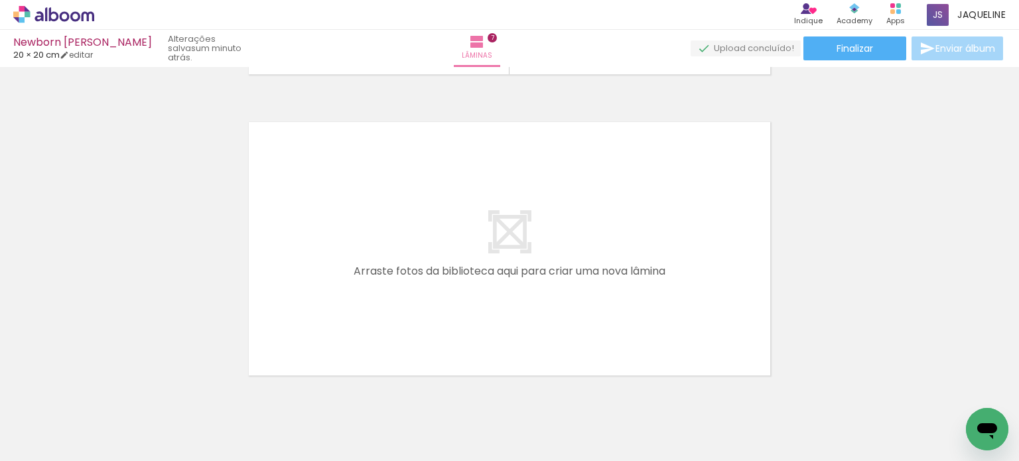
scroll to position [2150, 0]
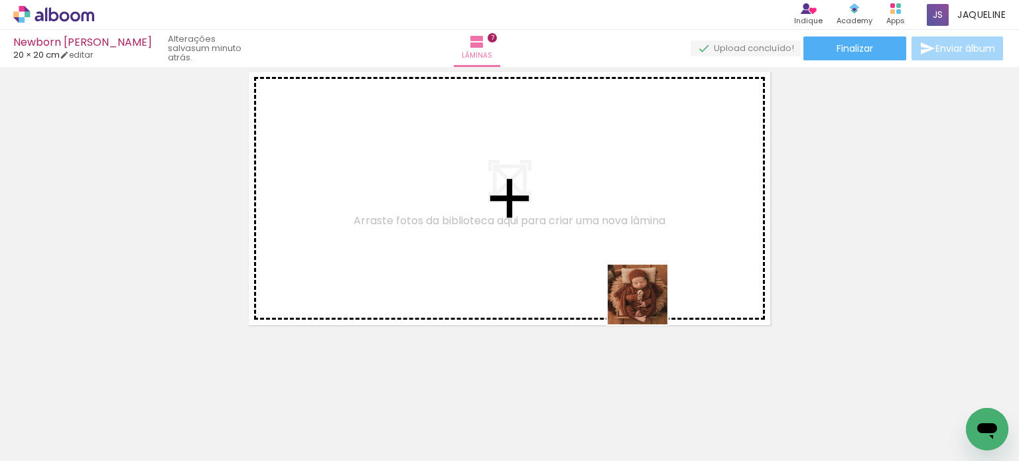
drag, startPoint x: 666, startPoint y: 412, endPoint x: 639, endPoint y: 278, distance: 136.8
click at [639, 278] on quentale-workspace at bounding box center [509, 230] width 1019 height 461
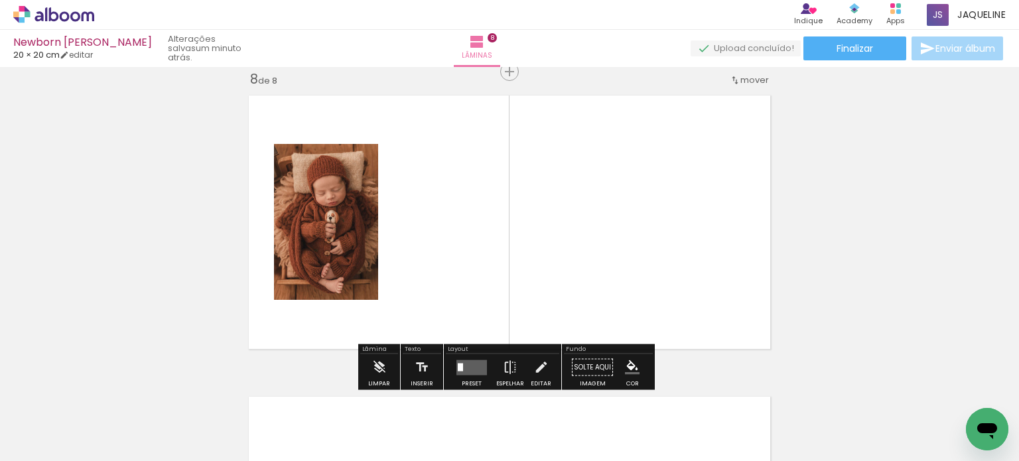
scroll to position [2126, 0]
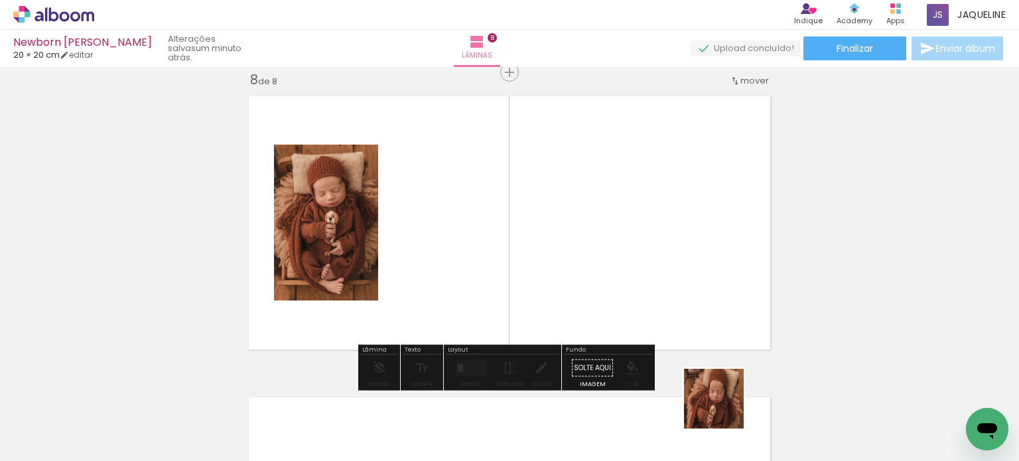
drag, startPoint x: 725, startPoint y: 416, endPoint x: 678, endPoint y: 257, distance: 165.9
click at [678, 257] on quentale-workspace at bounding box center [509, 230] width 1019 height 461
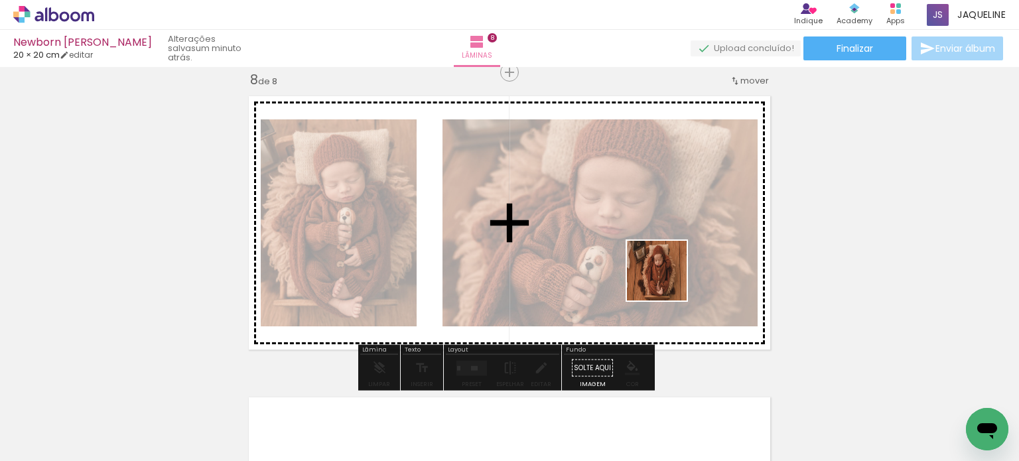
drag, startPoint x: 824, startPoint y: 447, endPoint x: 656, endPoint y: 267, distance: 246.0
click at [656, 267] on quentale-workspace at bounding box center [509, 230] width 1019 height 461
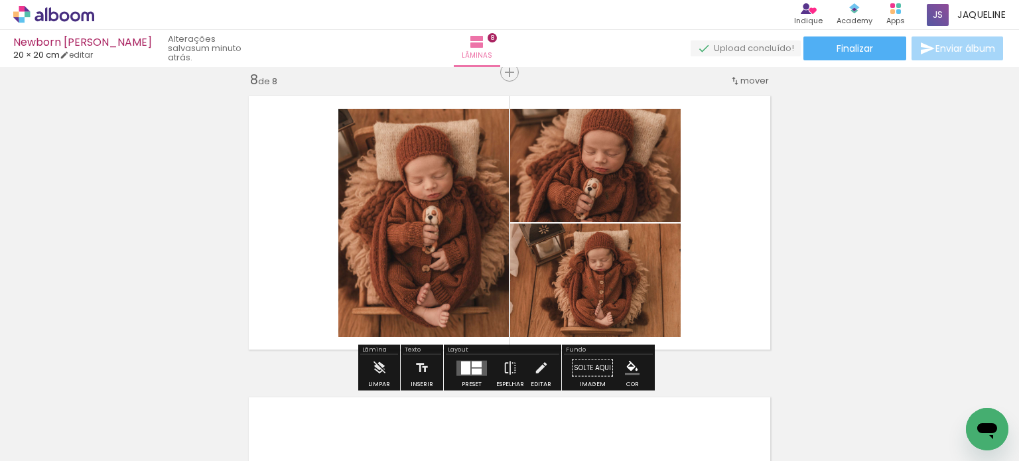
drag, startPoint x: 865, startPoint y: 427, endPoint x: 639, endPoint y: 280, distance: 269.7
click at [639, 280] on quentale-workspace at bounding box center [509, 230] width 1019 height 461
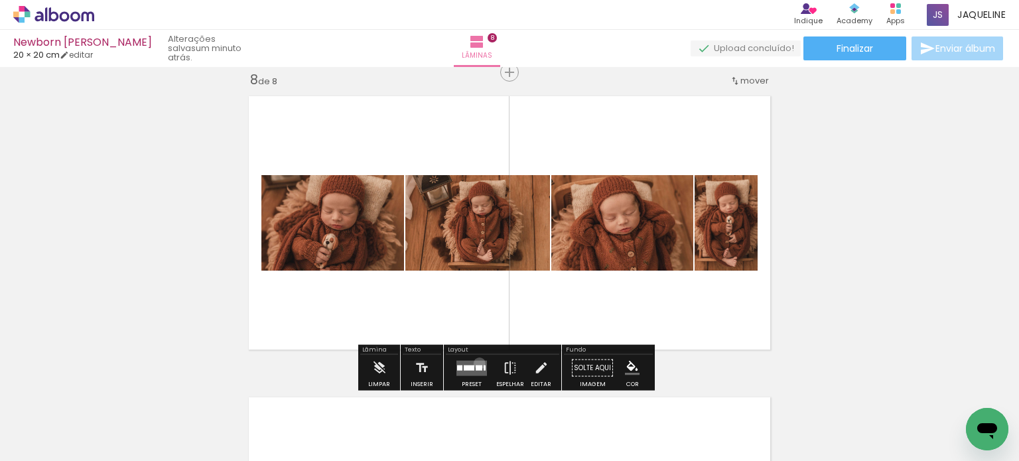
click at [476, 363] on quentale-layouter at bounding box center [472, 367] width 31 height 15
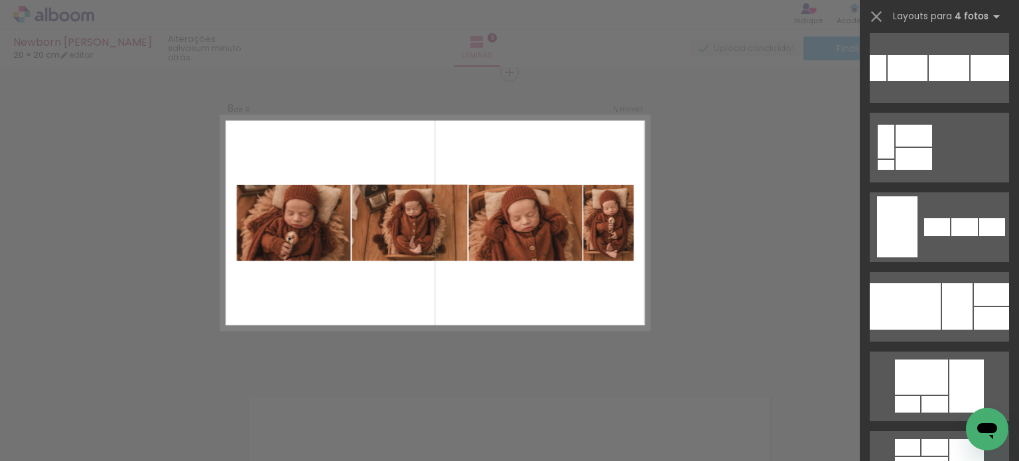
scroll to position [1160, 0]
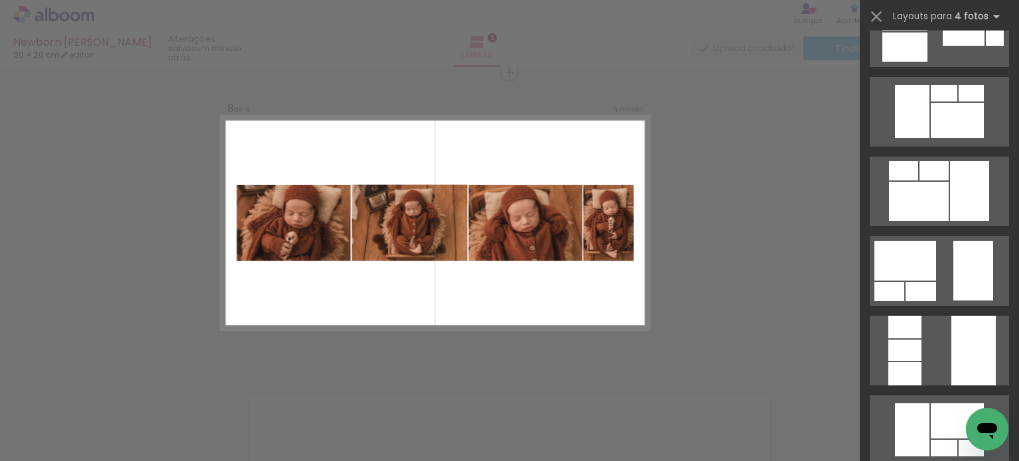
scroll to position [2232, 0]
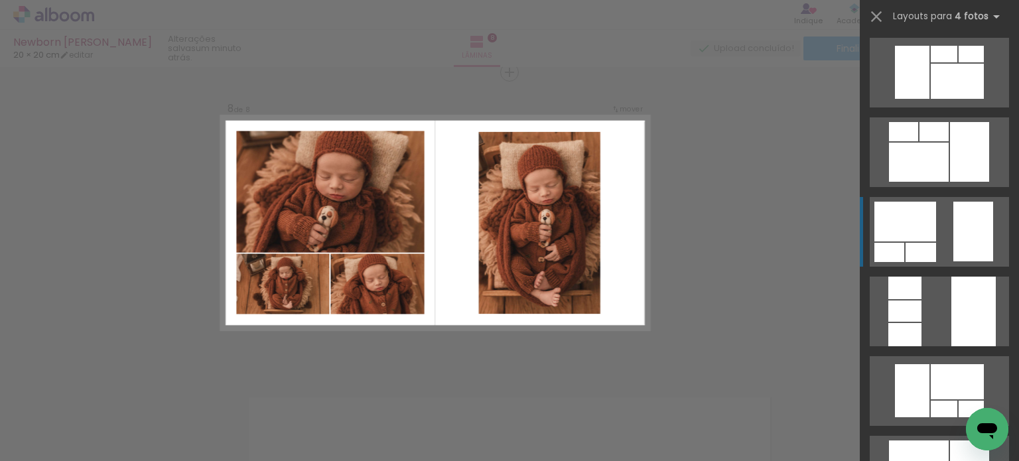
click at [945, 255] on quentale-layouter at bounding box center [939, 232] width 139 height 70
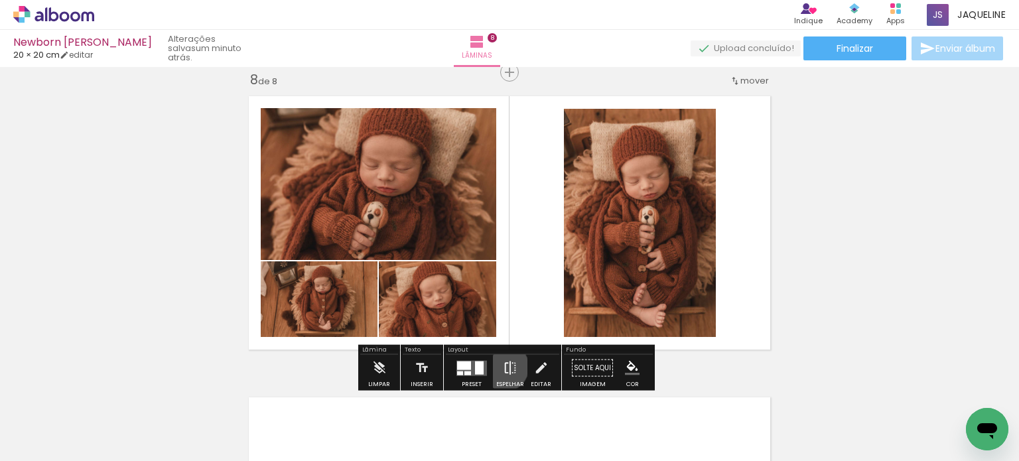
click at [503, 367] on iron-icon at bounding box center [510, 368] width 15 height 27
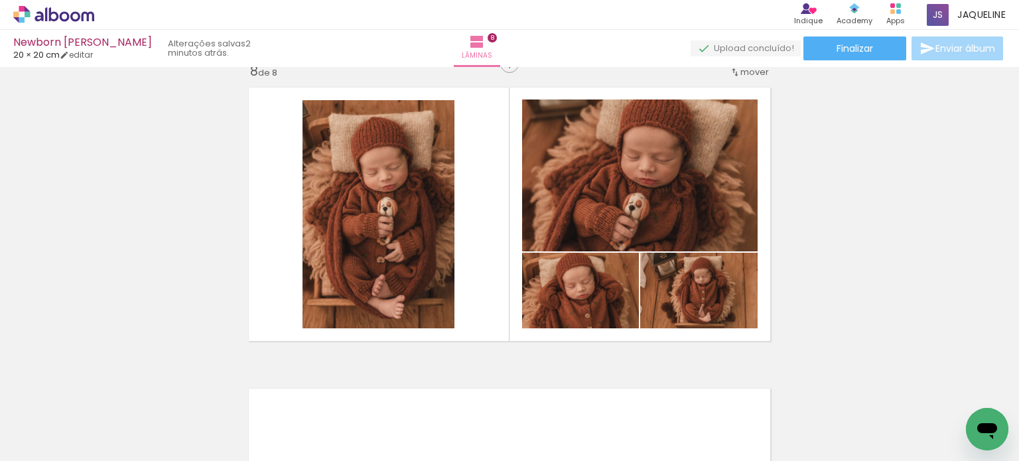
scroll to position [2171, 0]
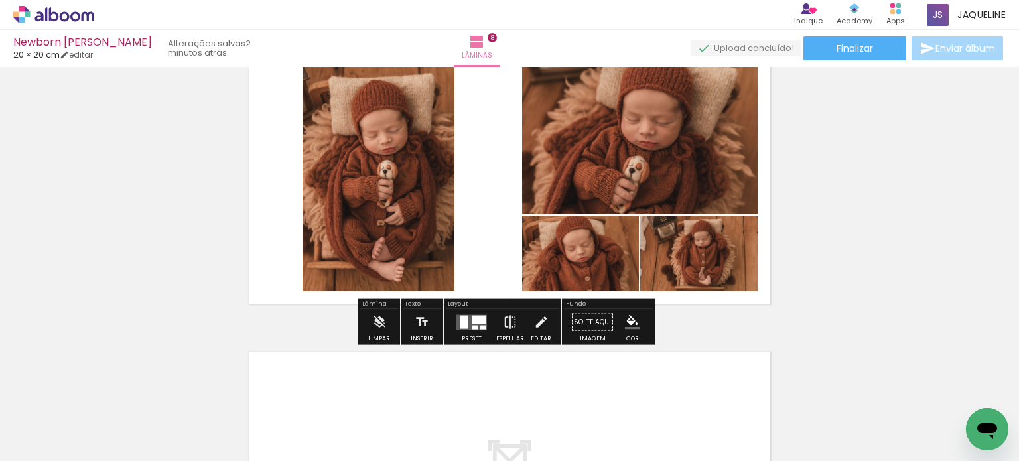
click at [405, 220] on quentale-photo at bounding box center [379, 177] width 152 height 228
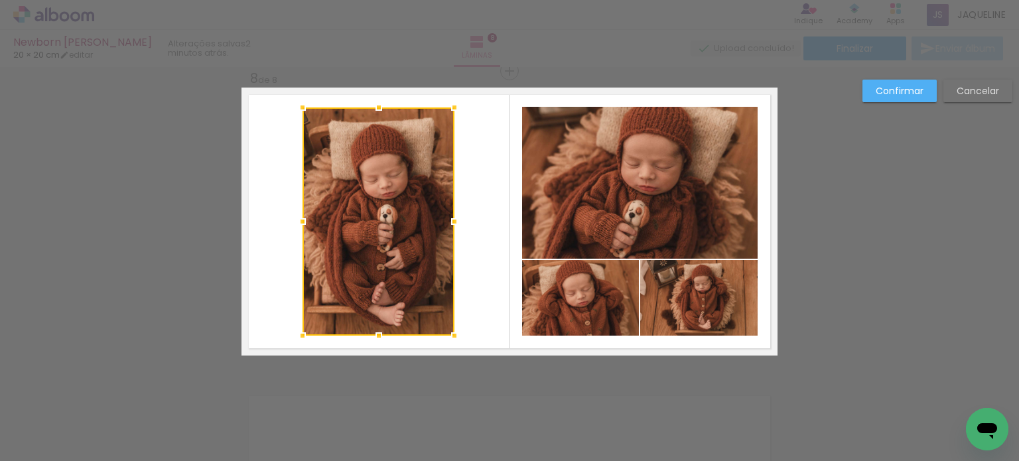
scroll to position [2126, 0]
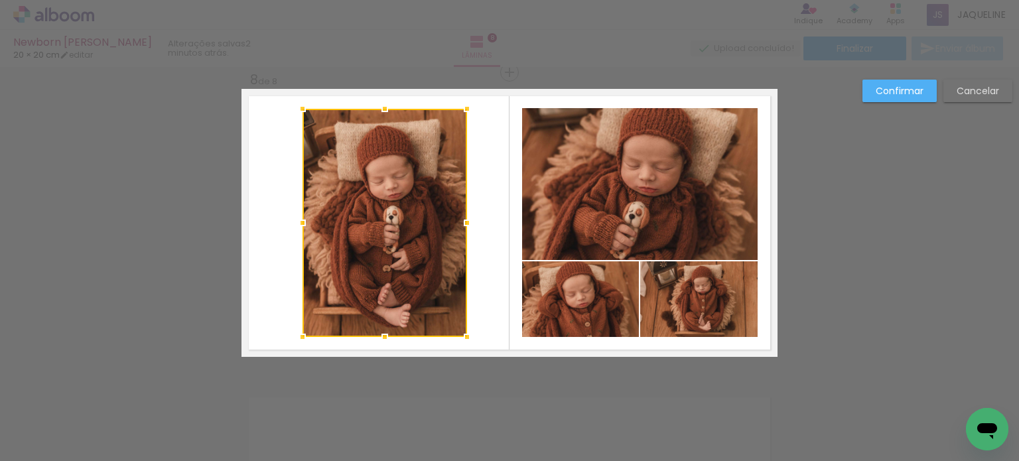
drag, startPoint x: 455, startPoint y: 222, endPoint x: 468, endPoint y: 222, distance: 12.6
click at [468, 222] on div at bounding box center [467, 223] width 27 height 27
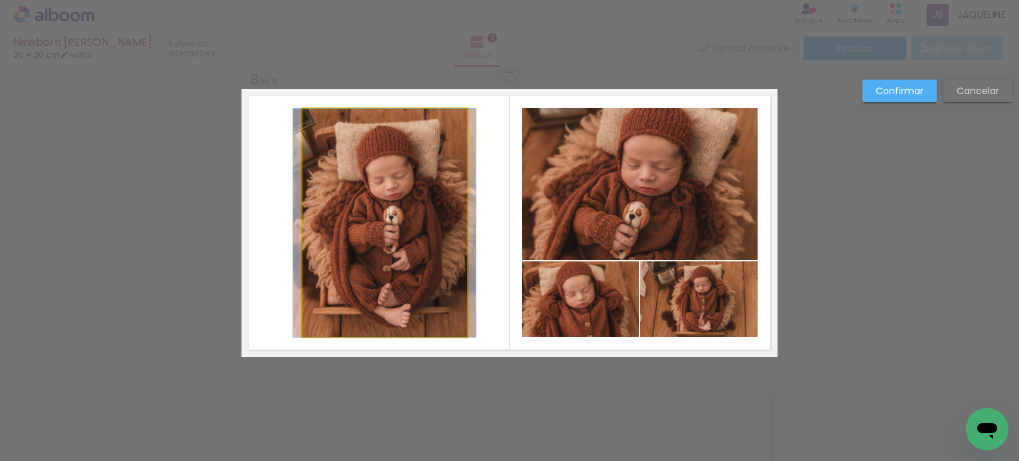
click at [345, 217] on quentale-photo at bounding box center [385, 223] width 165 height 228
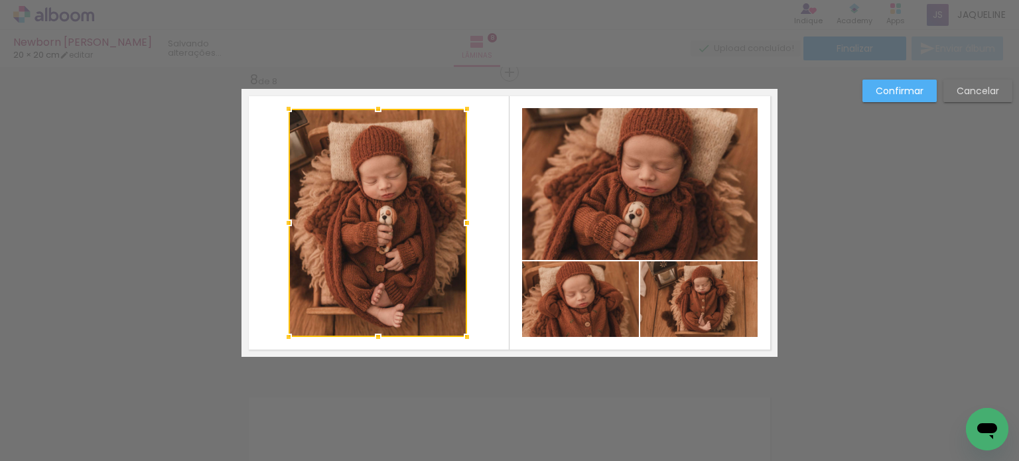
drag, startPoint x: 293, startPoint y: 221, endPoint x: 279, endPoint y: 221, distance: 13.9
click at [279, 221] on div at bounding box center [288, 223] width 27 height 27
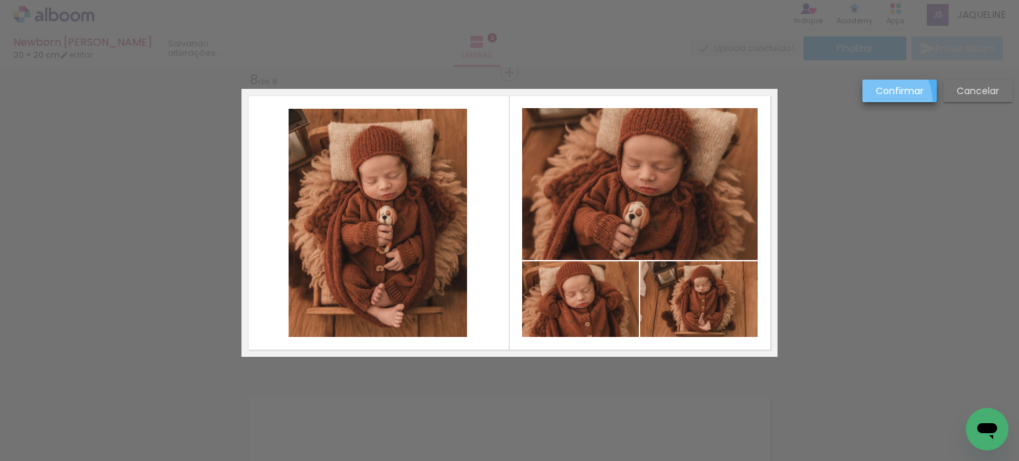
click at [882, 101] on paper-button "Confirmar" at bounding box center [900, 91] width 74 height 23
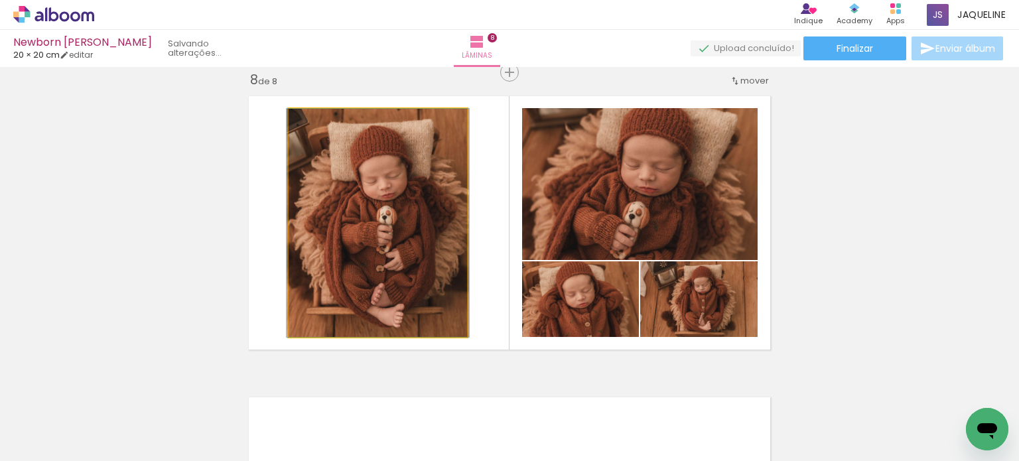
click at [415, 247] on quentale-photo at bounding box center [378, 223] width 179 height 228
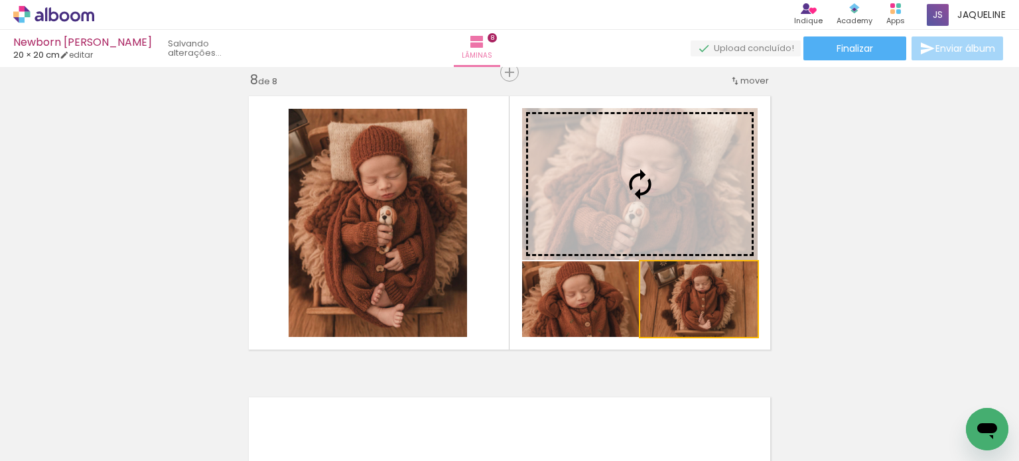
drag, startPoint x: 694, startPoint y: 303, endPoint x: 678, endPoint y: 209, distance: 94.9
click at [0, 0] on slot at bounding box center [0, 0] width 0 height 0
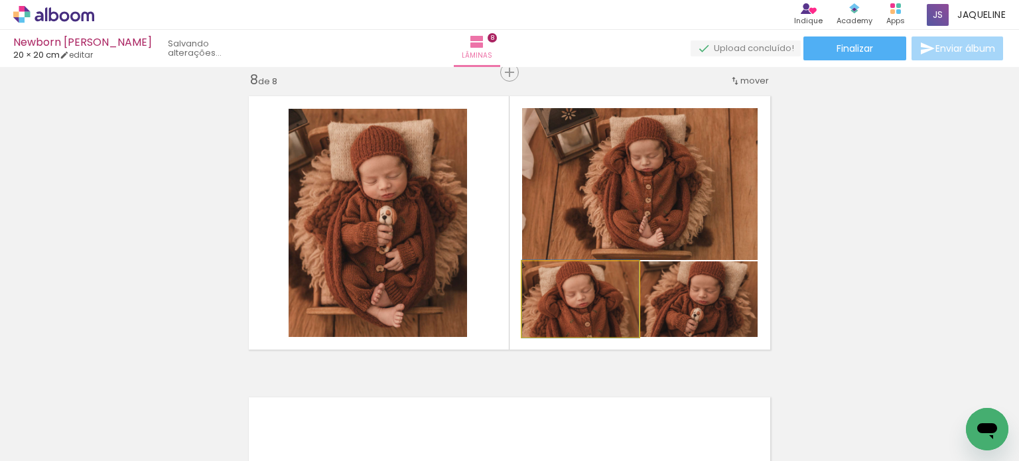
drag, startPoint x: 612, startPoint y: 325, endPoint x: 650, endPoint y: 208, distance: 123.0
click at [0, 0] on slot at bounding box center [0, 0] width 0 height 0
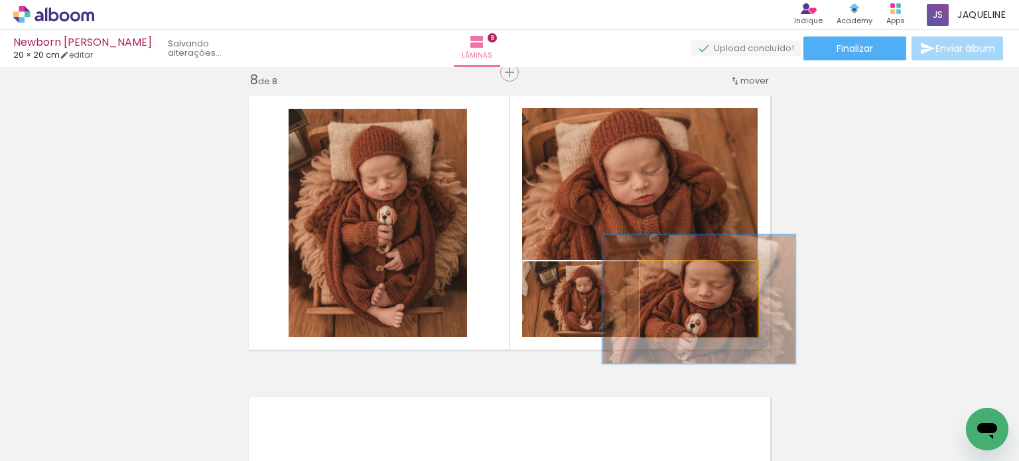
drag, startPoint x: 704, startPoint y: 278, endPoint x: 701, endPoint y: 254, distance: 24.8
click at [701, 261] on quentale-photo at bounding box center [698, 299] width 117 height 76
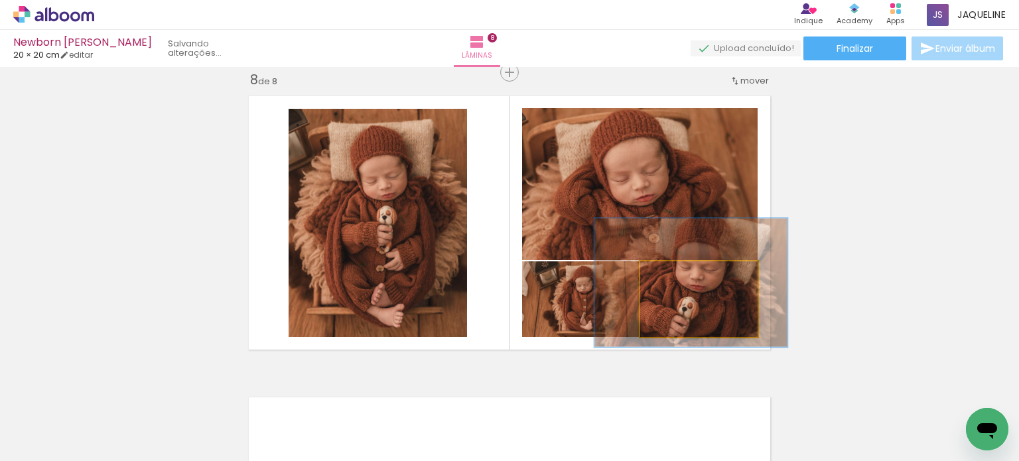
drag, startPoint x: 705, startPoint y: 294, endPoint x: 699, endPoint y: 281, distance: 14.6
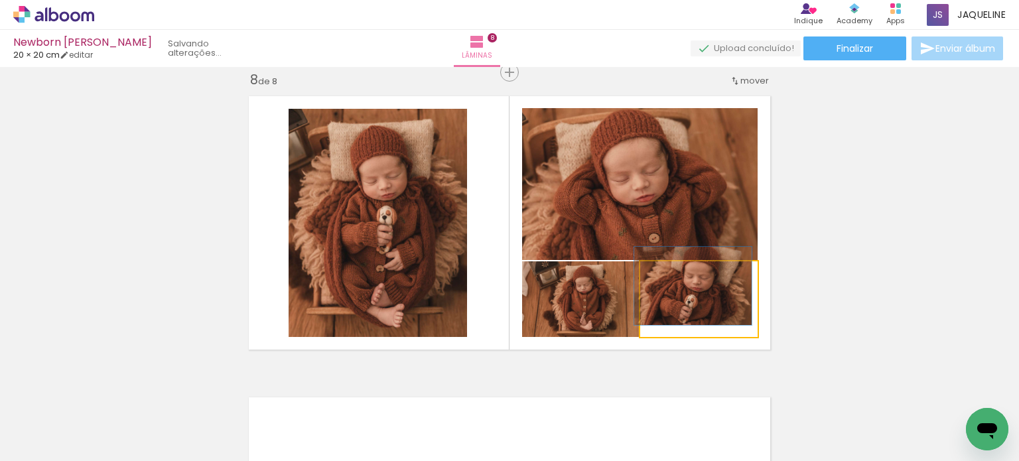
drag, startPoint x: 695, startPoint y: 274, endPoint x: 647, endPoint y: 275, distance: 48.4
type paper-slider "100"
click at [647, 275] on div at bounding box center [690, 275] width 92 height 20
drag, startPoint x: 715, startPoint y: 305, endPoint x: 687, endPoint y: 214, distance: 95.1
click at [0, 0] on slot at bounding box center [0, 0] width 0 height 0
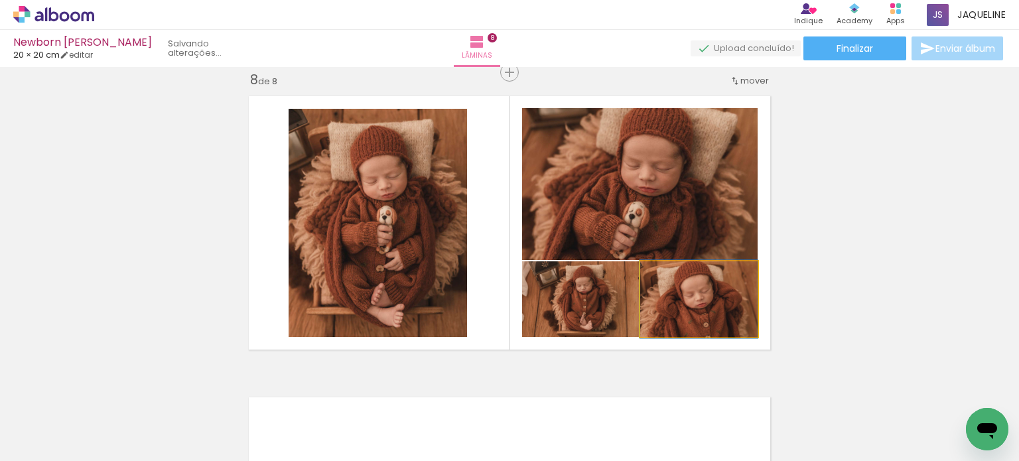
drag, startPoint x: 703, startPoint y: 306, endPoint x: 682, endPoint y: 221, distance: 87.6
click at [0, 0] on slot at bounding box center [0, 0] width 0 height 0
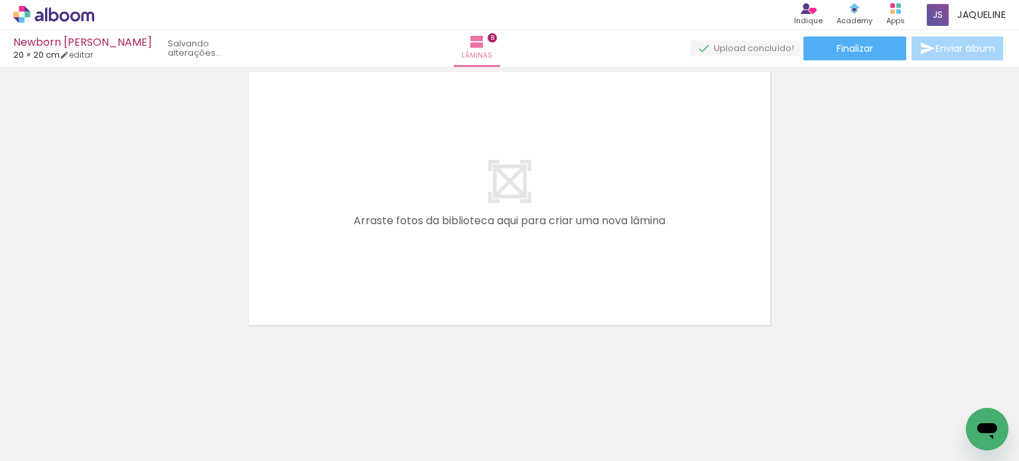
scroll to position [0, 1220]
drag, startPoint x: 552, startPoint y: 427, endPoint x: 539, endPoint y: 257, distance: 169.7
click at [539, 257] on quentale-workspace at bounding box center [509, 230] width 1019 height 461
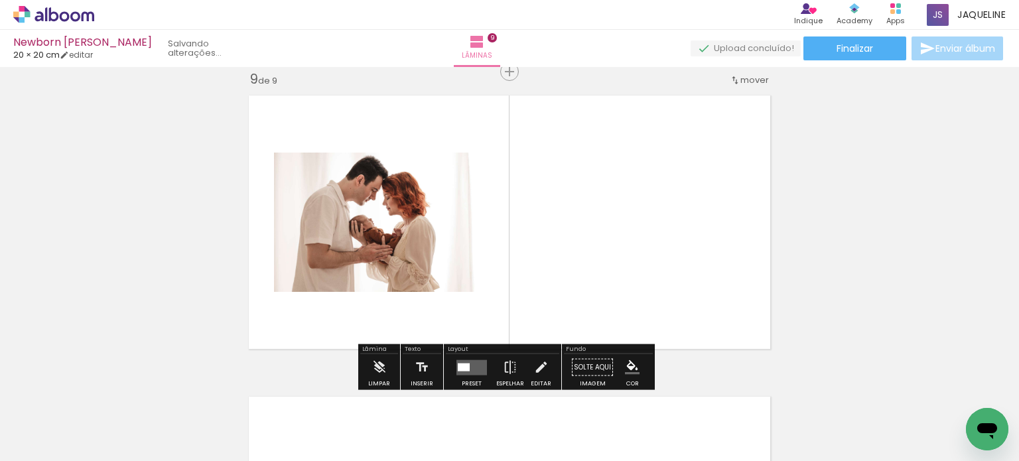
scroll to position [2427, 0]
click at [471, 373] on quentale-layouter at bounding box center [472, 367] width 31 height 15
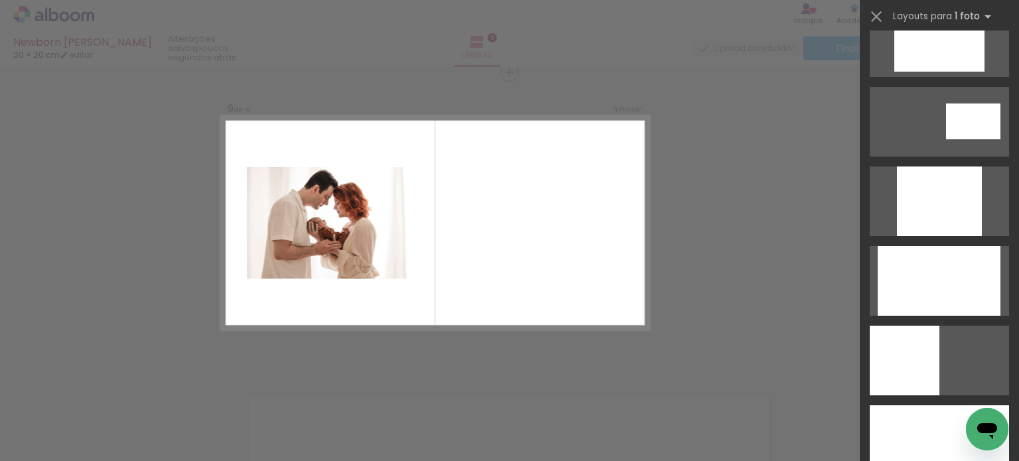
scroll to position [707, 0]
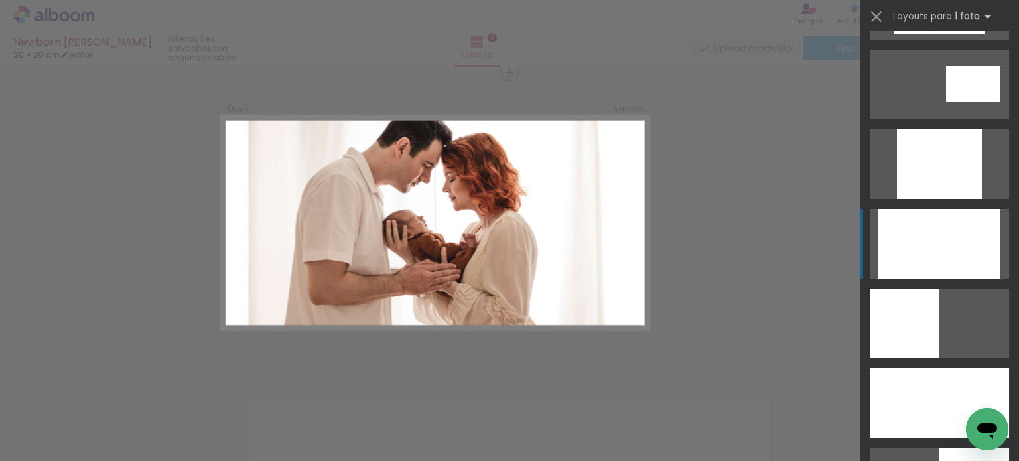
click at [878, 246] on div at bounding box center [939, 244] width 123 height 70
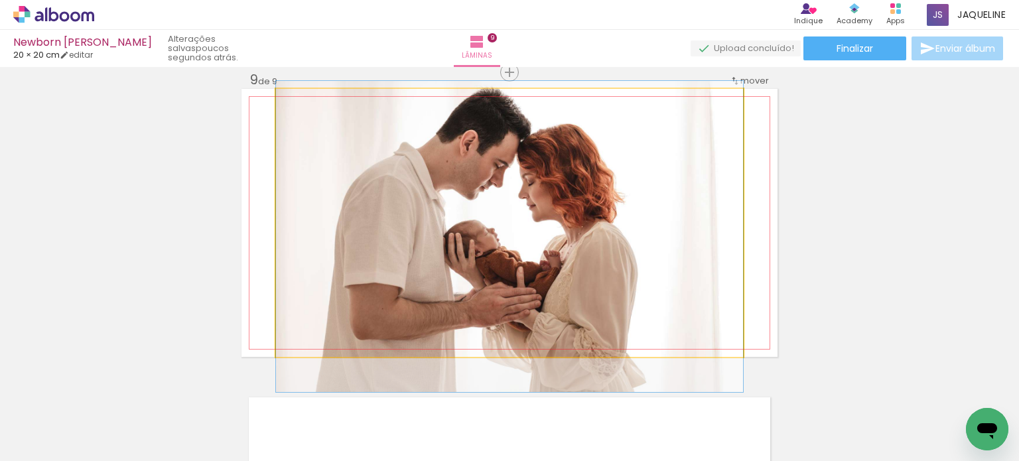
drag, startPoint x: 532, startPoint y: 271, endPoint x: 532, endPoint y: 281, distance: 9.3
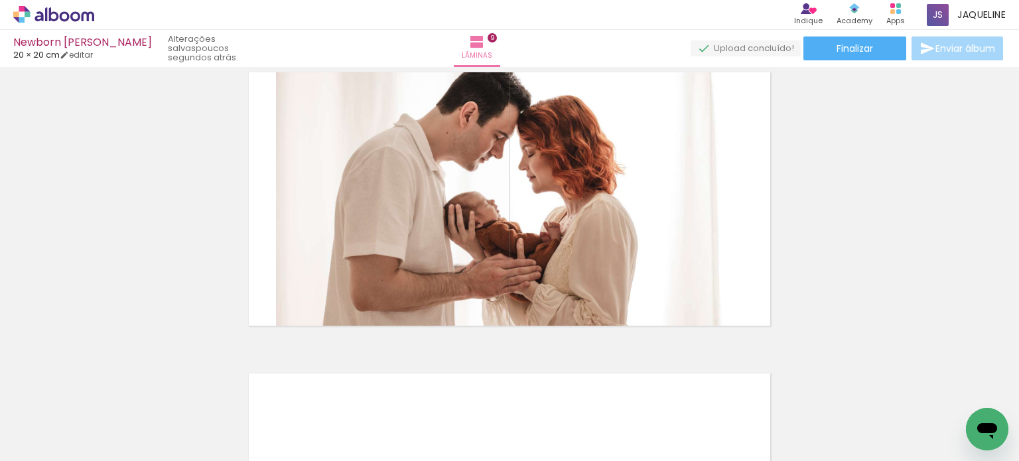
scroll to position [2433, 0]
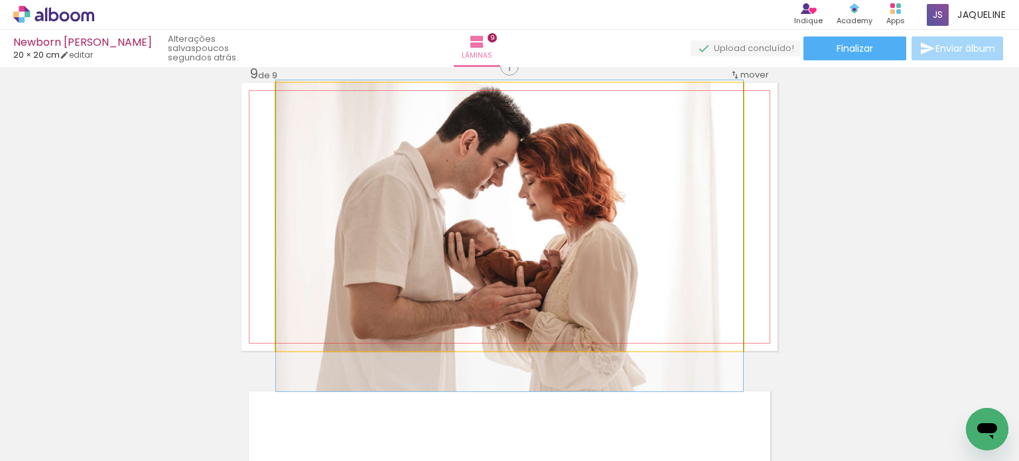
drag, startPoint x: 670, startPoint y: 314, endPoint x: 671, endPoint y: 323, distance: 9.4
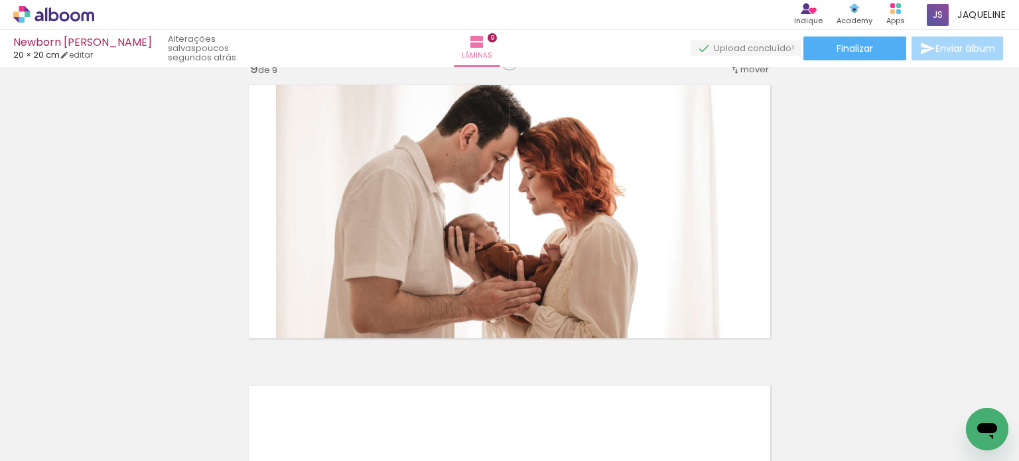
scroll to position [2497, 0]
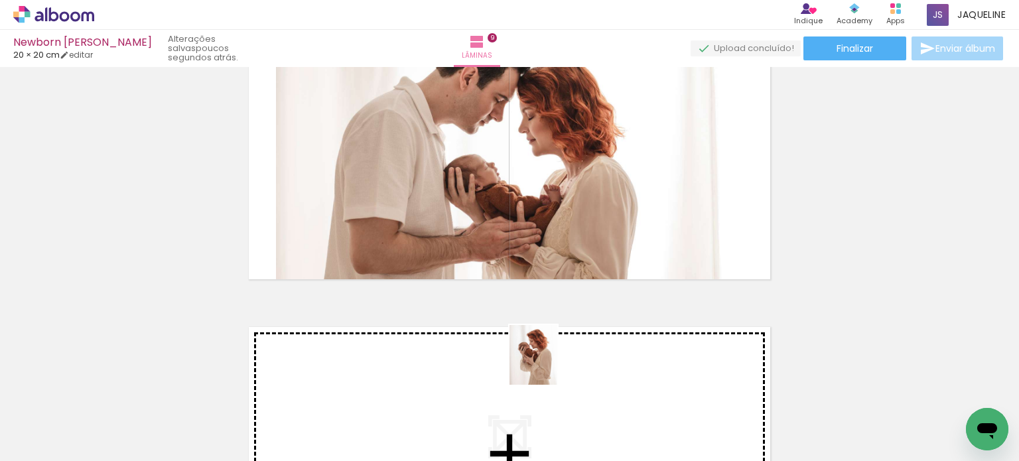
drag, startPoint x: 473, startPoint y: 437, endPoint x: 549, endPoint y: 365, distance: 105.2
click at [549, 365] on quentale-workspace at bounding box center [509, 230] width 1019 height 461
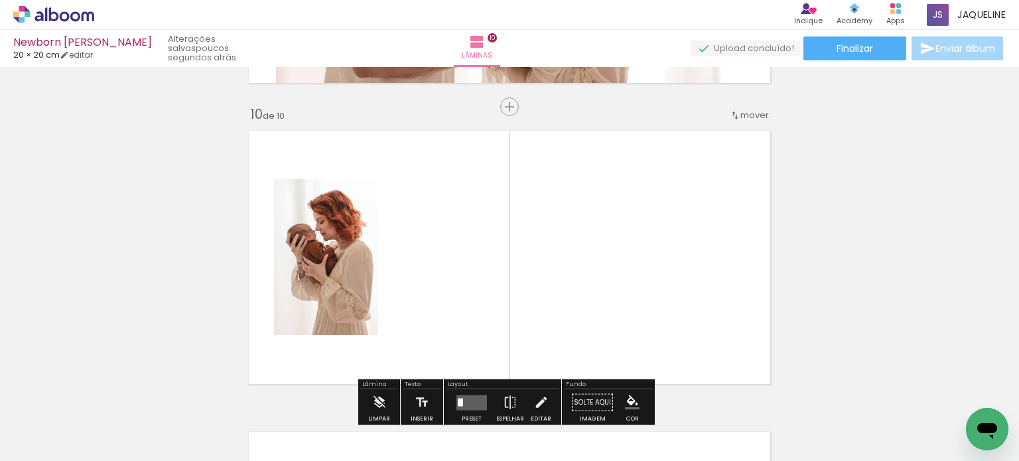
scroll to position [2728, 0]
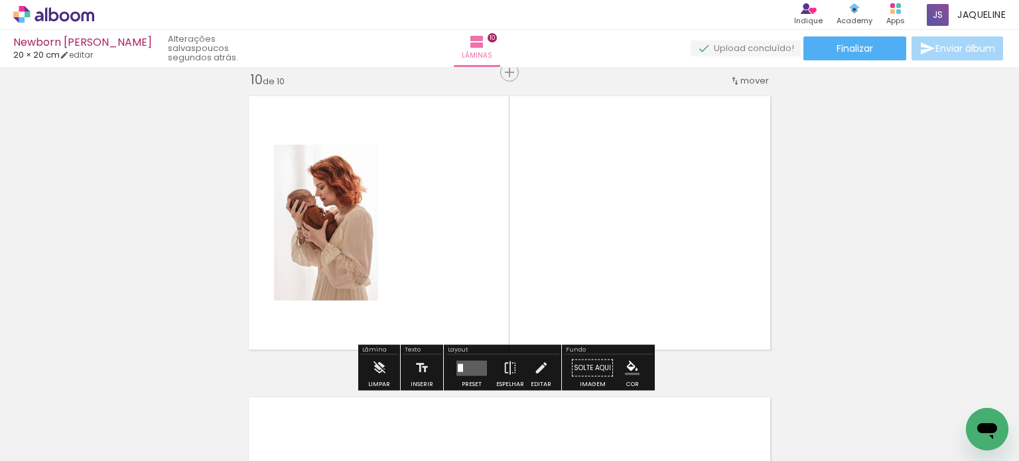
drag, startPoint x: 638, startPoint y: 408, endPoint x: 636, endPoint y: 279, distance: 129.4
click at [636, 279] on quentale-workspace at bounding box center [509, 230] width 1019 height 461
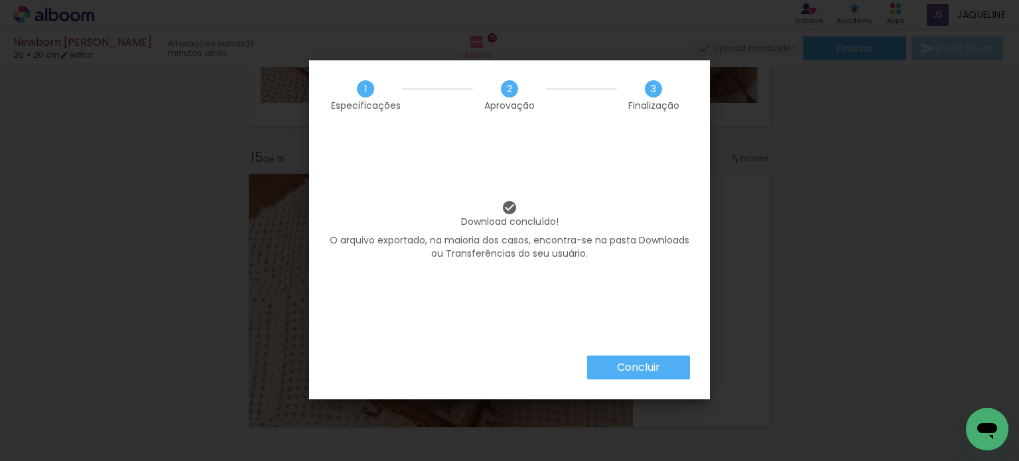
scroll to position [606, 0]
click at [0, 0] on slot "Concluir" at bounding box center [0, 0] width 0 height 0
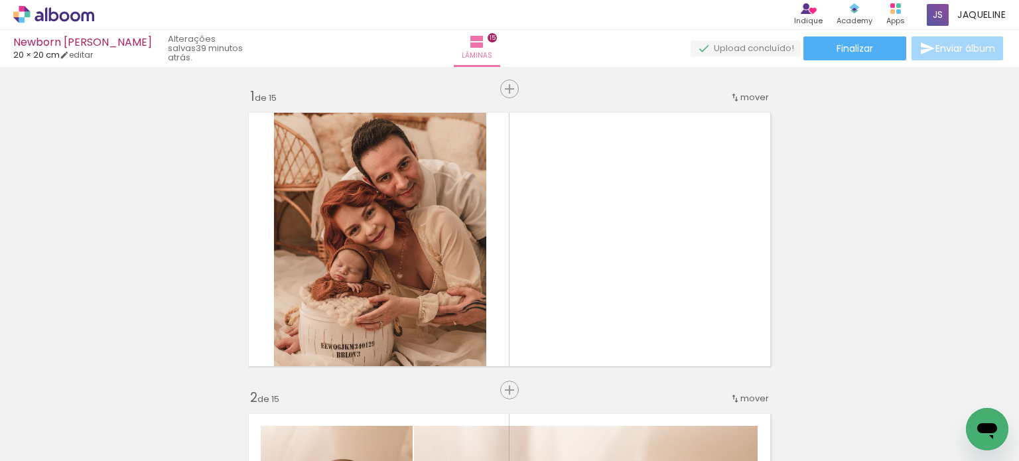
scroll to position [606, 0]
